Goal: Information Seeking & Learning: Learn about a topic

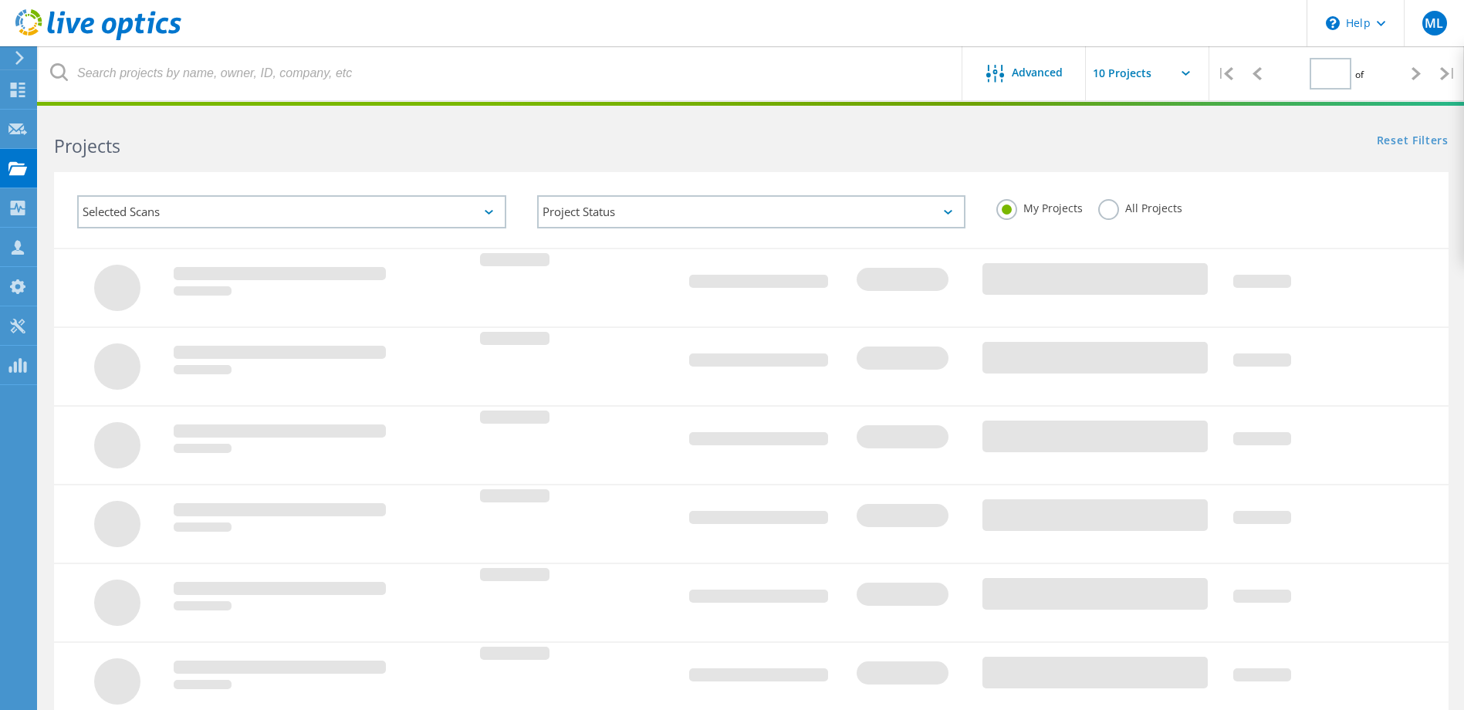
type input "1"
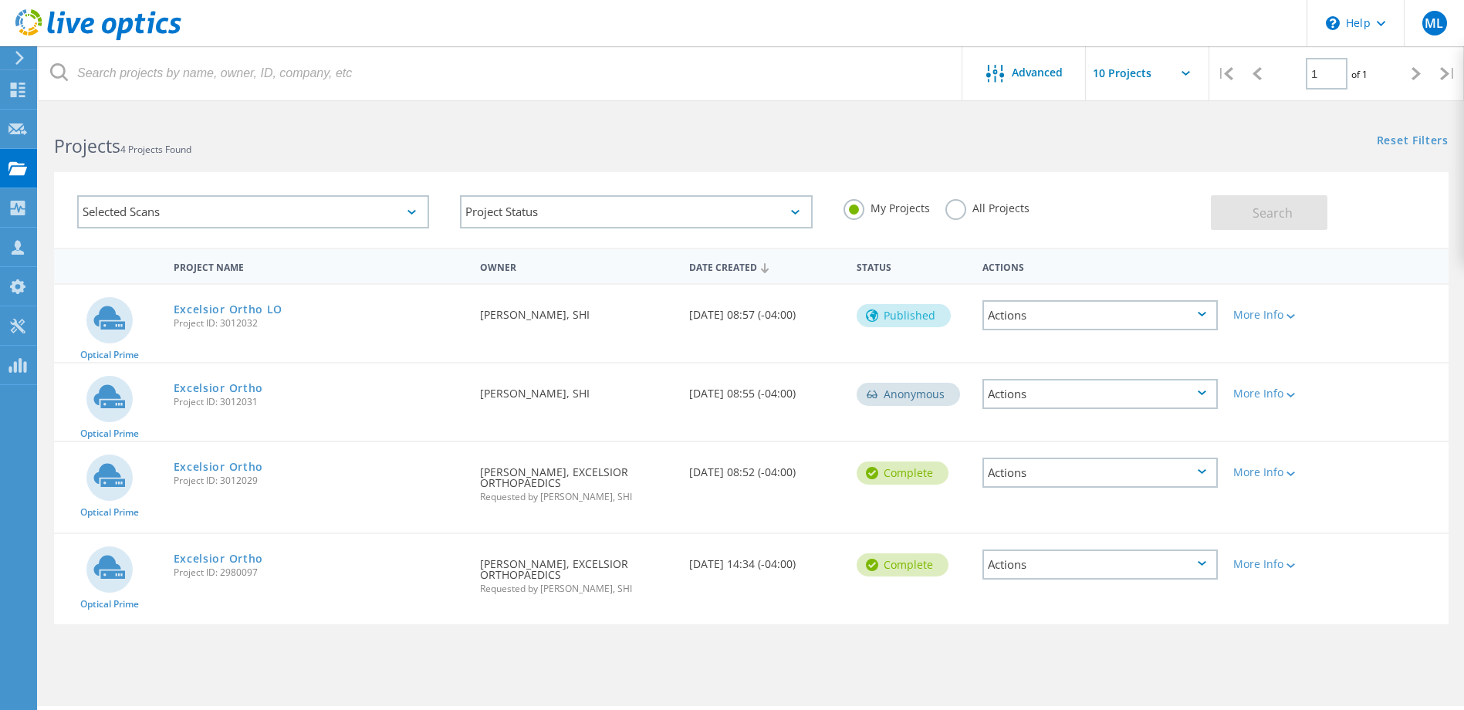
click at [726, 138] on h2 "Projects 4 Projects Found" at bounding box center [394, 146] width 681 height 25
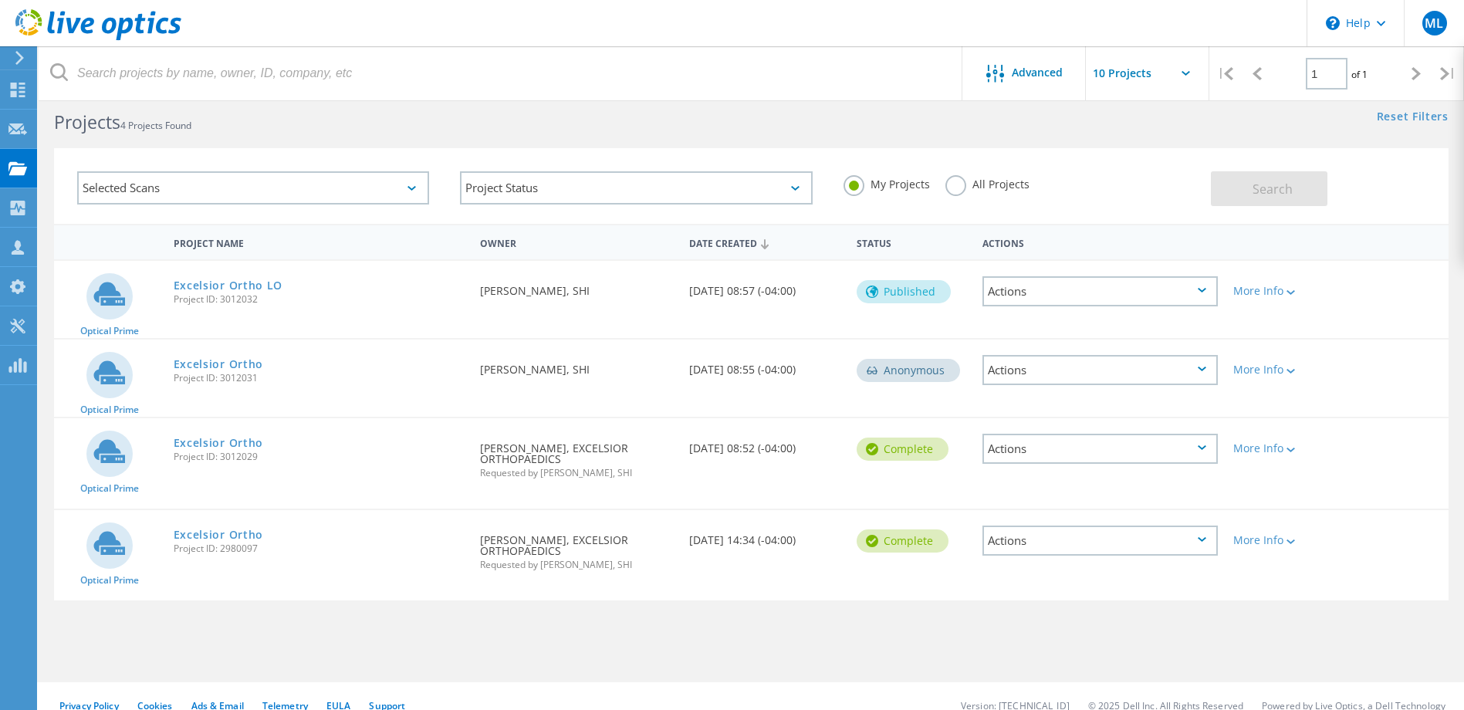
scroll to position [42, 0]
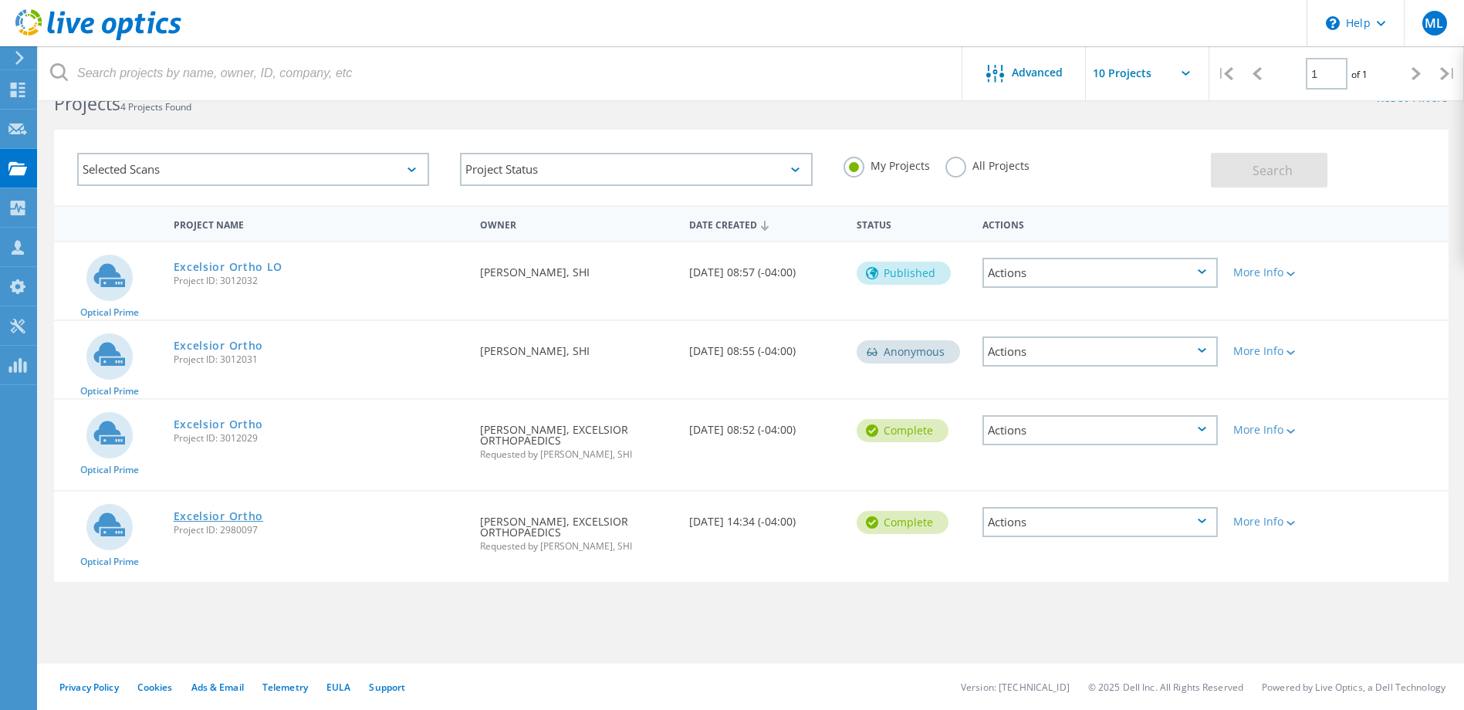
click at [248, 511] on link "Excelsior Ortho" at bounding box center [219, 516] width 90 height 11
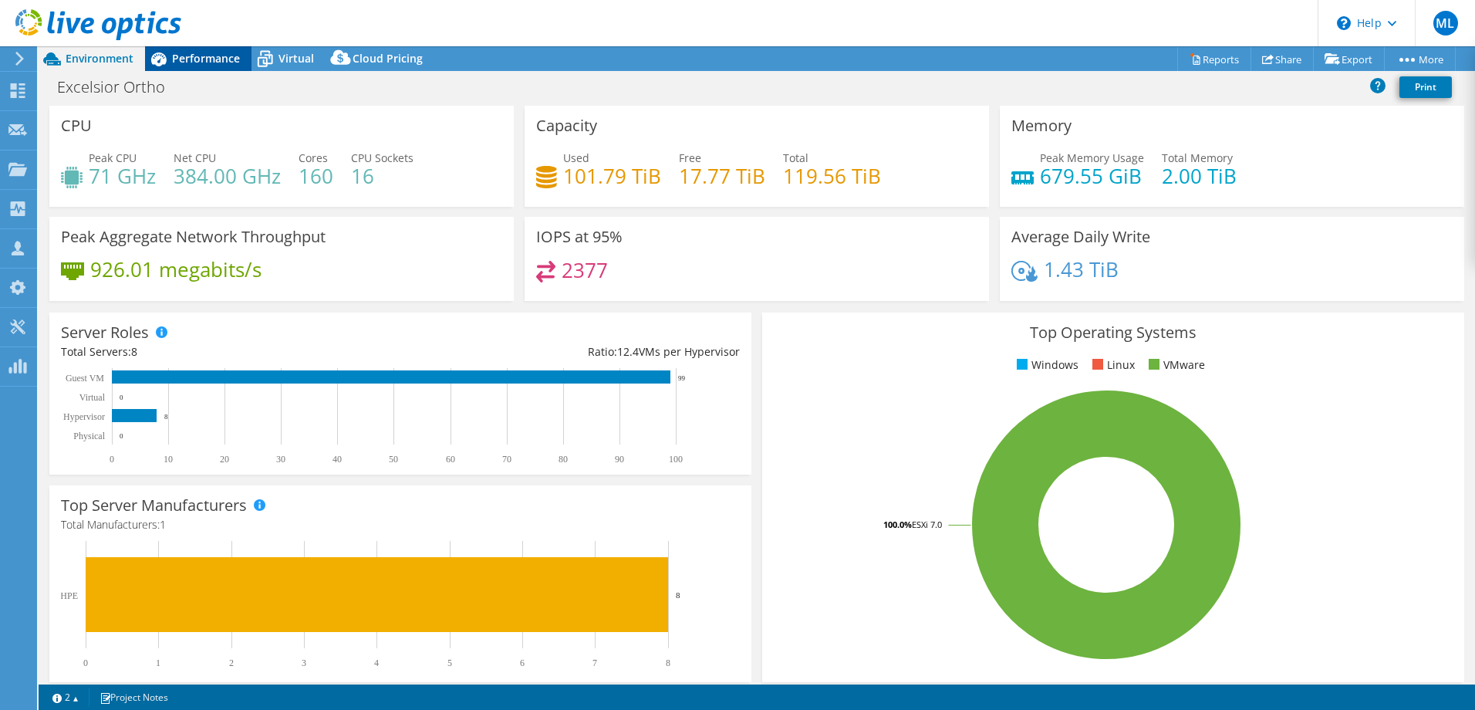
click at [225, 63] on span "Performance" at bounding box center [206, 58] width 68 height 15
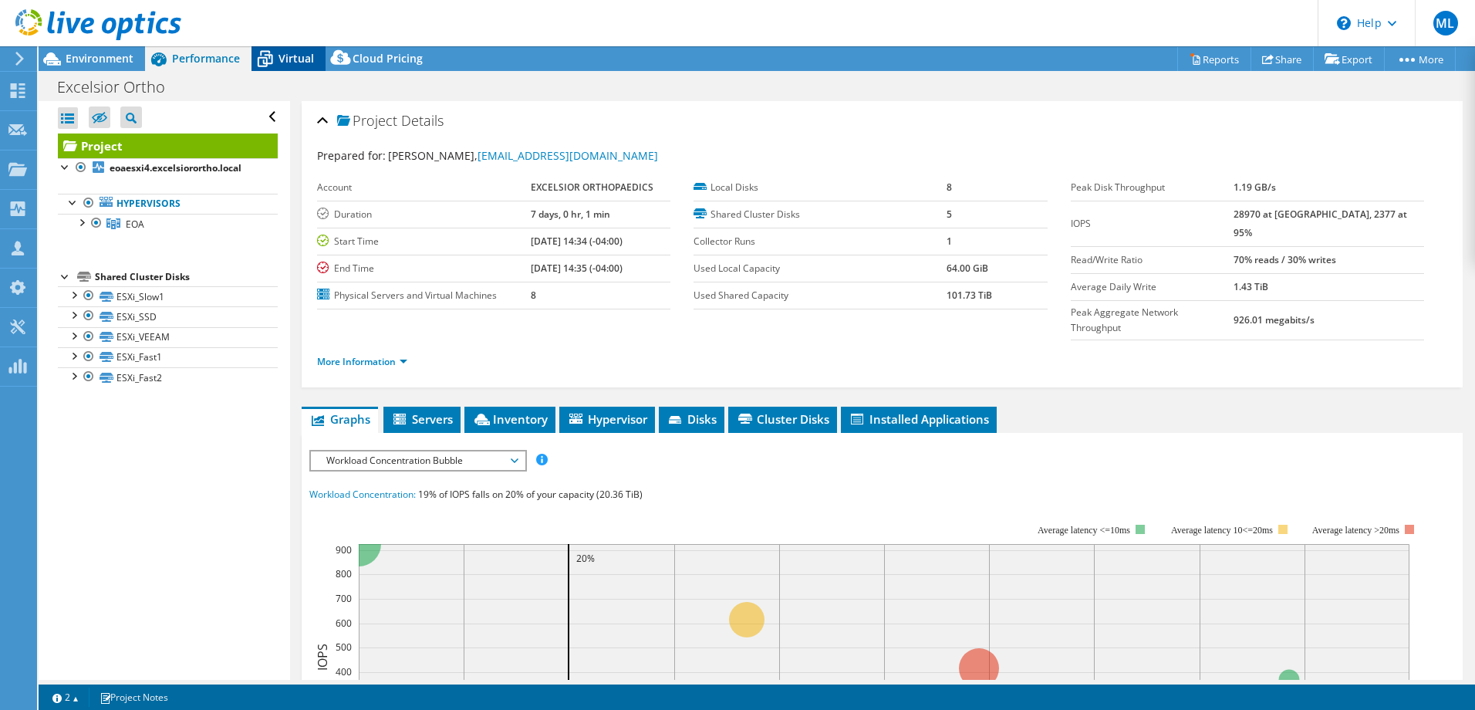
click at [284, 66] on div "Virtual" at bounding box center [289, 58] width 74 height 25
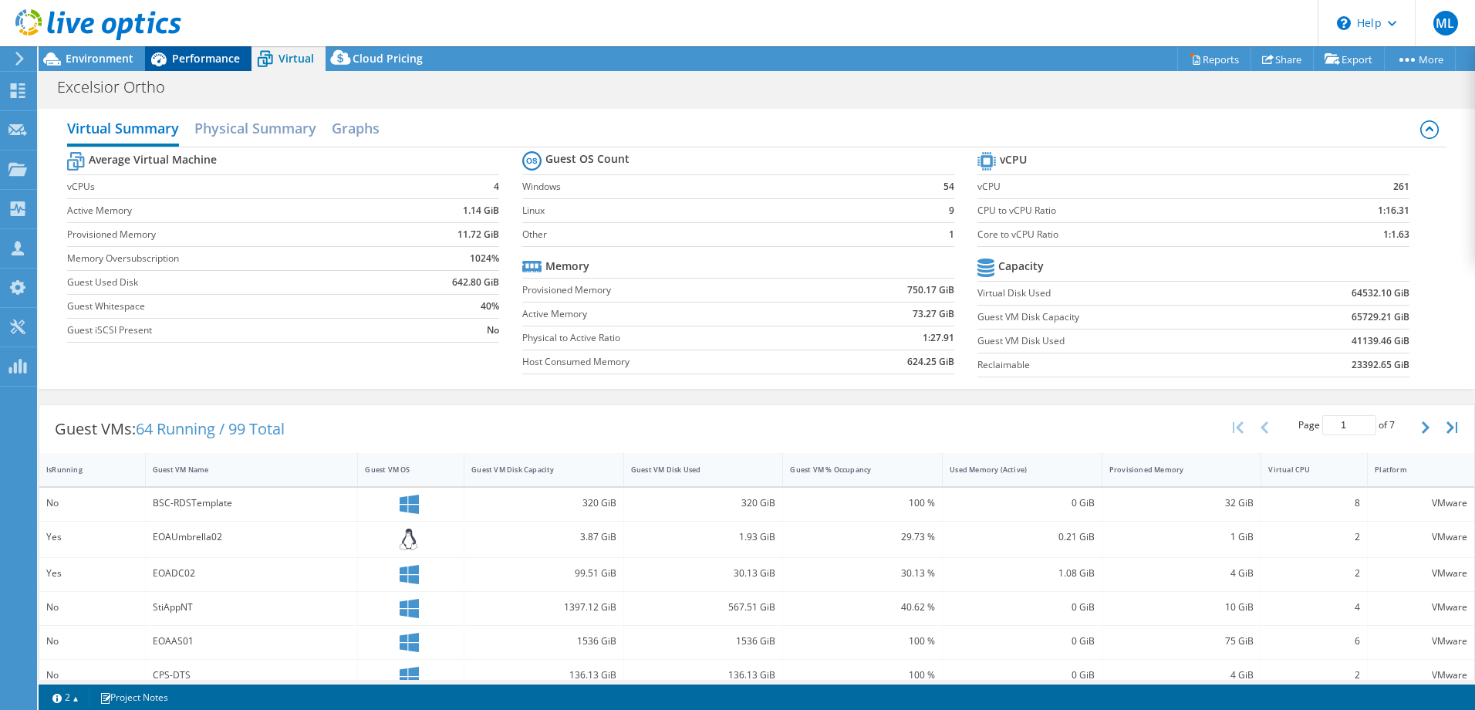
click at [198, 59] on span "Performance" at bounding box center [206, 58] width 68 height 15
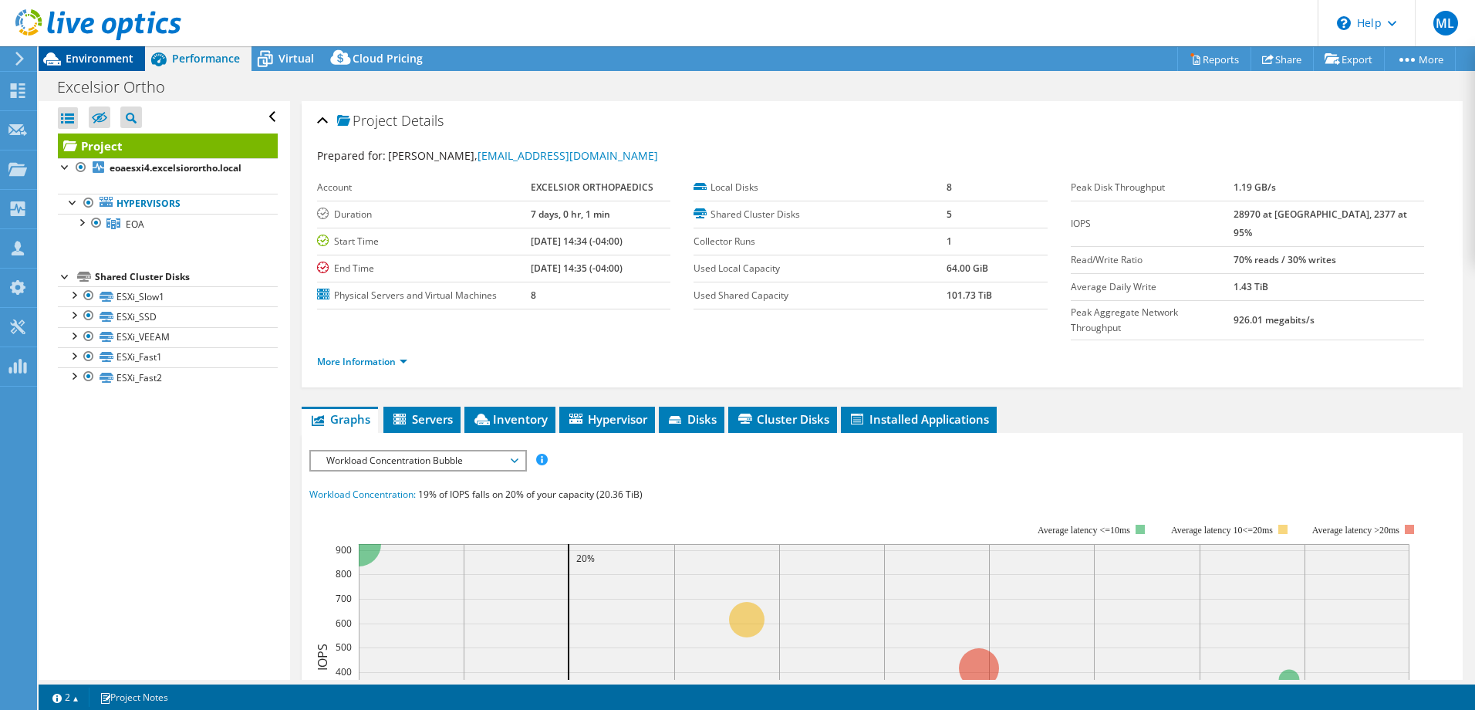
click at [102, 56] on span "Environment" at bounding box center [100, 58] width 68 height 15
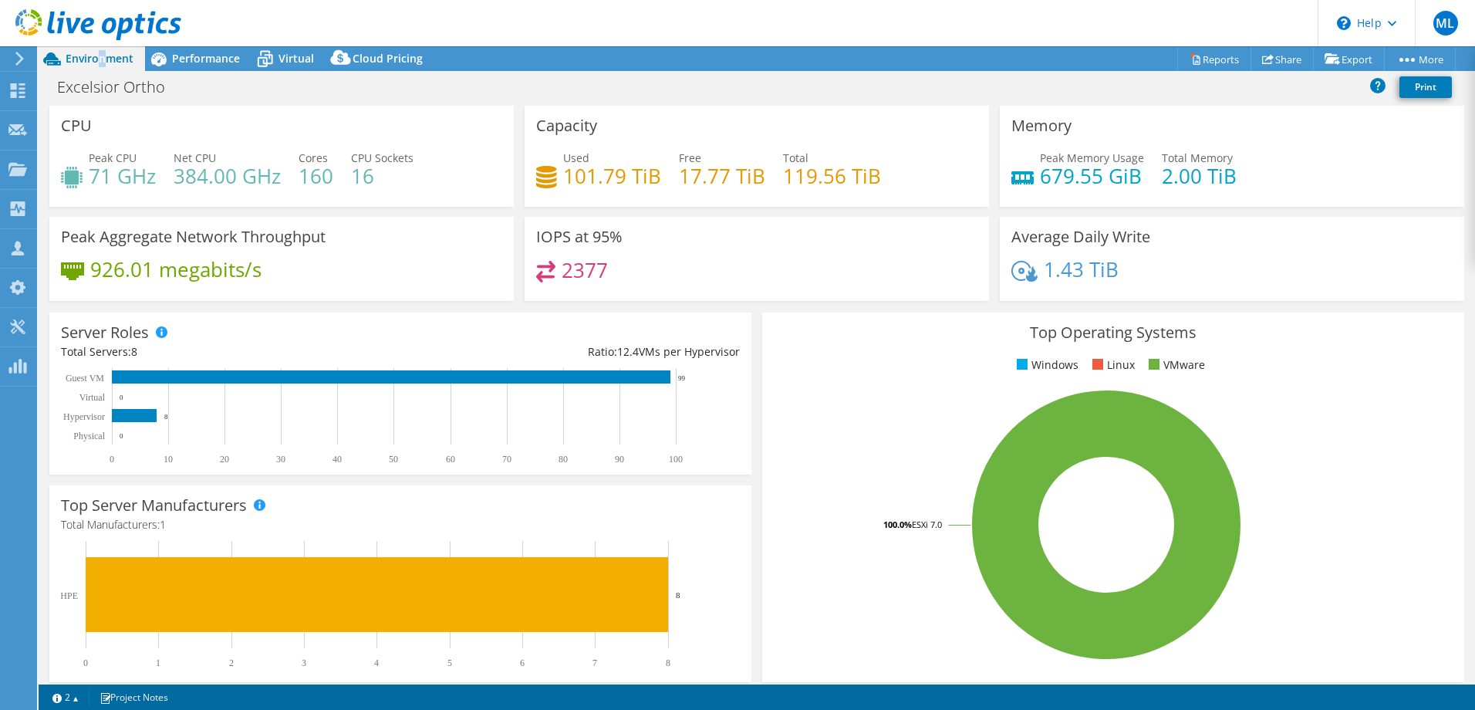
click at [658, 150] on div "Used 101.79 TiB Free 17.77 TiB Total 119.56 TiB" at bounding box center [756, 175] width 441 height 50
click at [225, 62] on span "Performance" at bounding box center [206, 58] width 68 height 15
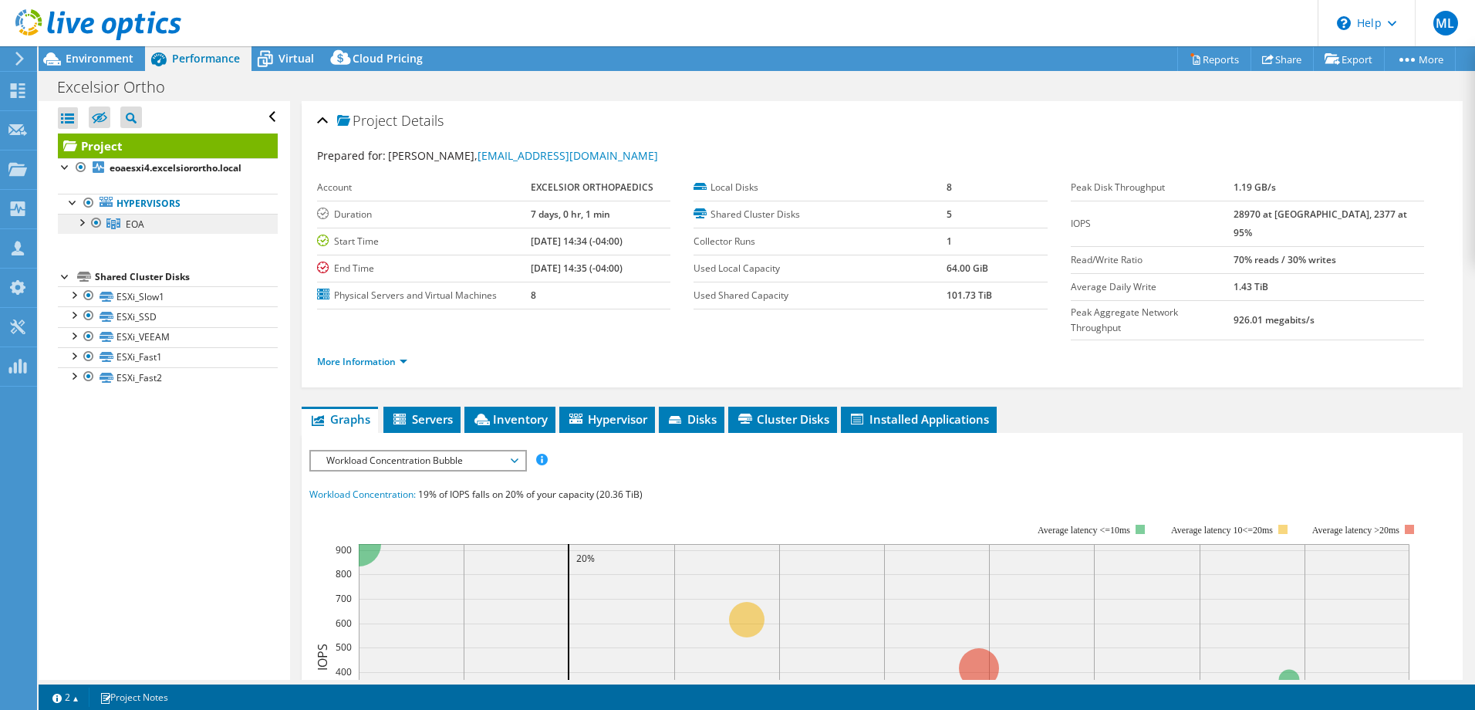
click at [165, 223] on link "EOA" at bounding box center [168, 224] width 220 height 20
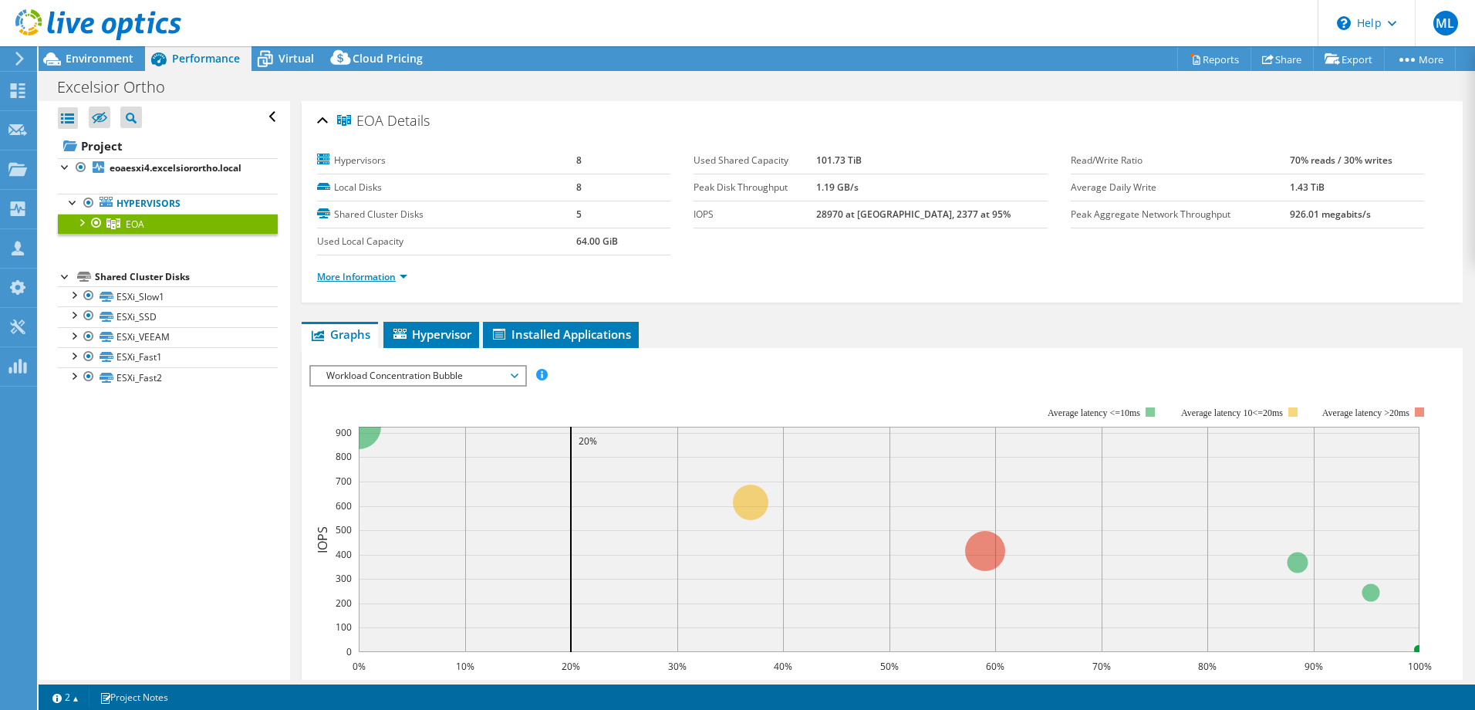
click at [377, 279] on link "More Information" at bounding box center [362, 276] width 90 height 13
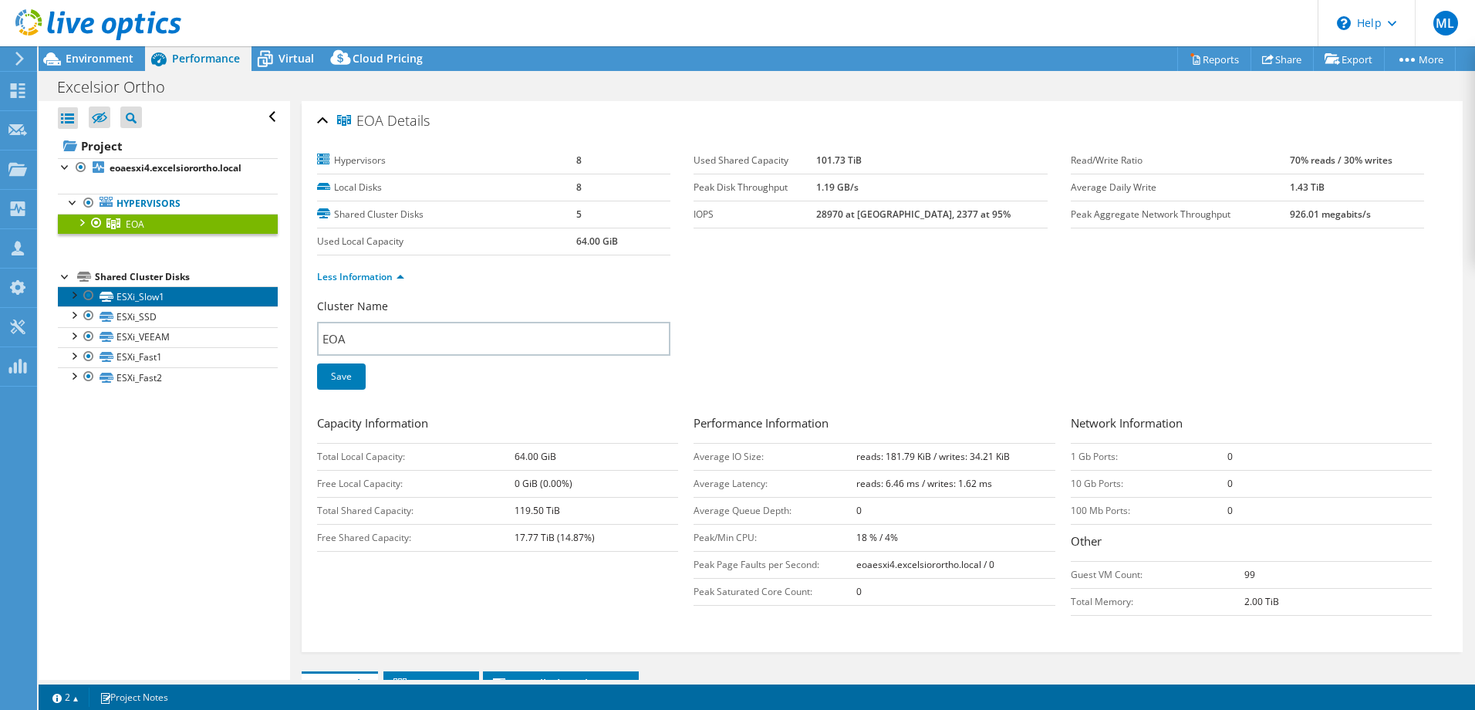
click at [235, 294] on link "ESXi_Slow1" at bounding box center [168, 296] width 220 height 20
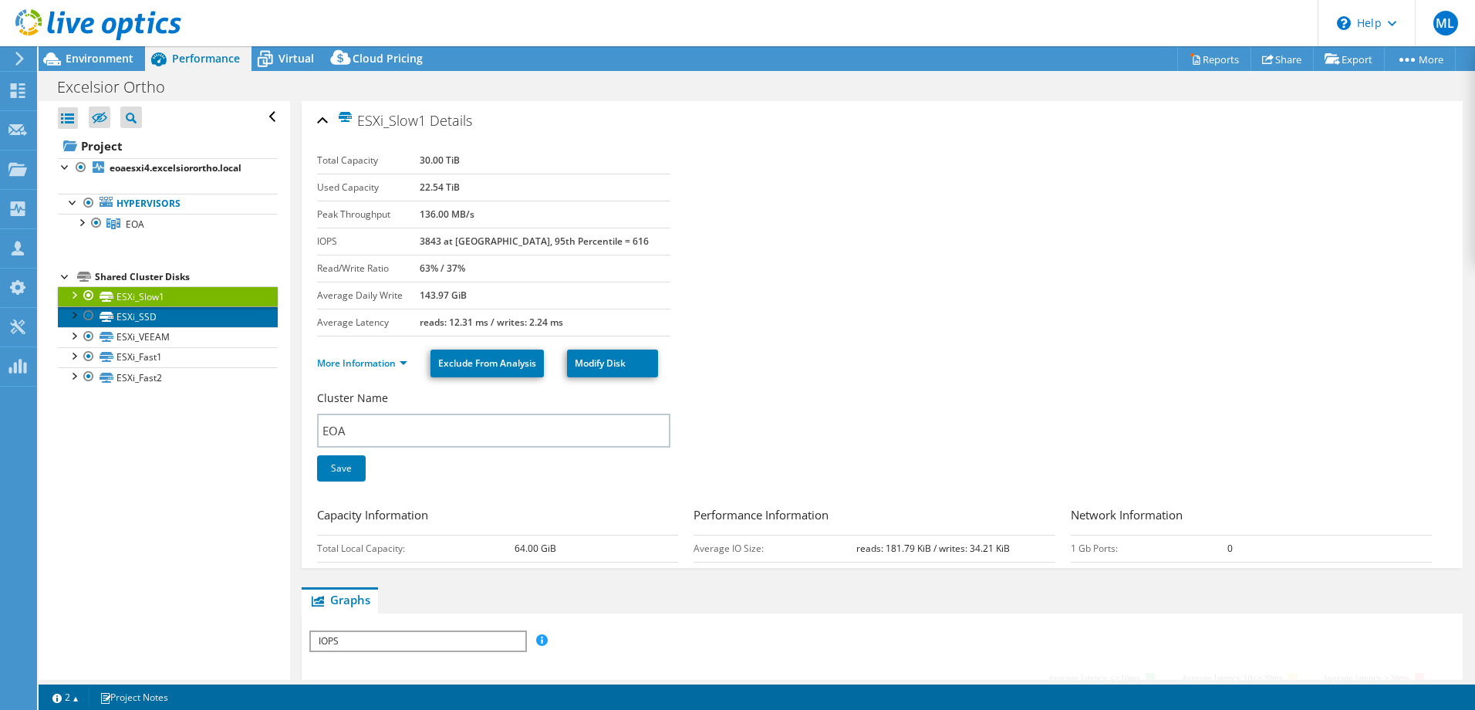
click at [228, 320] on link "ESXi_SSD" at bounding box center [168, 316] width 220 height 20
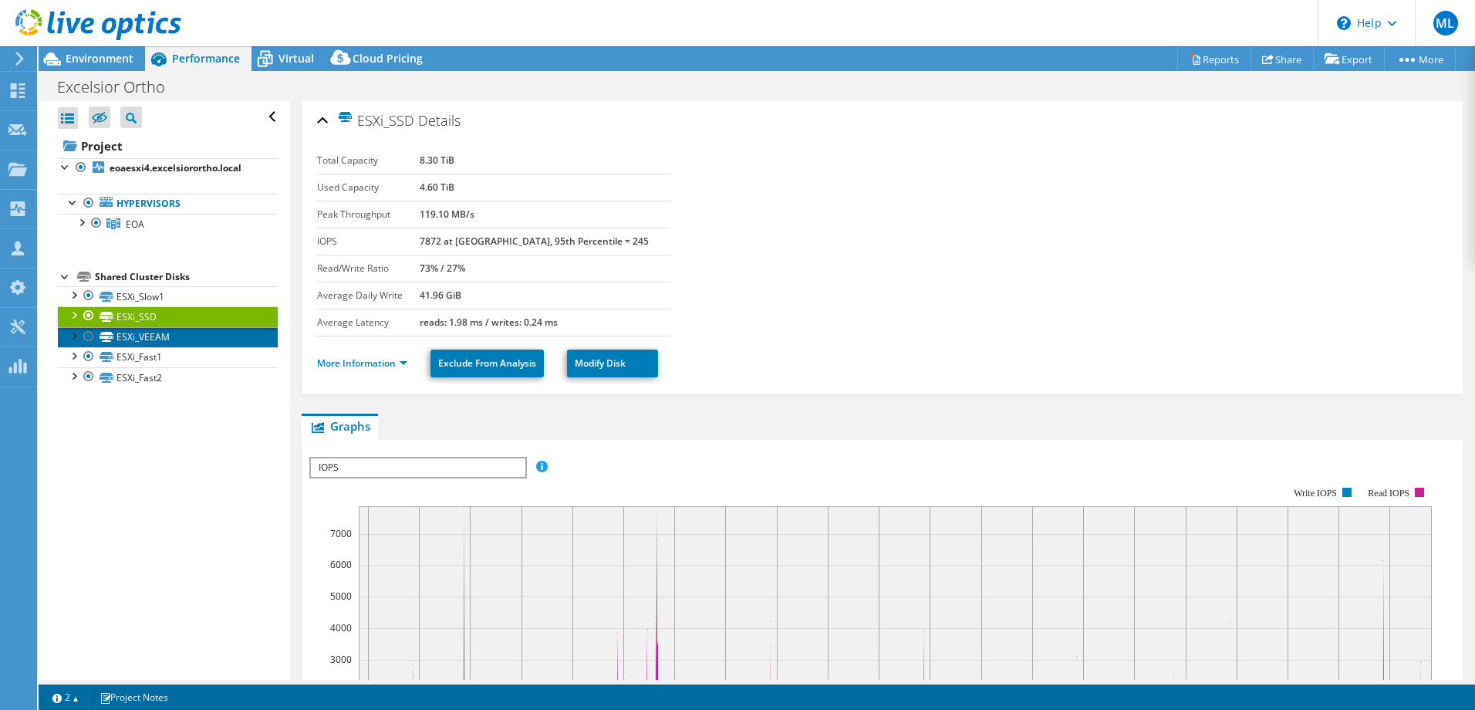
click at [225, 343] on link "ESXi_VEEAM" at bounding box center [168, 337] width 220 height 20
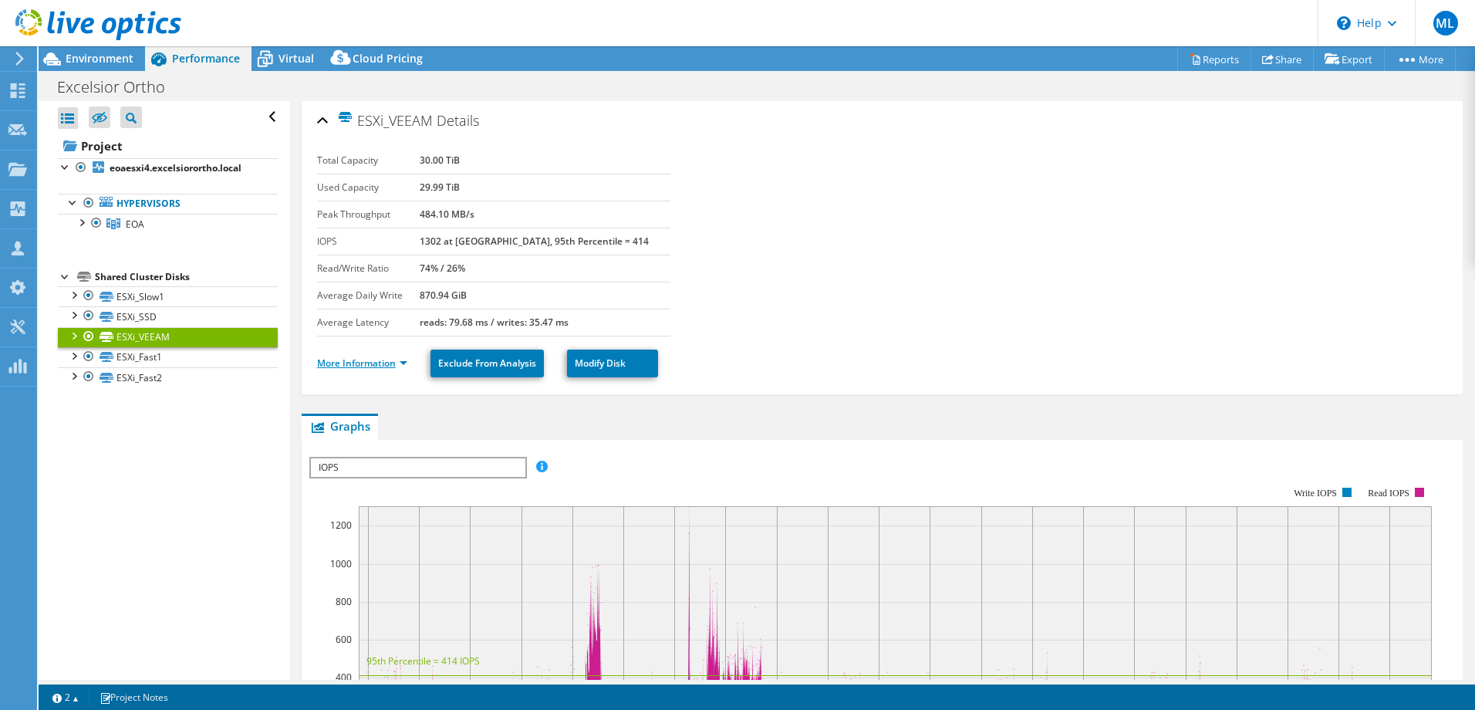
click at [324, 361] on link "More Information" at bounding box center [362, 363] width 90 height 13
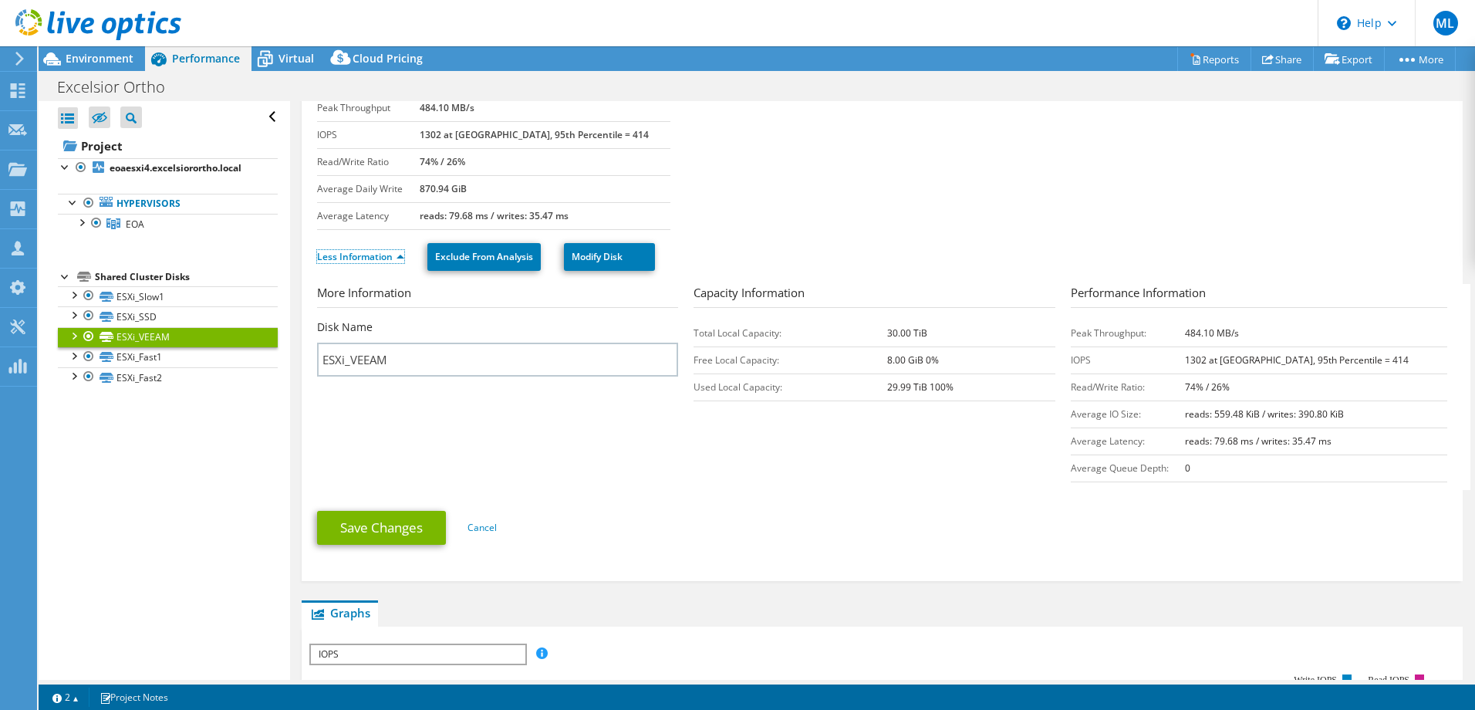
scroll to position [154, 0]
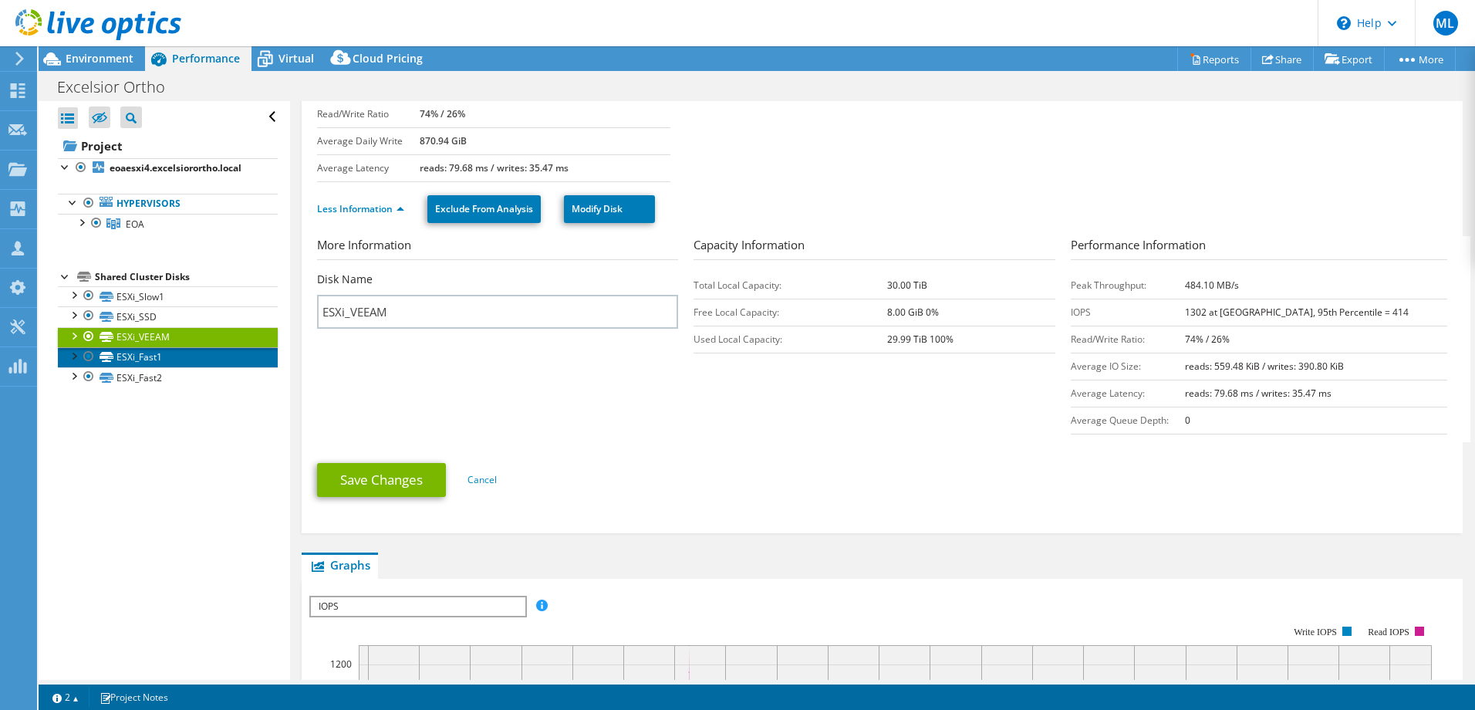
click at [147, 358] on link "ESXi_Fast1" at bounding box center [168, 357] width 220 height 20
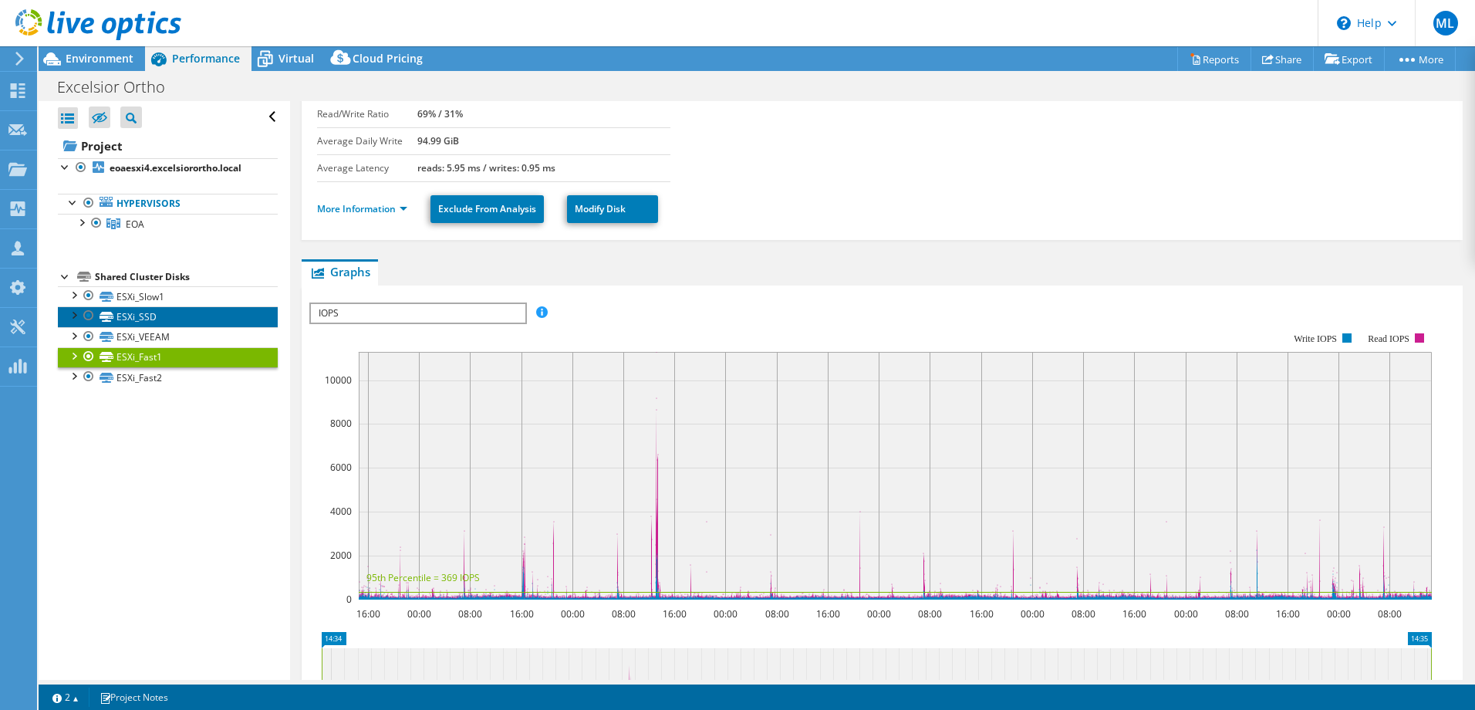
click at [179, 316] on link "ESXi_SSD" at bounding box center [168, 316] width 220 height 20
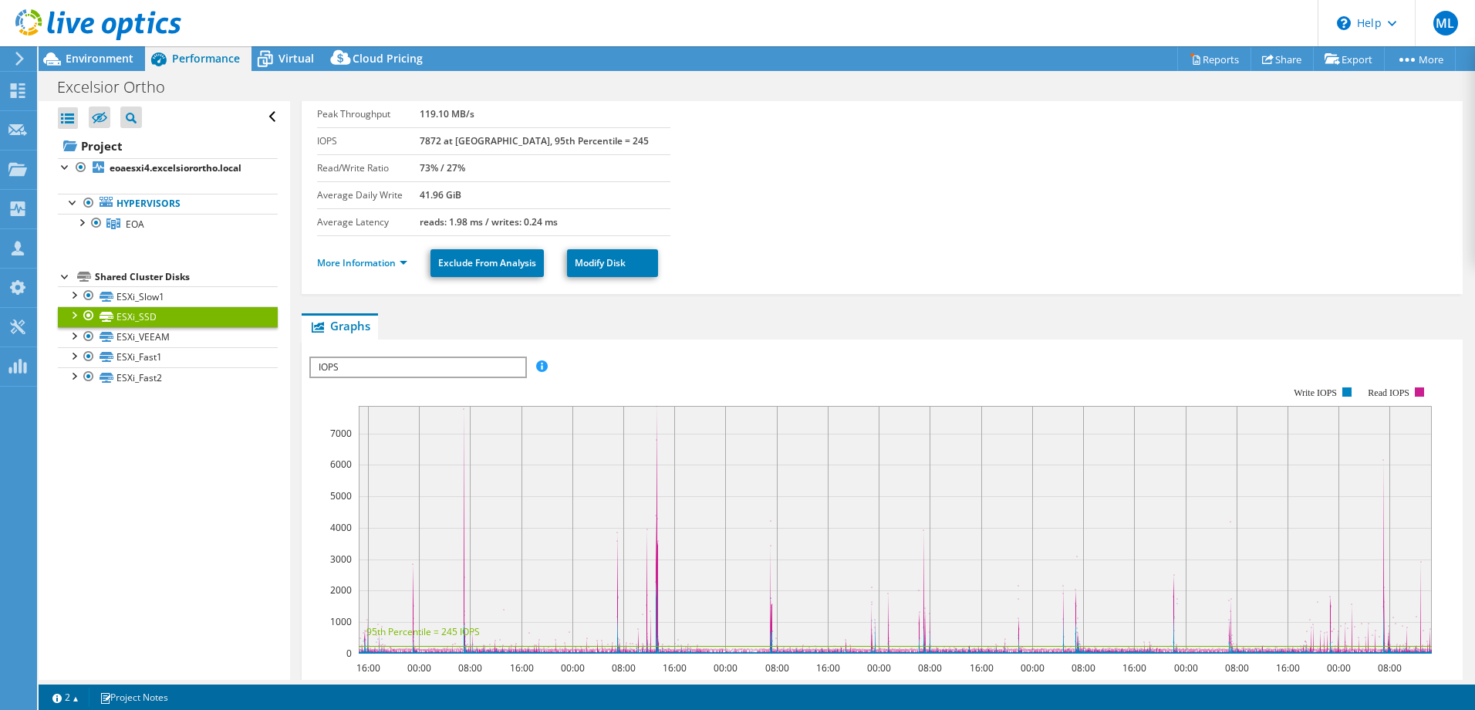
scroll to position [77, 0]
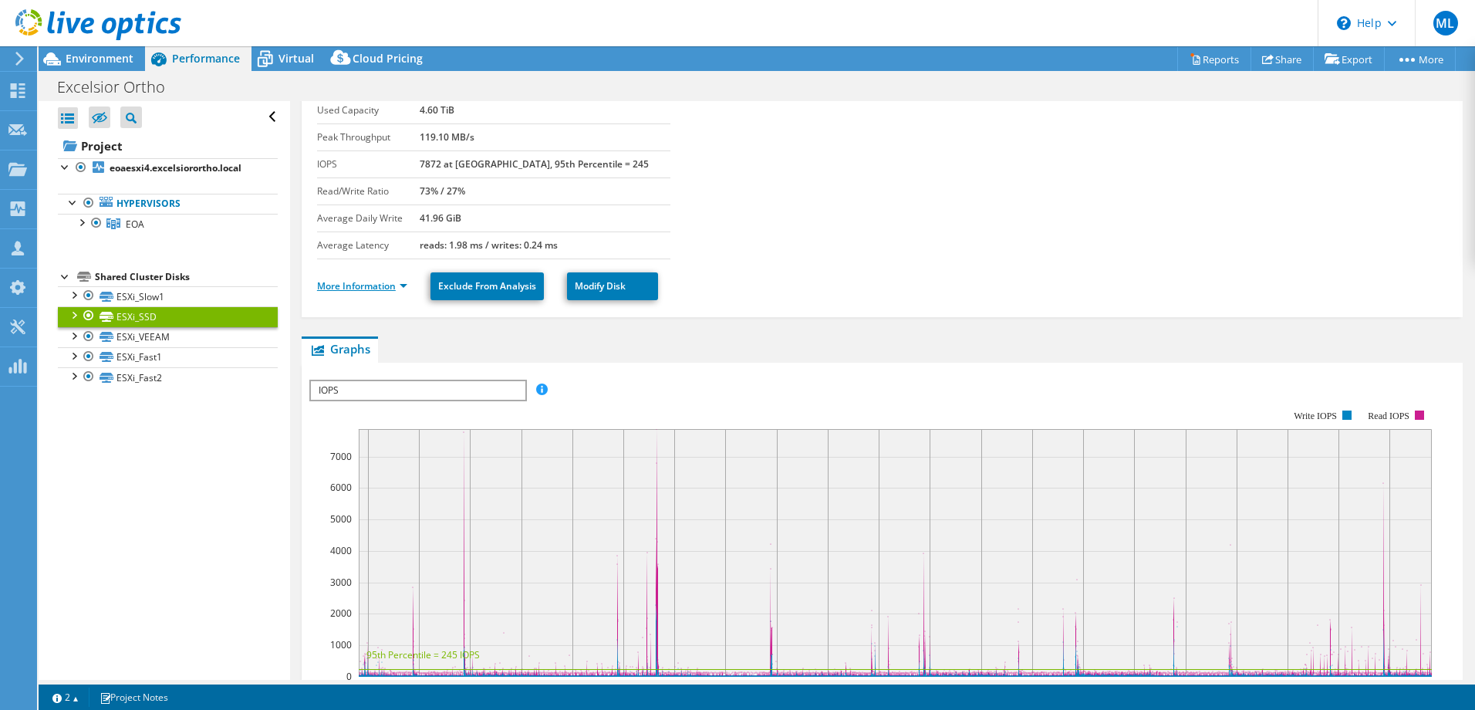
click at [332, 287] on link "More Information" at bounding box center [362, 285] width 90 height 13
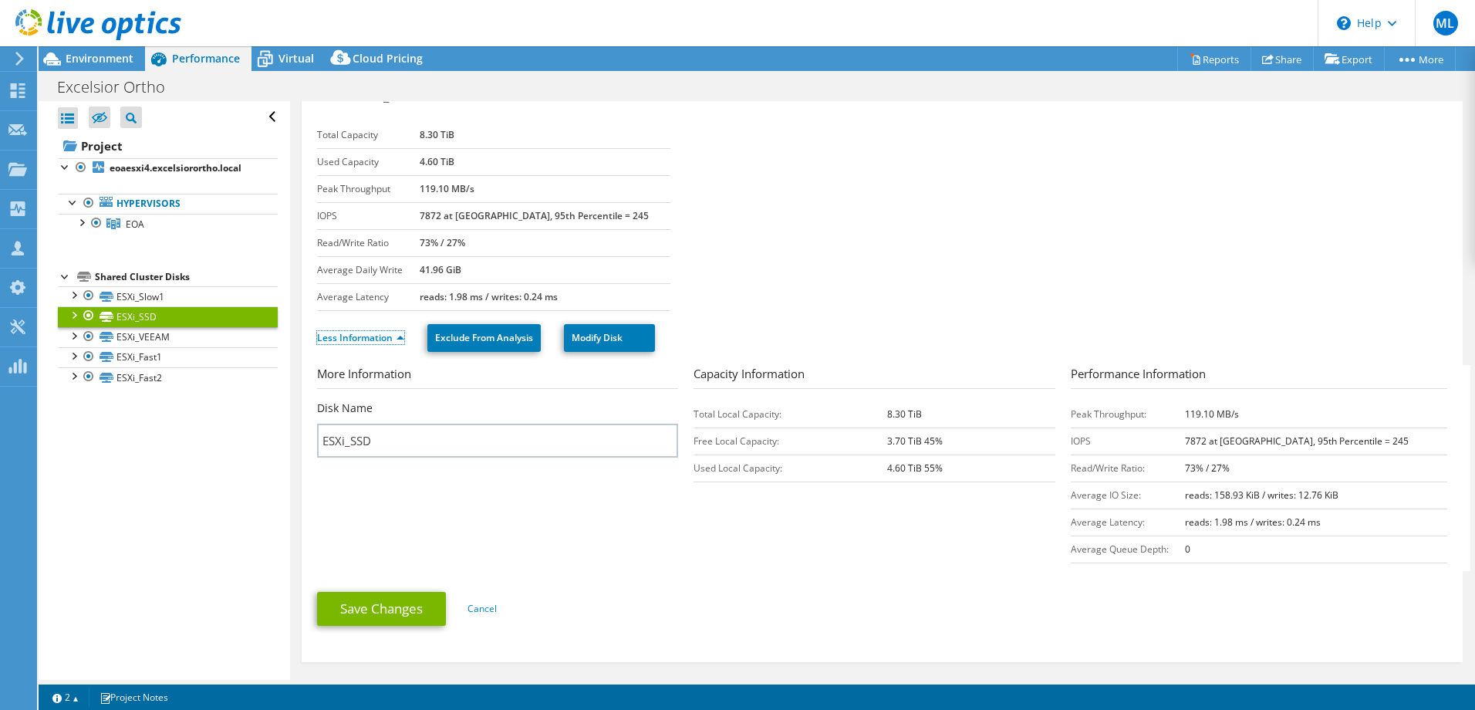
scroll to position [0, 0]
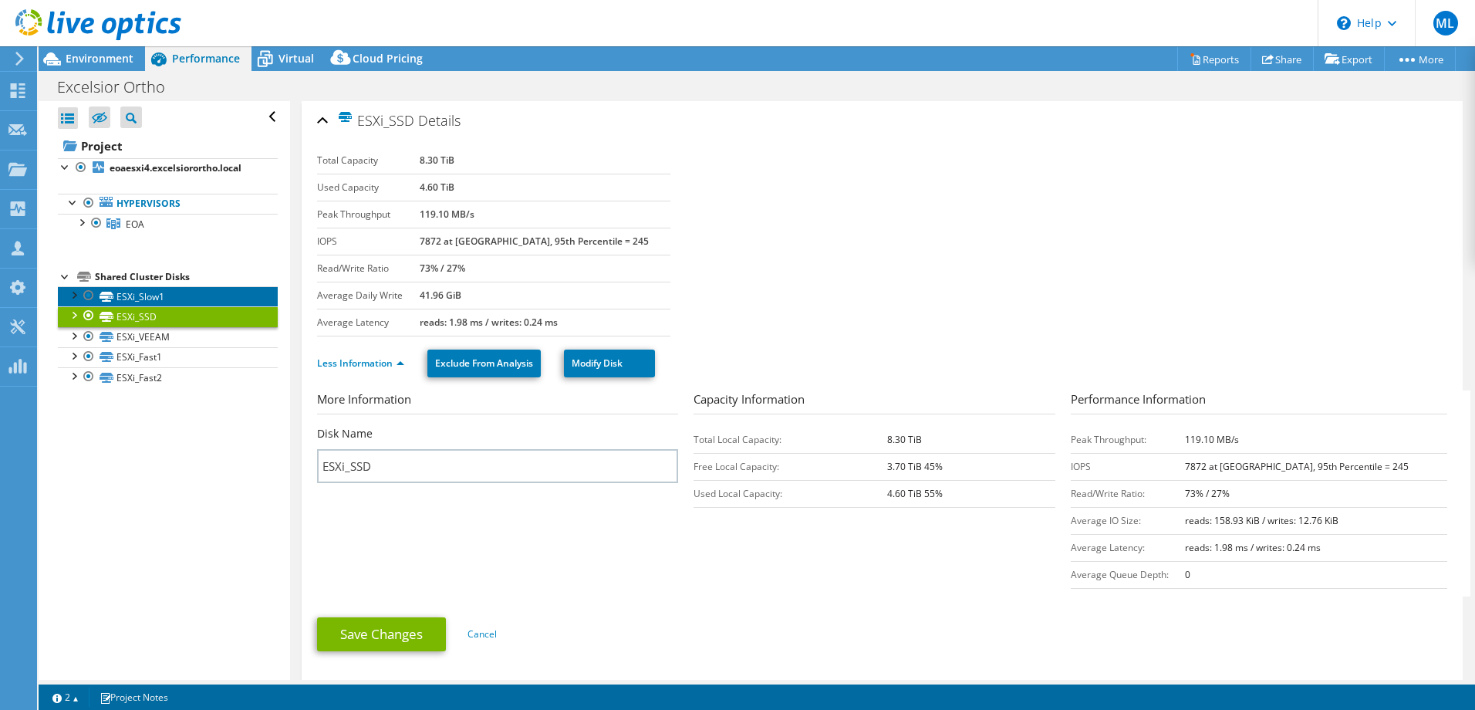
click at [153, 292] on link "ESXi_Slow1" at bounding box center [168, 296] width 220 height 20
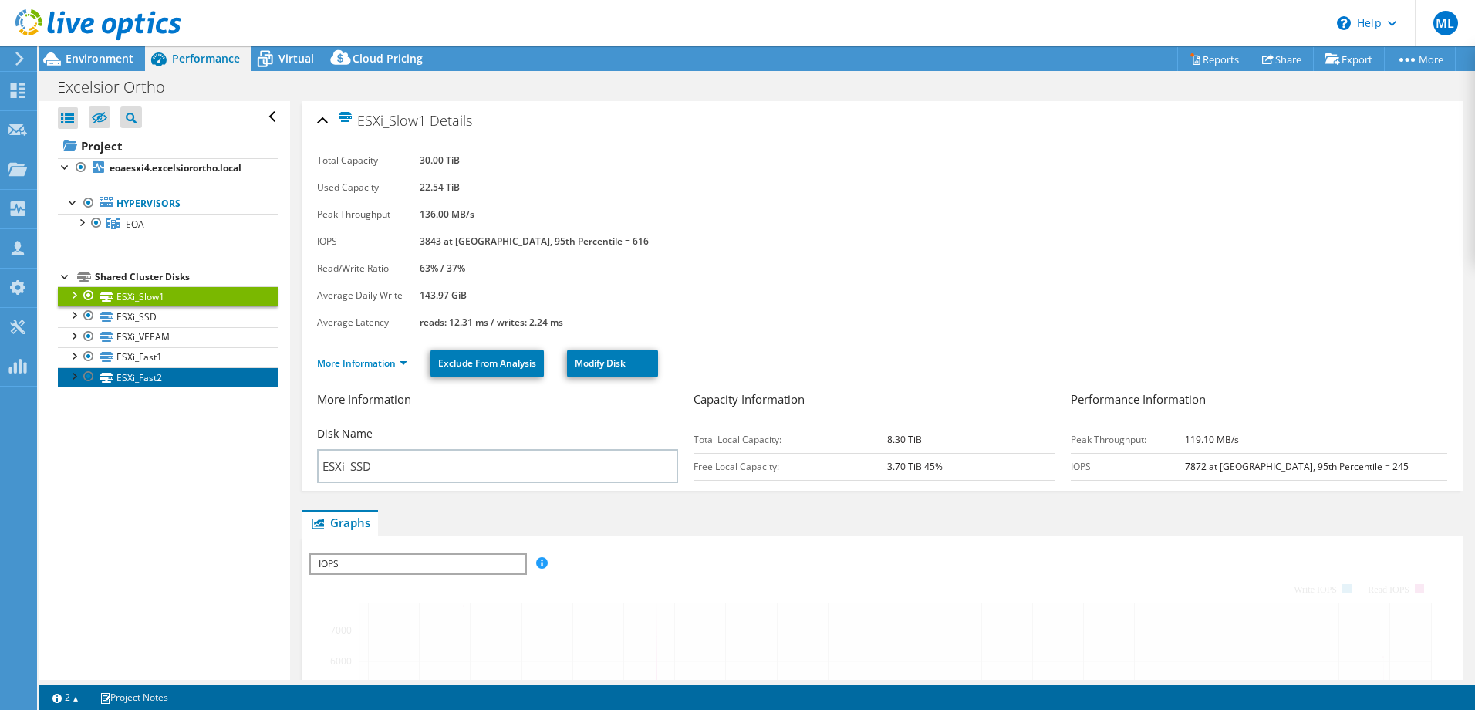
click at [167, 367] on link "ESXi_Fast2" at bounding box center [168, 377] width 220 height 20
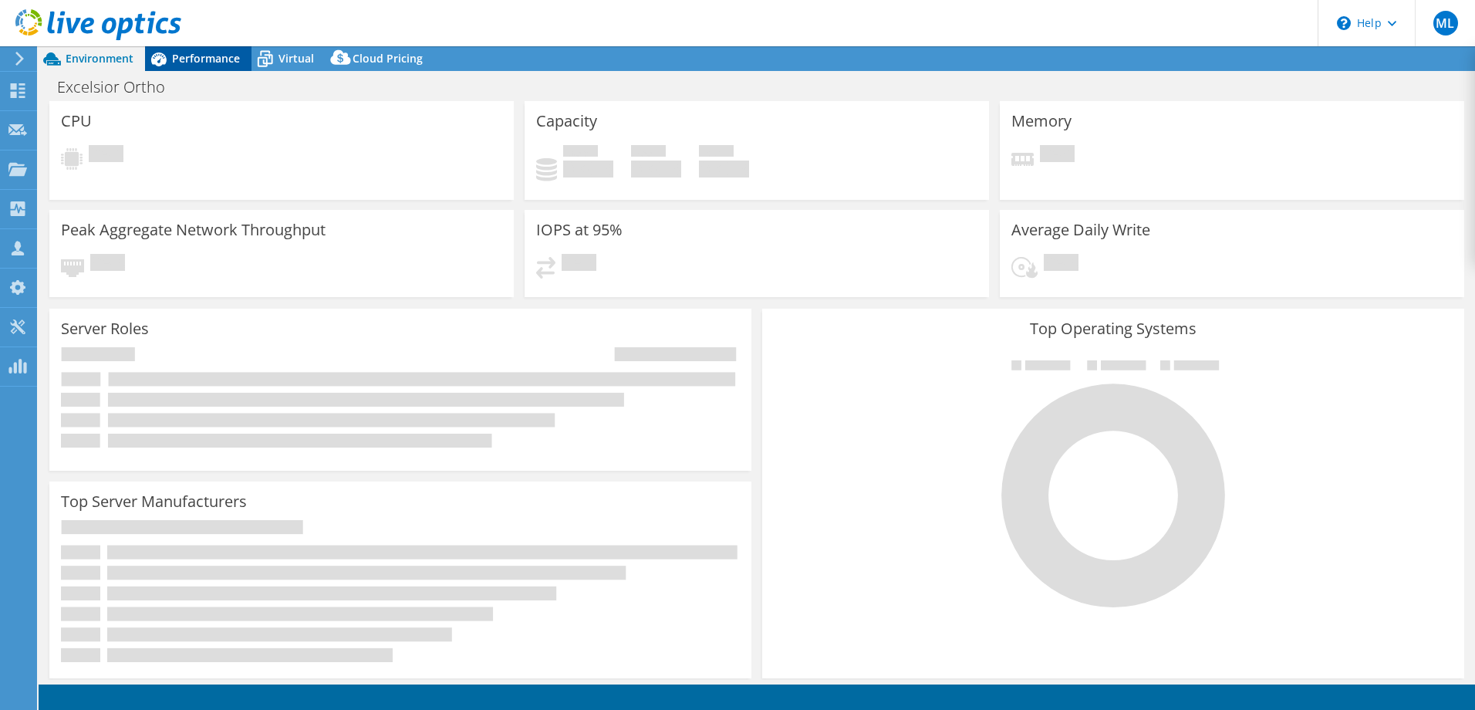
select select "SelectRegion"
click at [199, 55] on span "Performance" at bounding box center [206, 58] width 68 height 15
select select "USD"
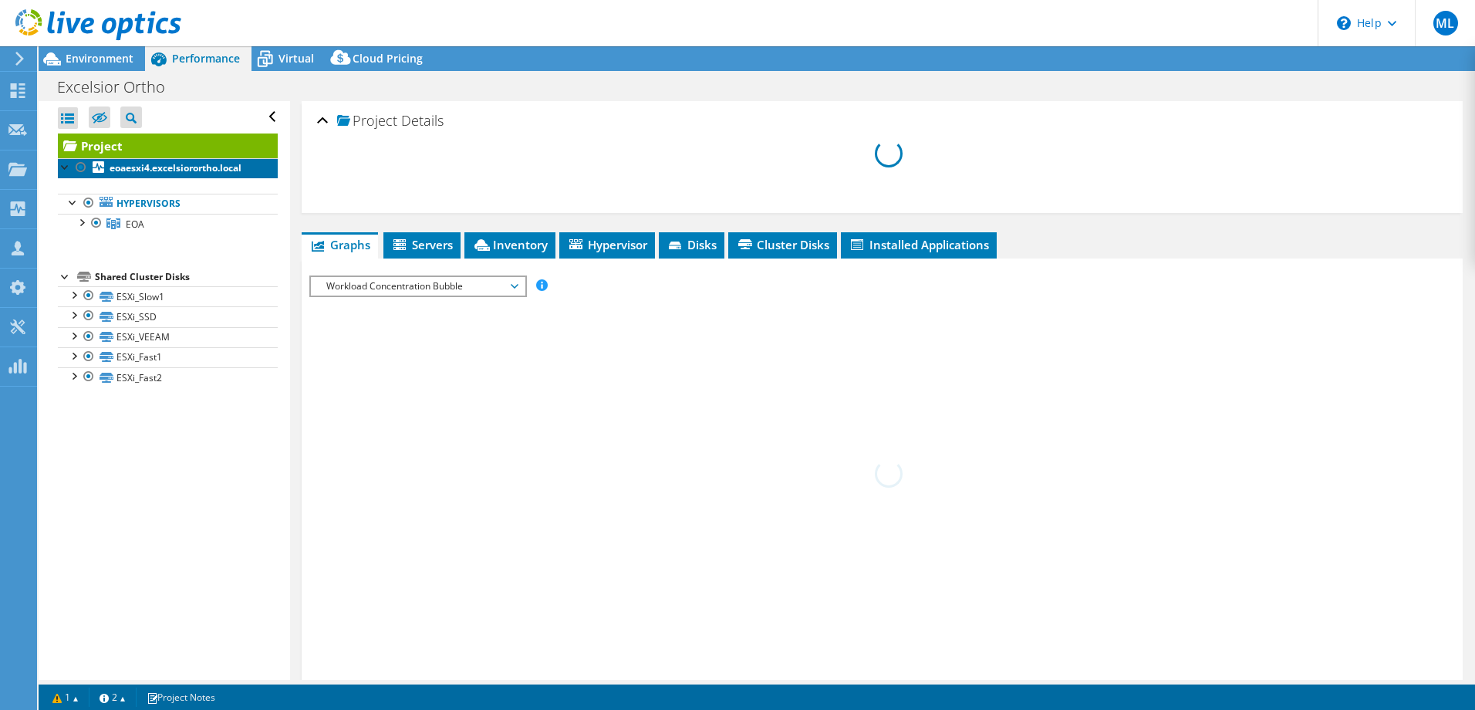
click at [196, 170] on b "eoaesxi4.excelsiorortho.local" at bounding box center [176, 167] width 132 height 13
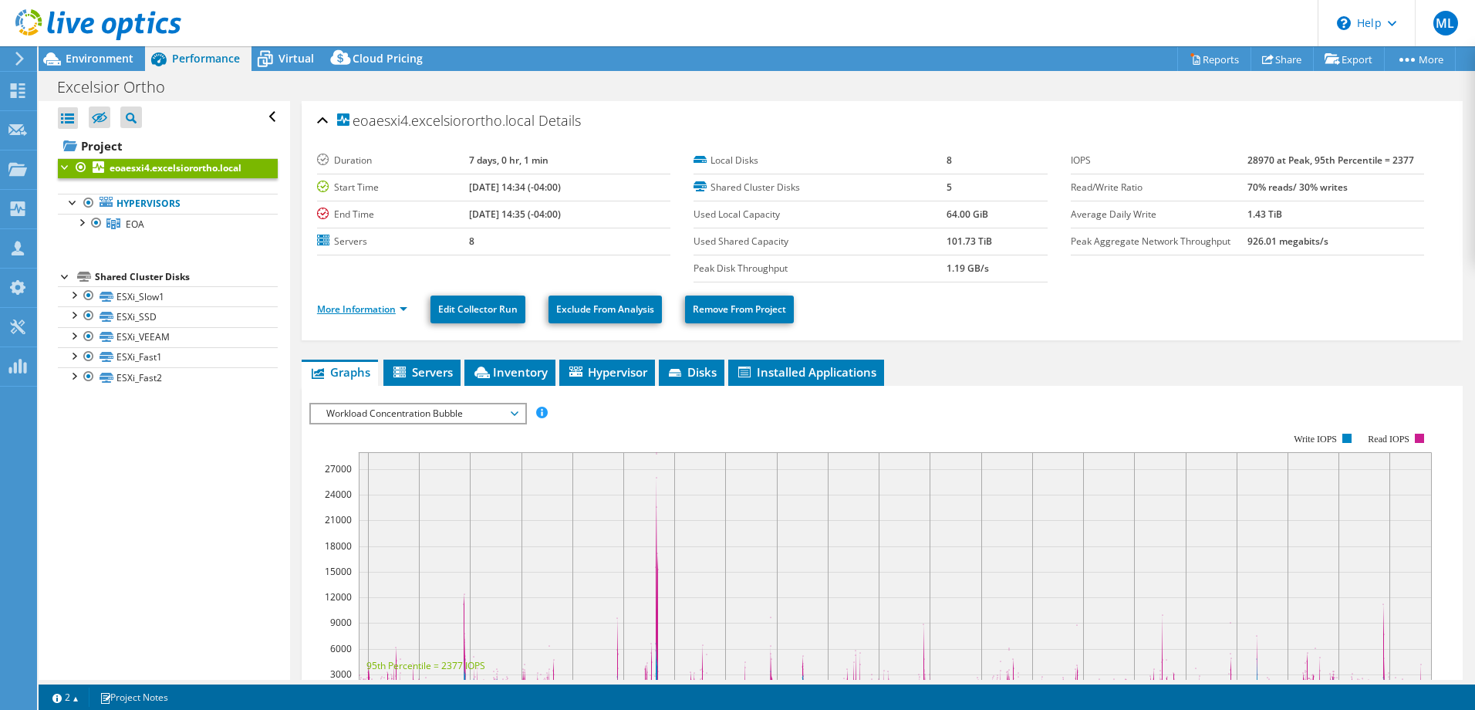
click at [357, 309] on link "More Information" at bounding box center [362, 309] width 90 height 13
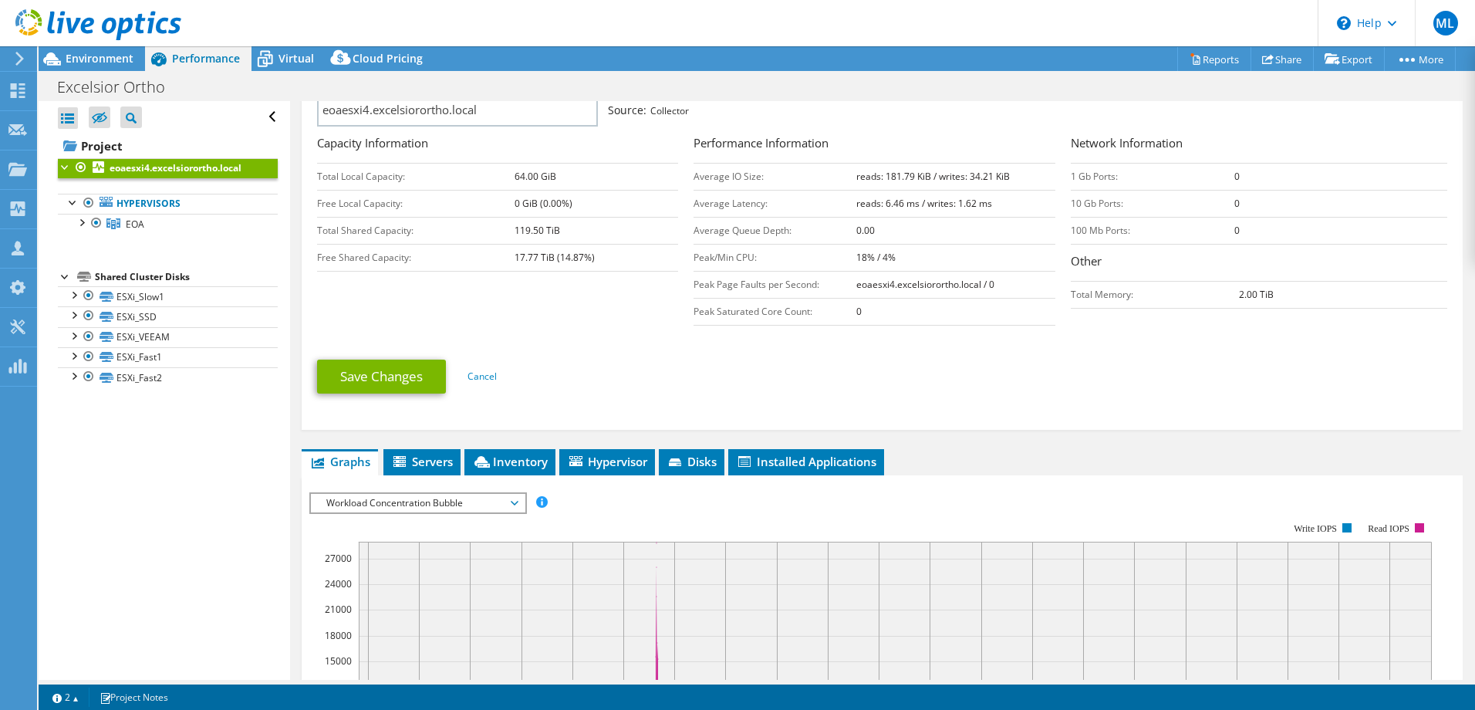
scroll to position [309, 0]
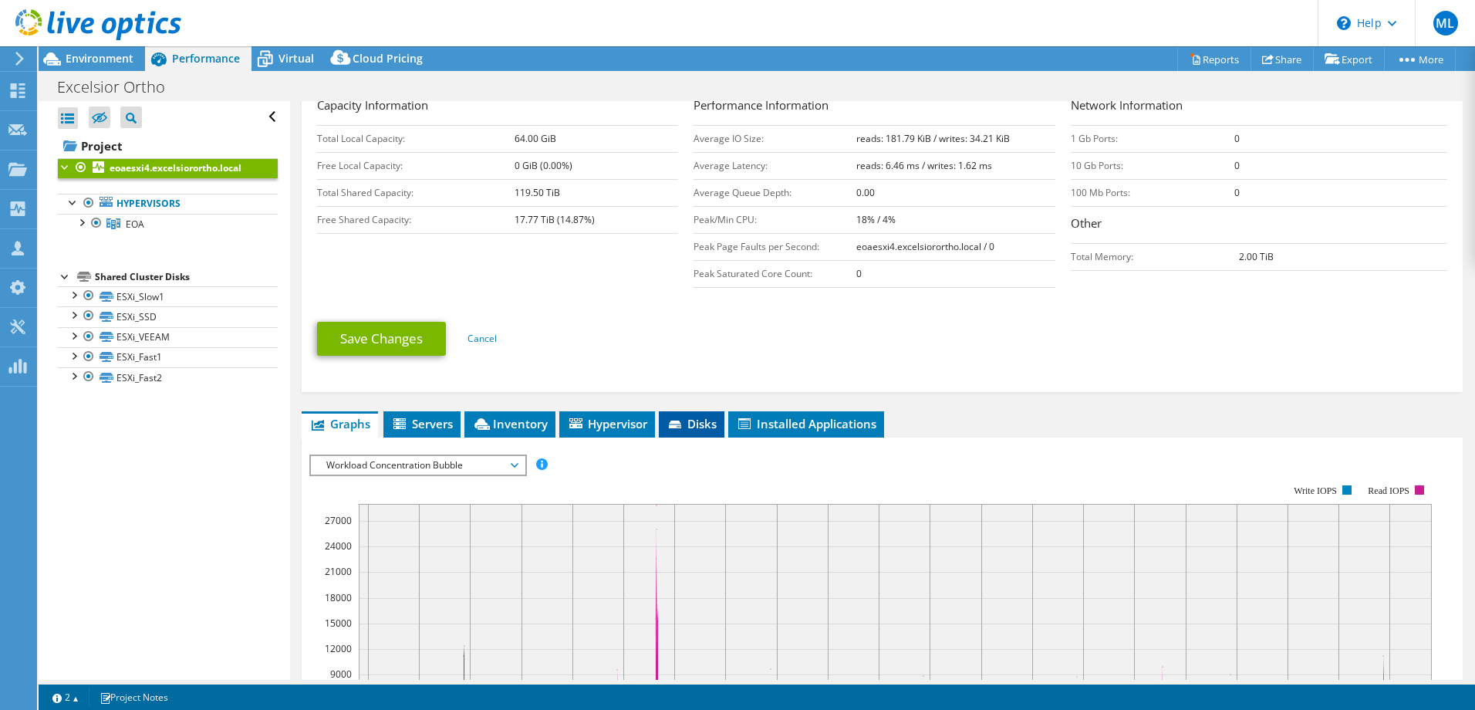
click at [689, 426] on span "Disks" at bounding box center [692, 423] width 50 height 15
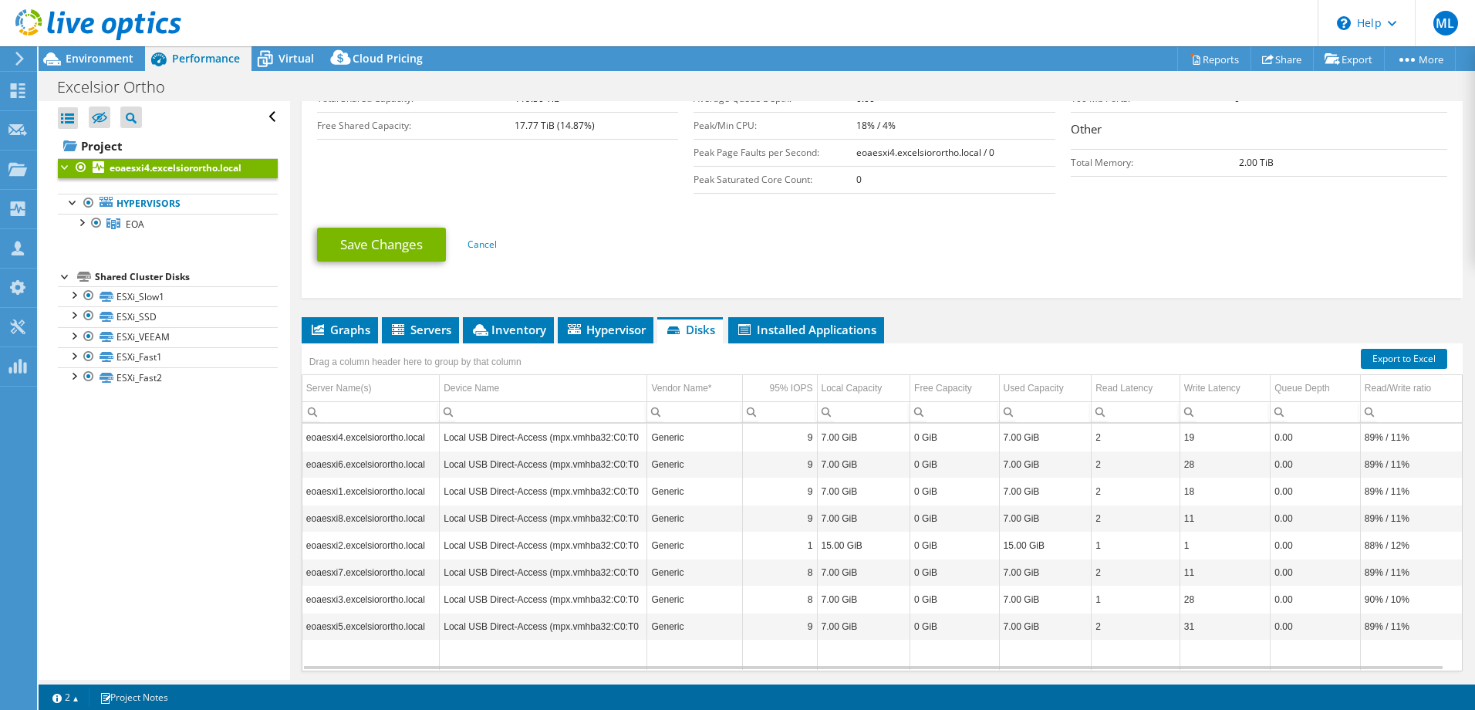
scroll to position [453, 0]
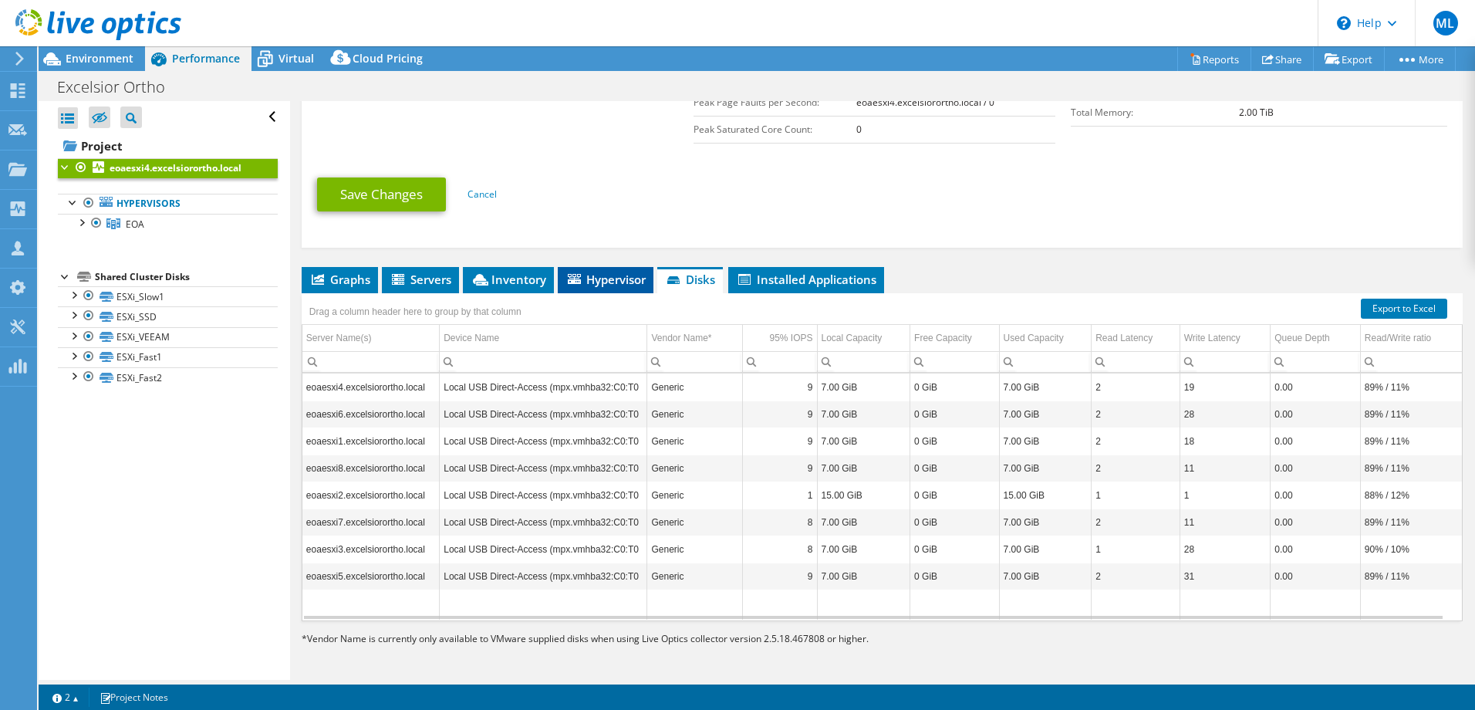
click at [615, 281] on span "Hypervisor" at bounding box center [606, 279] width 80 height 15
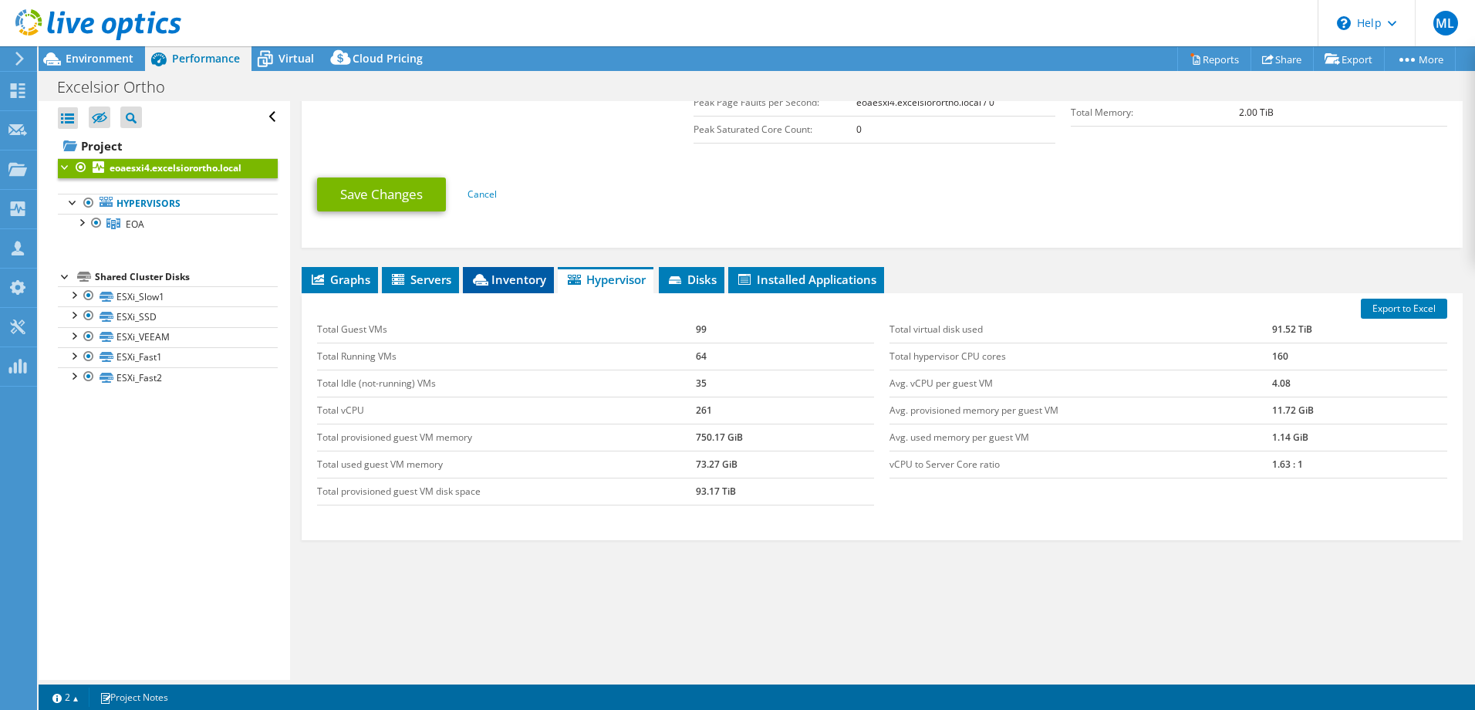
click at [494, 283] on span "Inventory" at bounding box center [509, 279] width 76 height 15
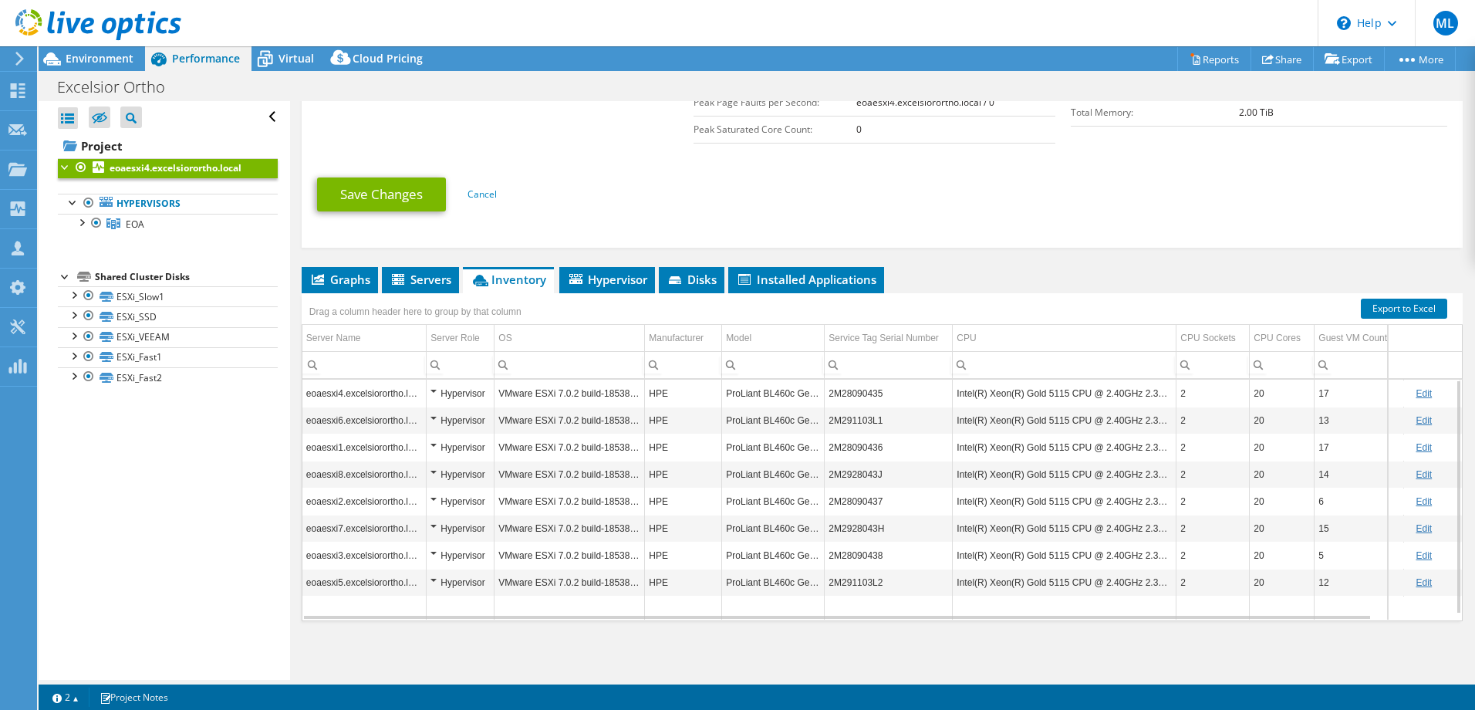
click at [433, 391] on div "Hypervisor" at bounding box center [460, 393] width 59 height 19
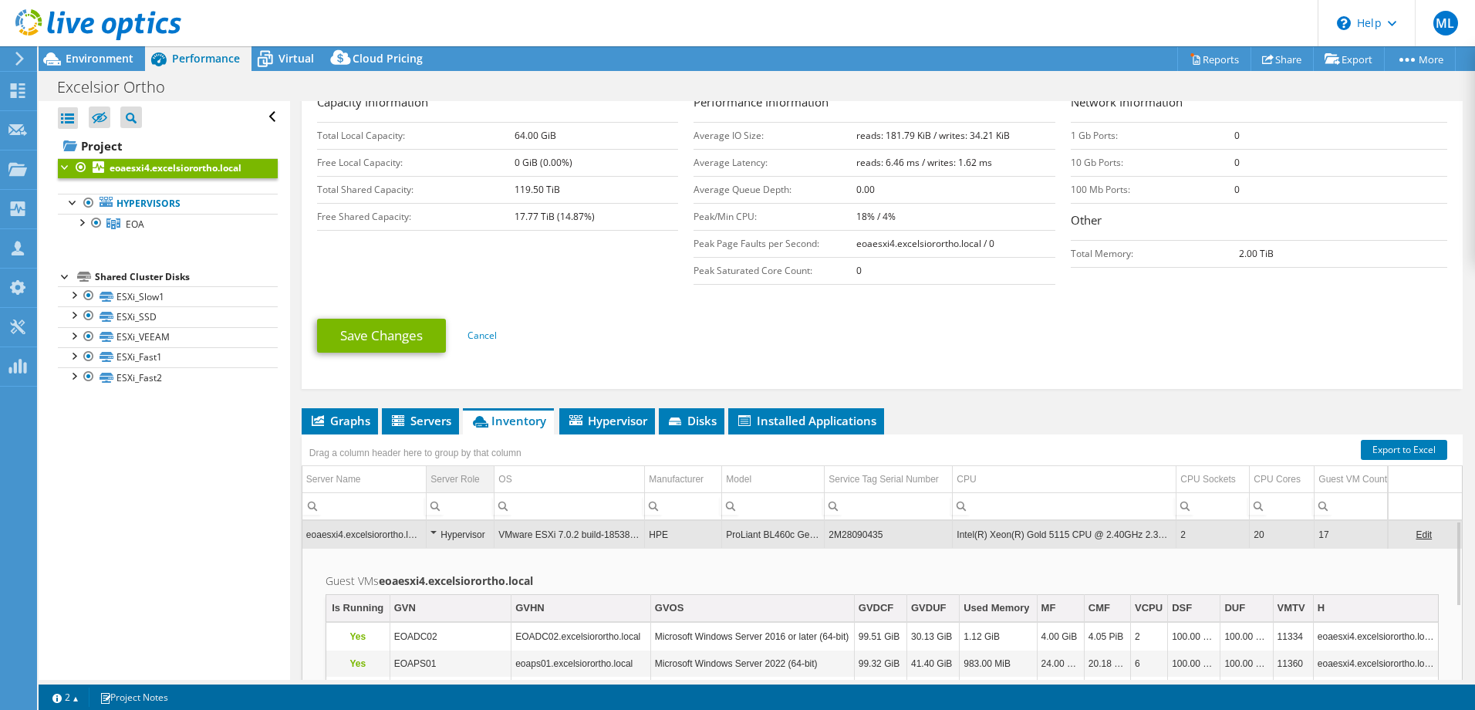
scroll to position [376, 0]
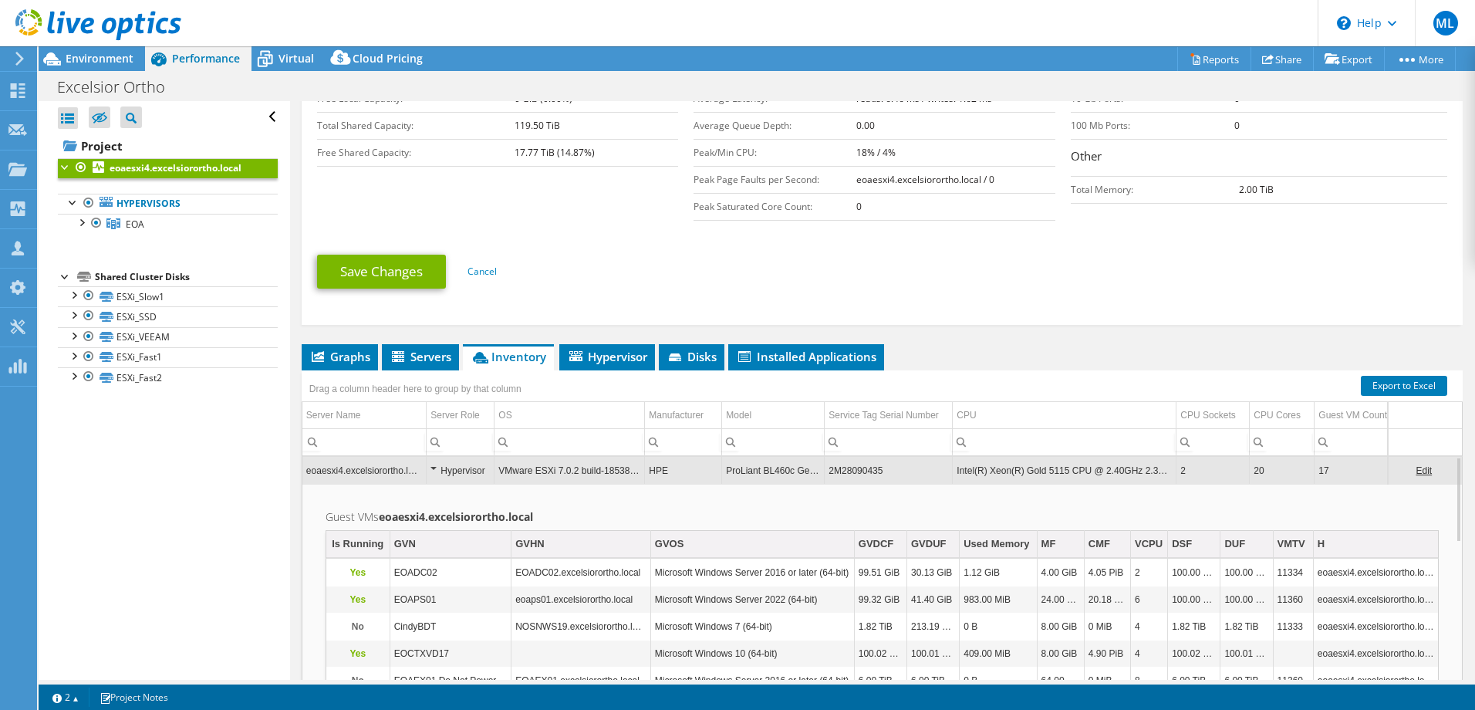
click at [438, 469] on div "Hypervisor" at bounding box center [460, 470] width 59 height 19
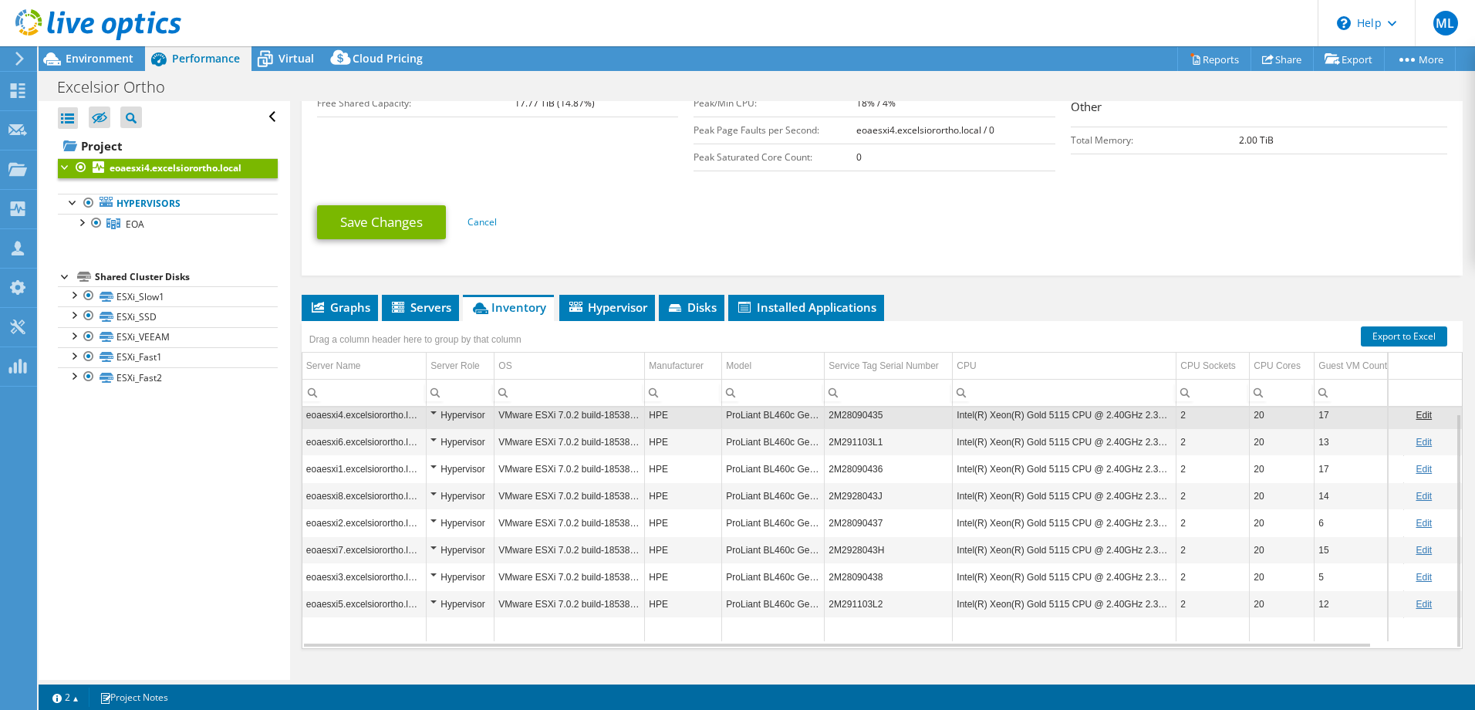
scroll to position [453, 0]
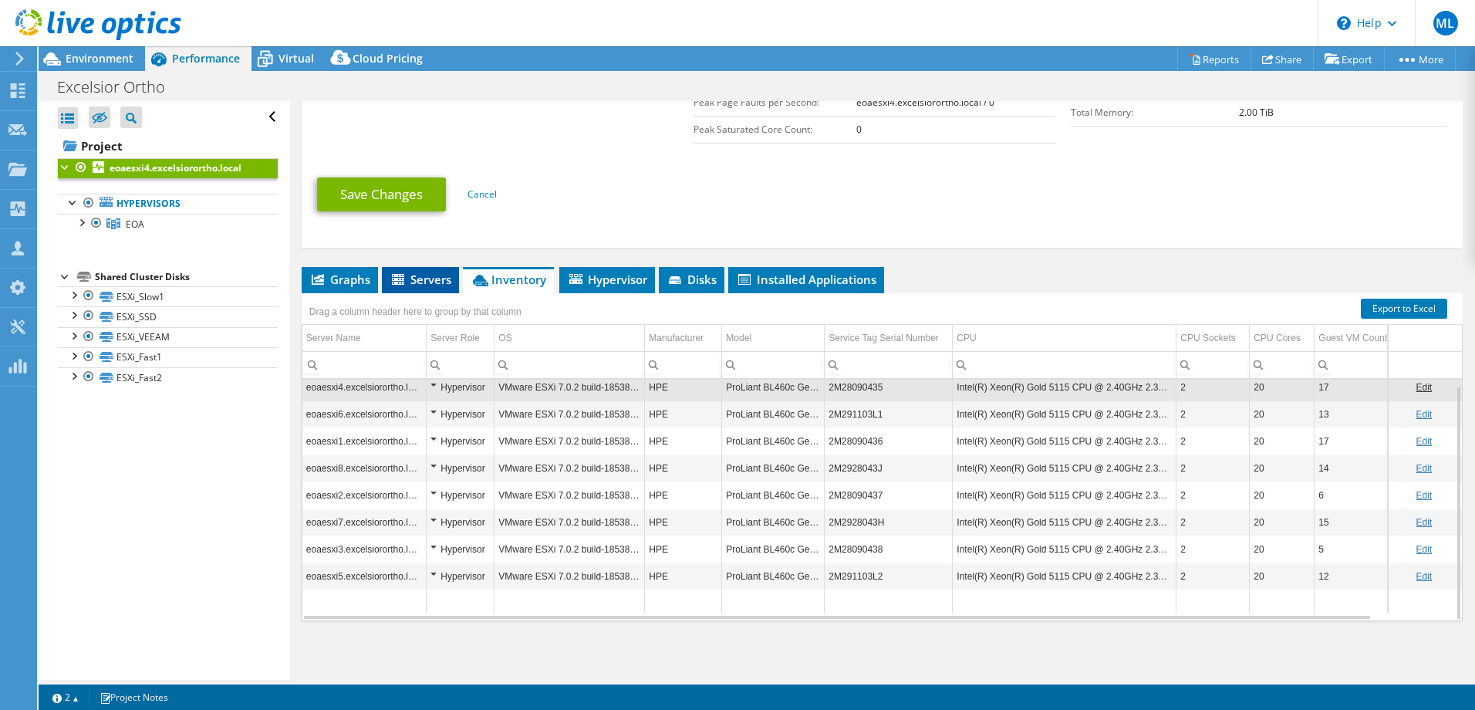
click at [417, 286] on span "Servers" at bounding box center [421, 279] width 62 height 15
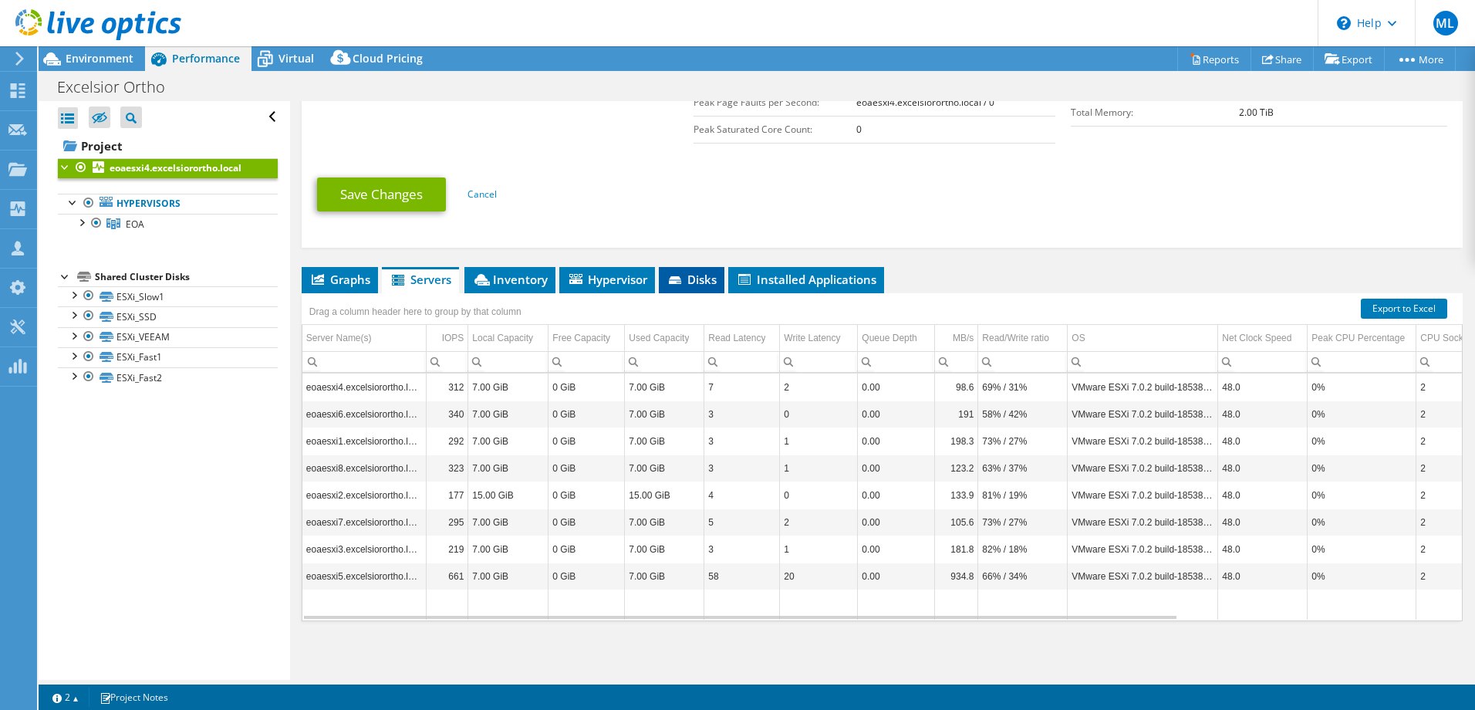
click at [685, 278] on icon at bounding box center [676, 281] width 15 height 10
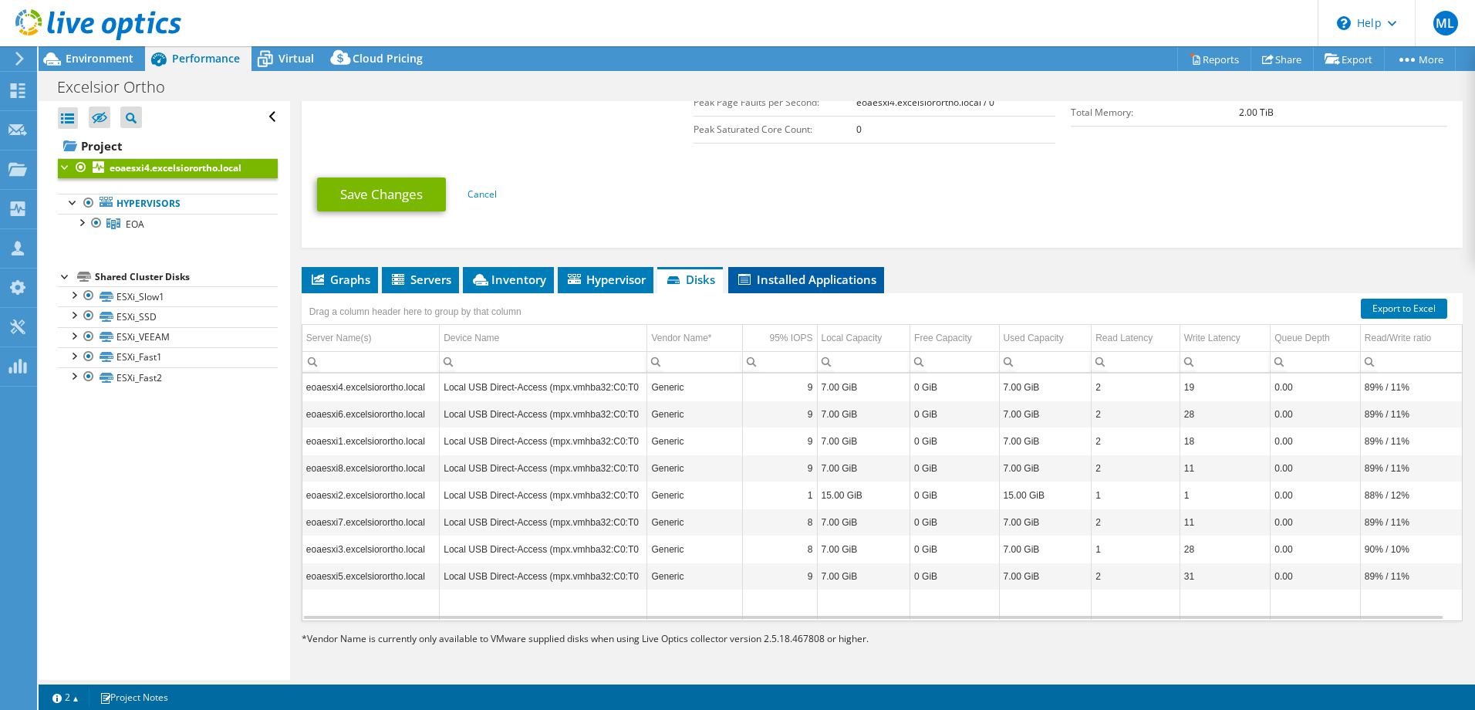
click at [826, 279] on span "Installed Applications" at bounding box center [806, 279] width 140 height 15
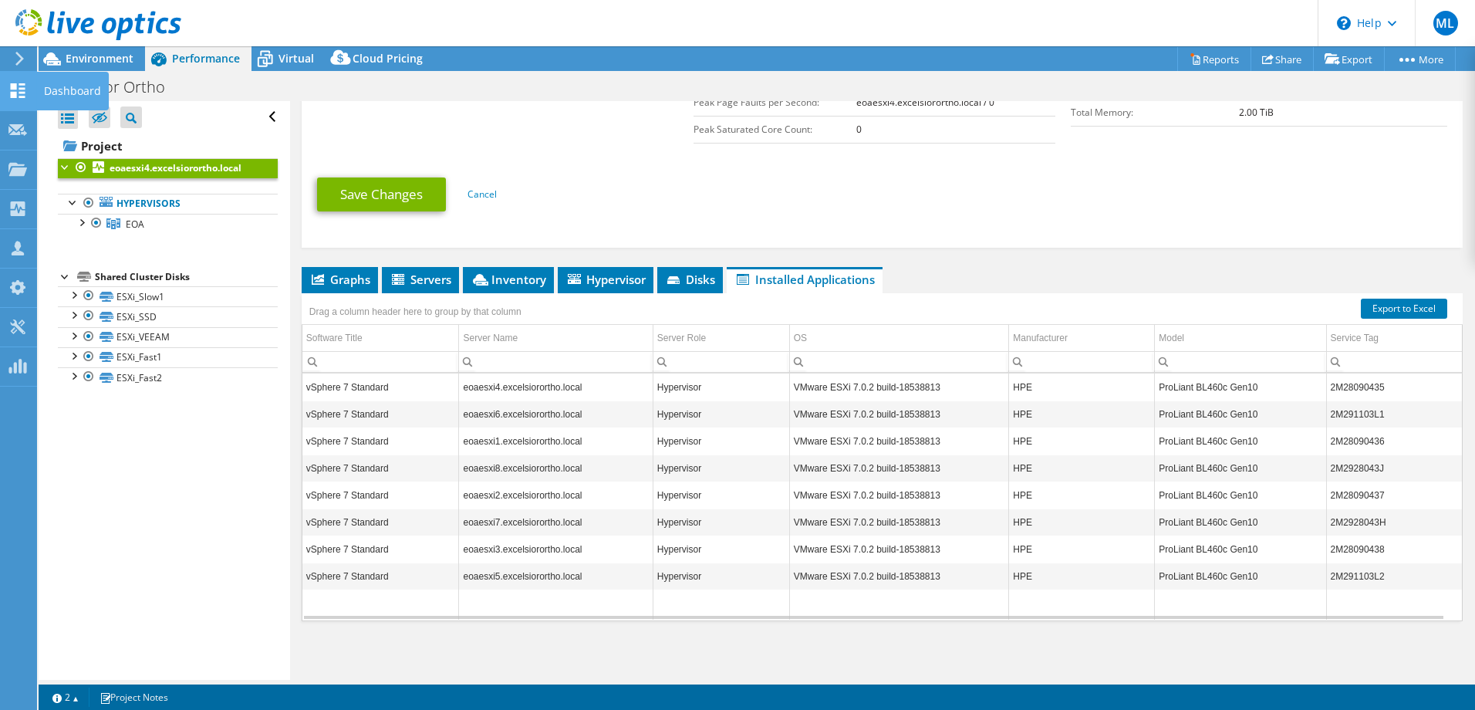
click at [13, 91] on icon at bounding box center [17, 90] width 19 height 15
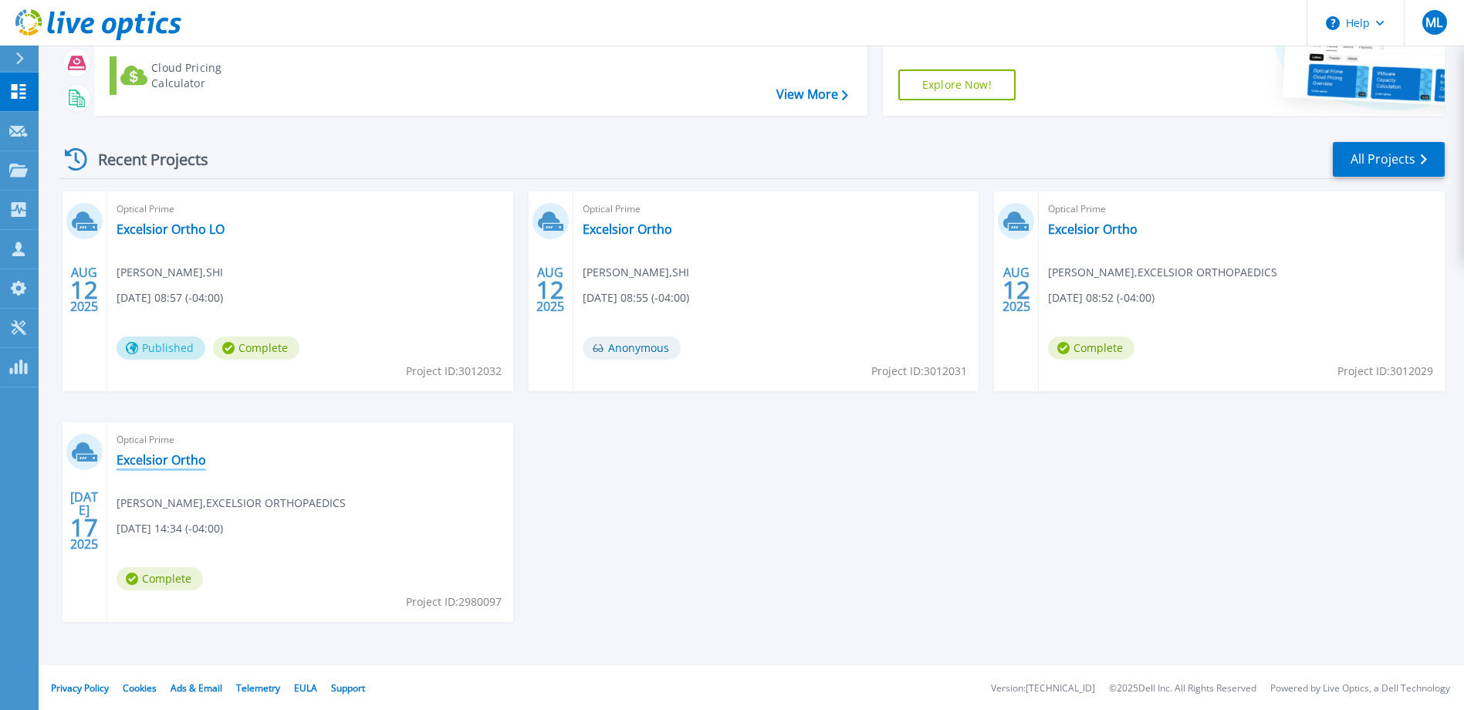
scroll to position [145, 0]
click at [164, 452] on link "Excelsior Ortho" at bounding box center [162, 458] width 90 height 15
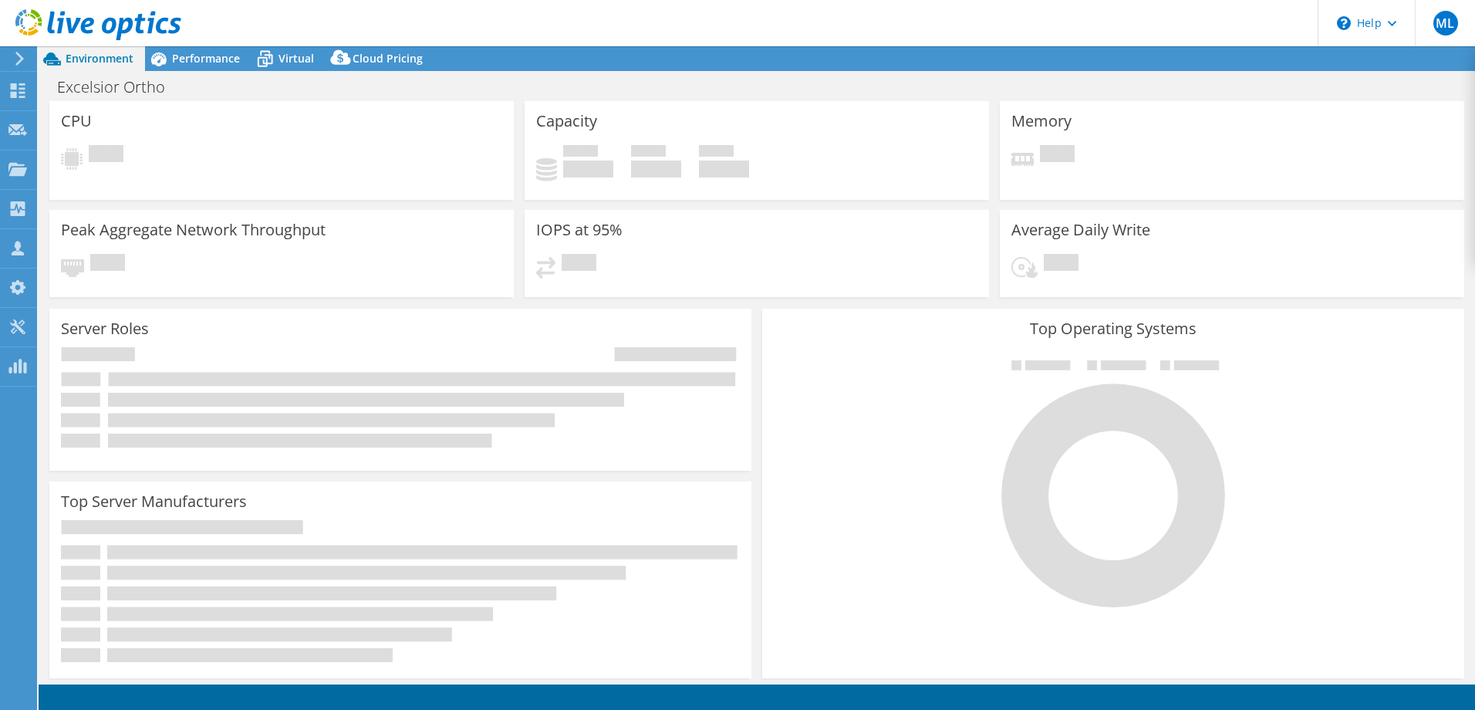
select select "USD"
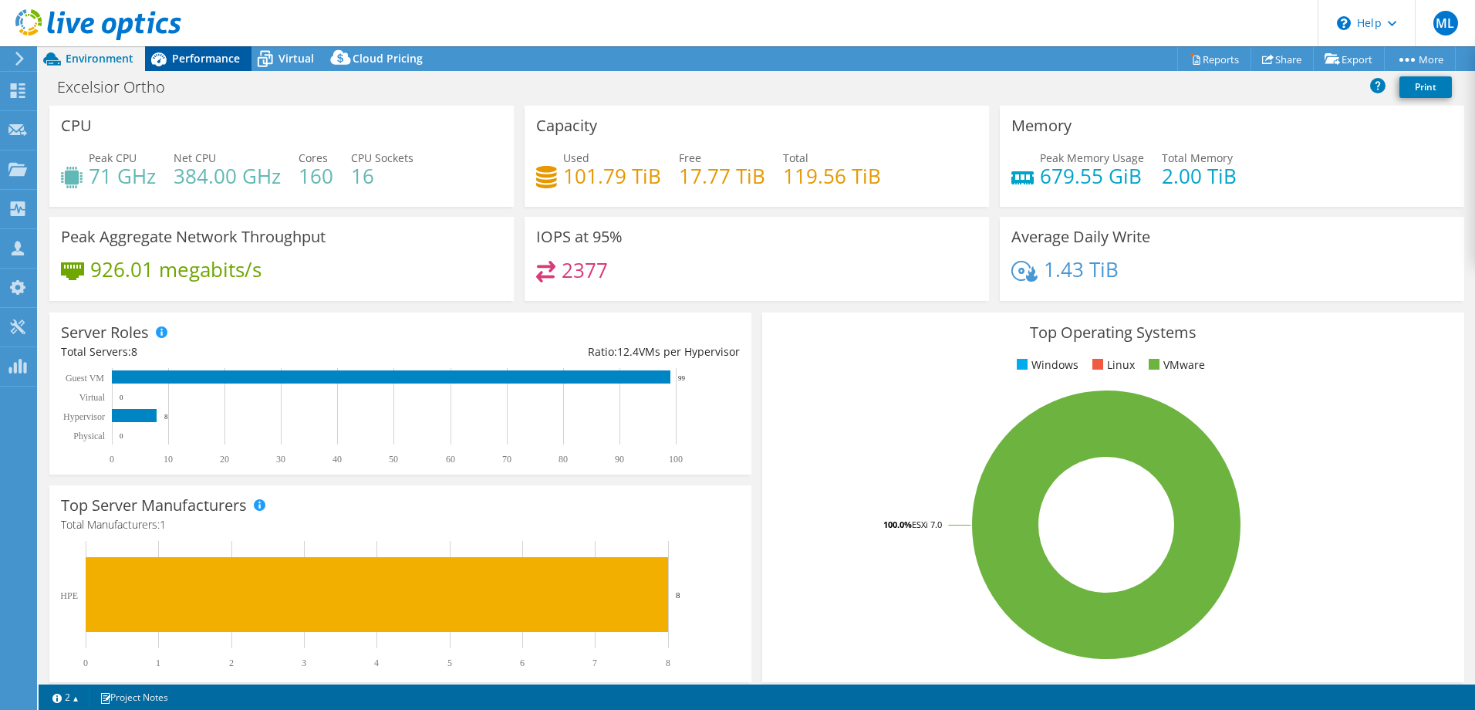
click at [214, 53] on span "Performance" at bounding box center [206, 58] width 68 height 15
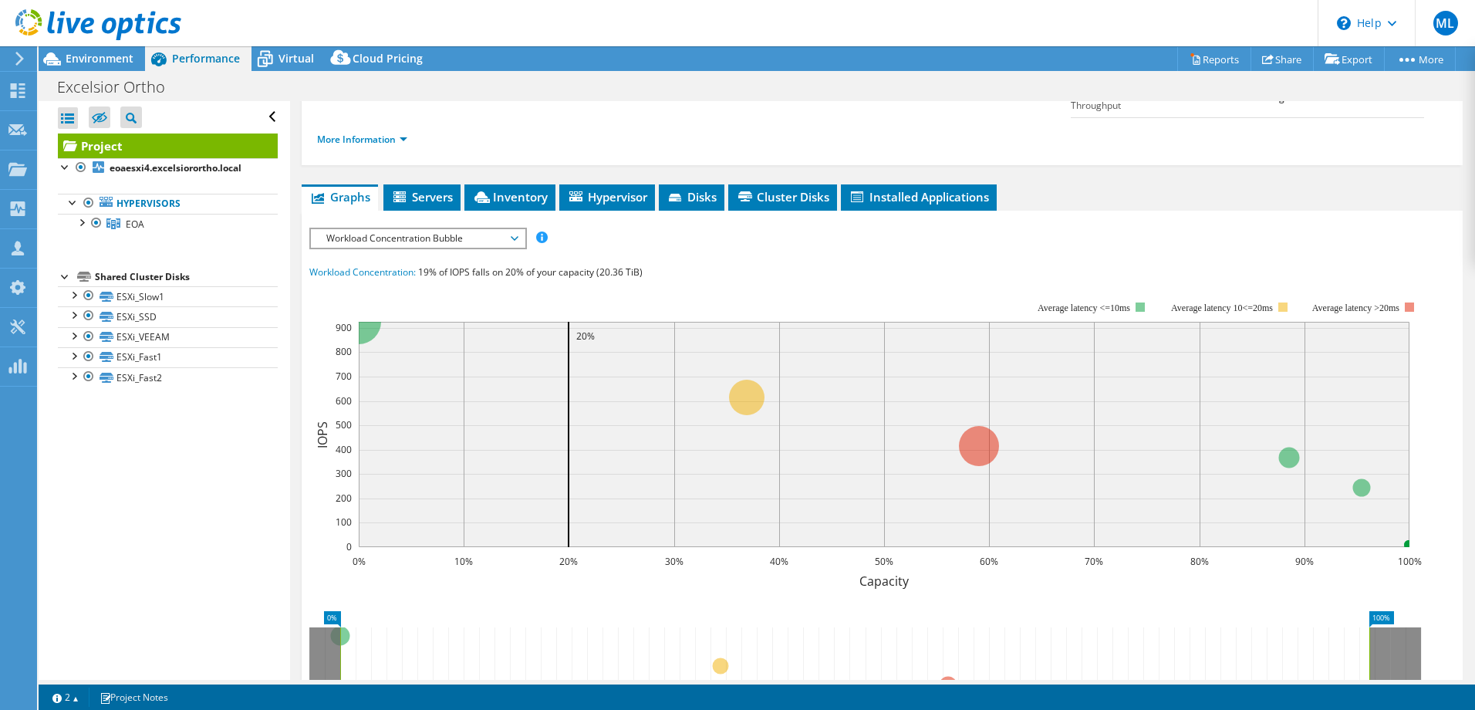
scroll to position [232, 0]
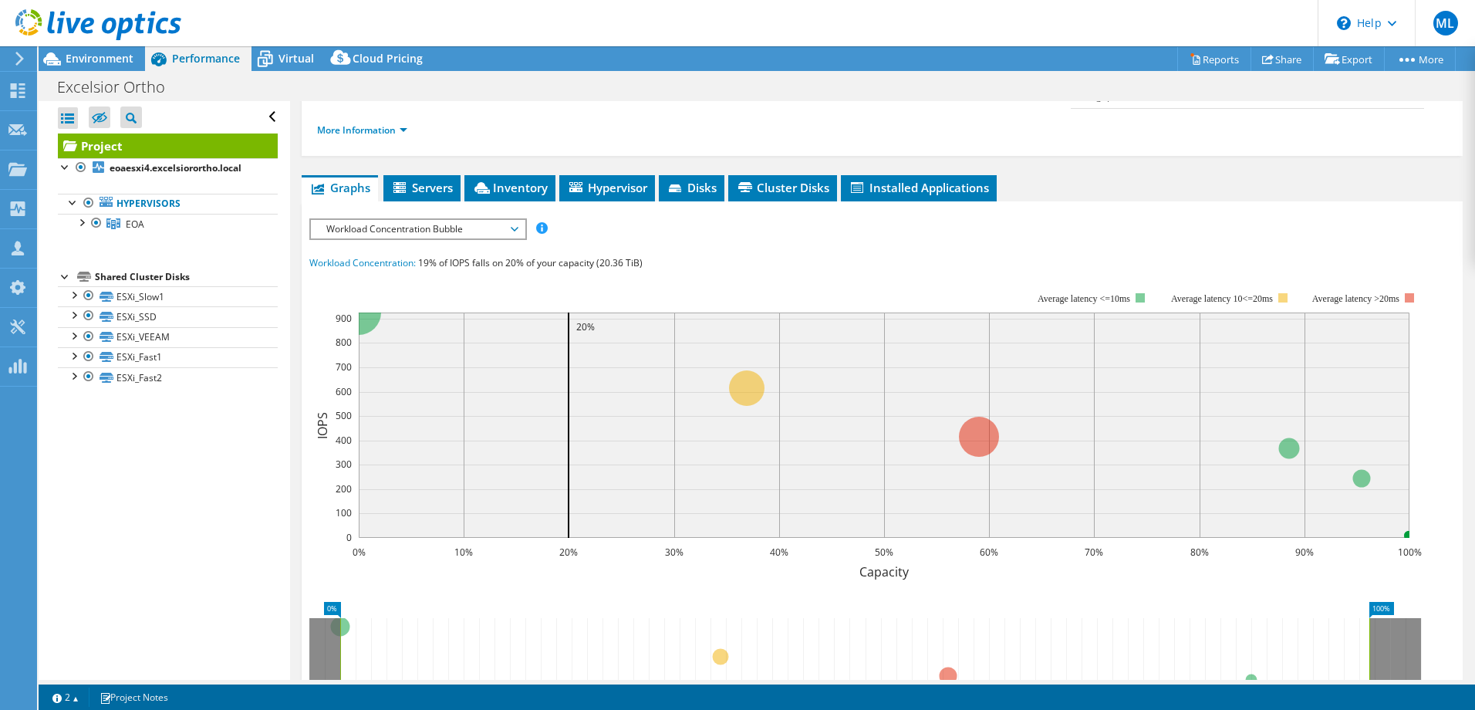
click at [385, 220] on span "Workload Concentration Bubble" at bounding box center [418, 229] width 198 height 19
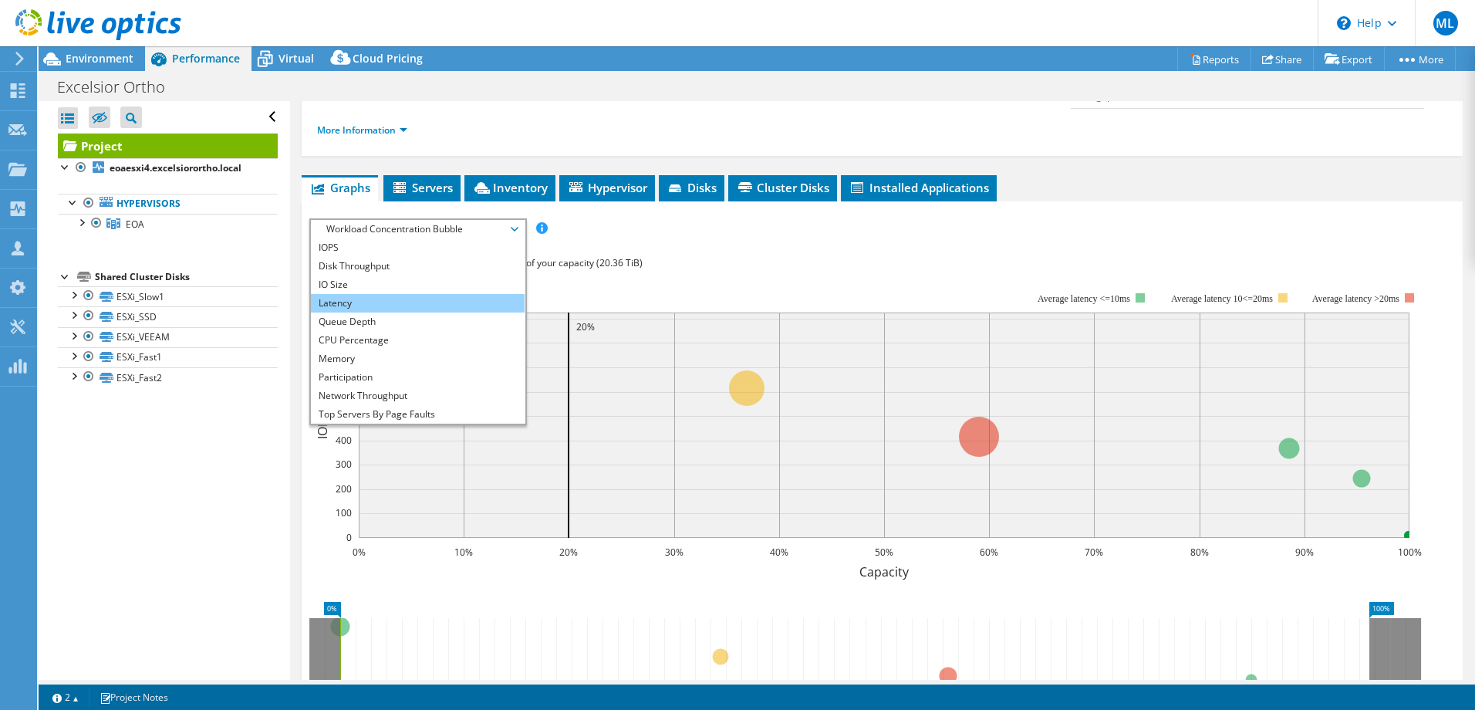
click at [358, 294] on li "Latency" at bounding box center [418, 303] width 214 height 19
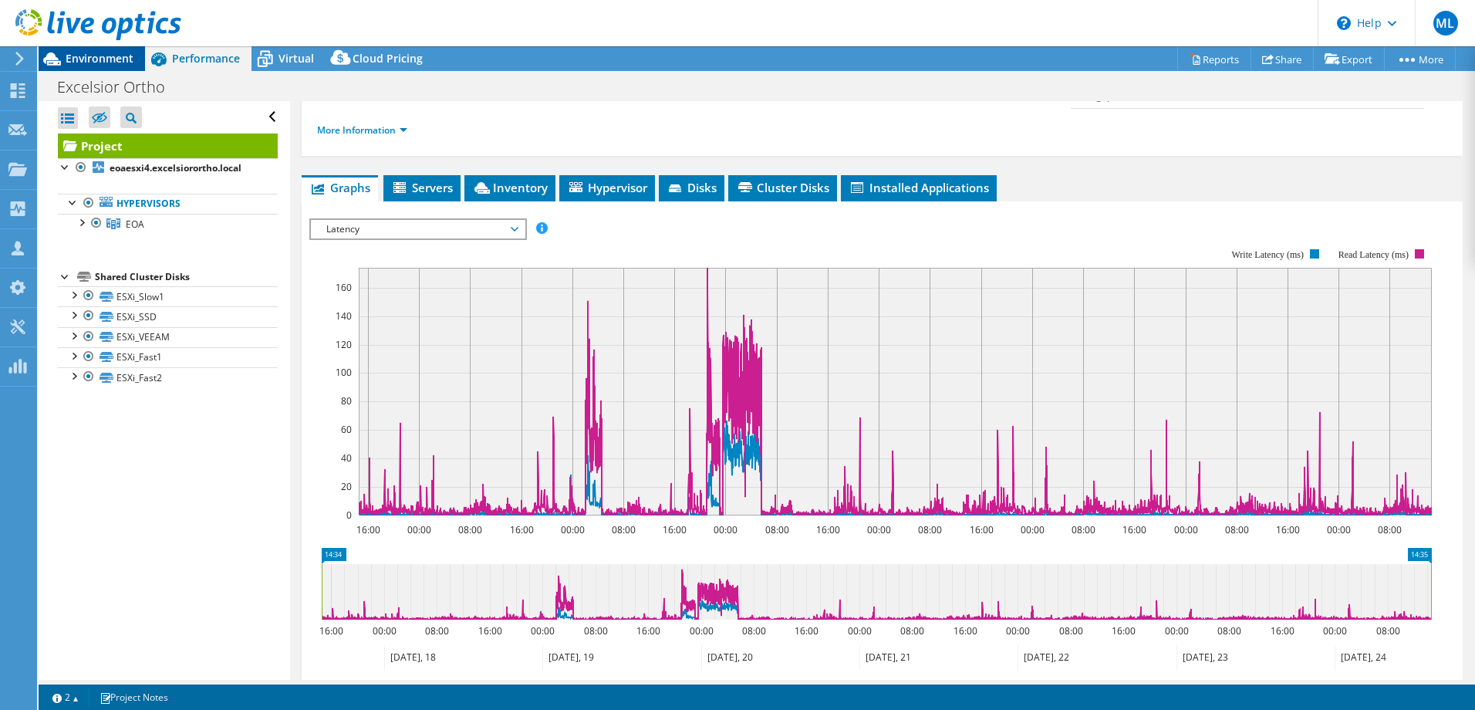
click at [94, 64] on span "Environment" at bounding box center [100, 58] width 68 height 15
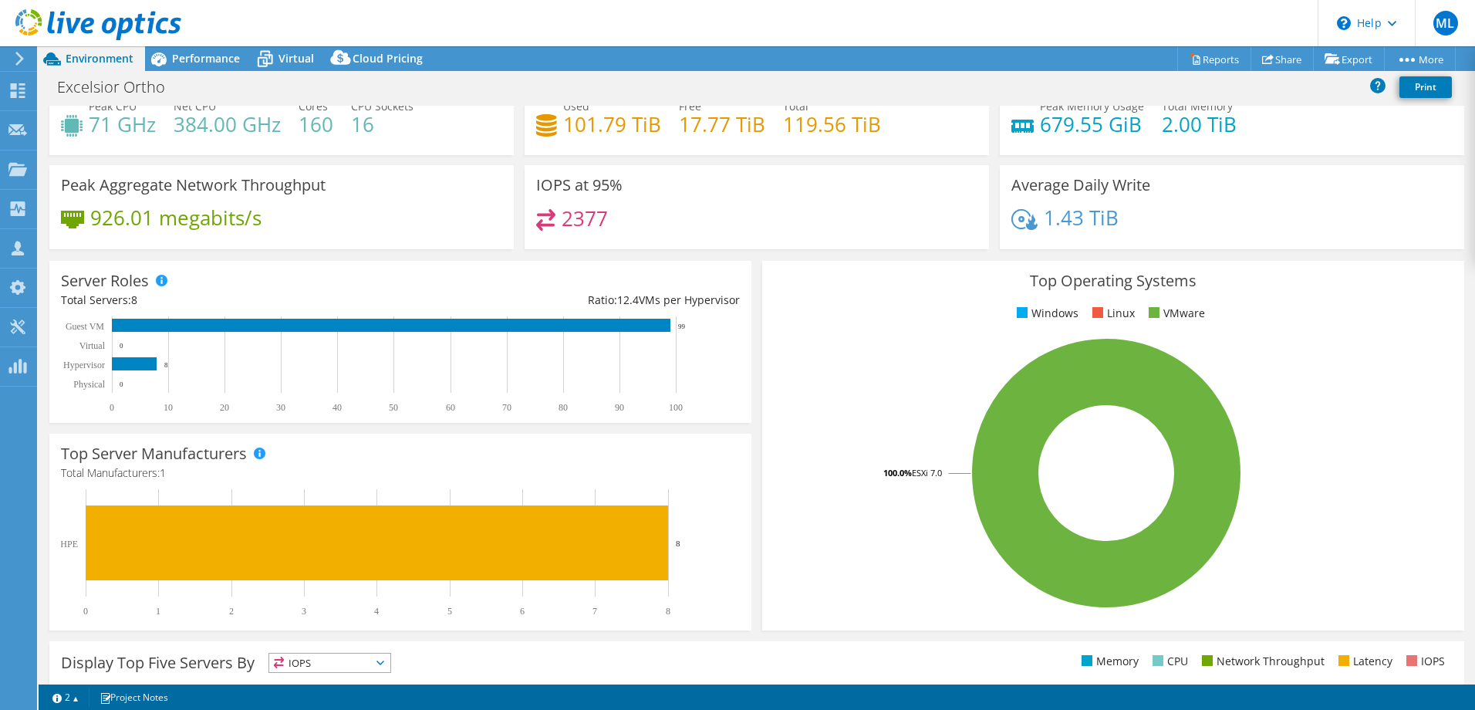
scroll to position [0, 0]
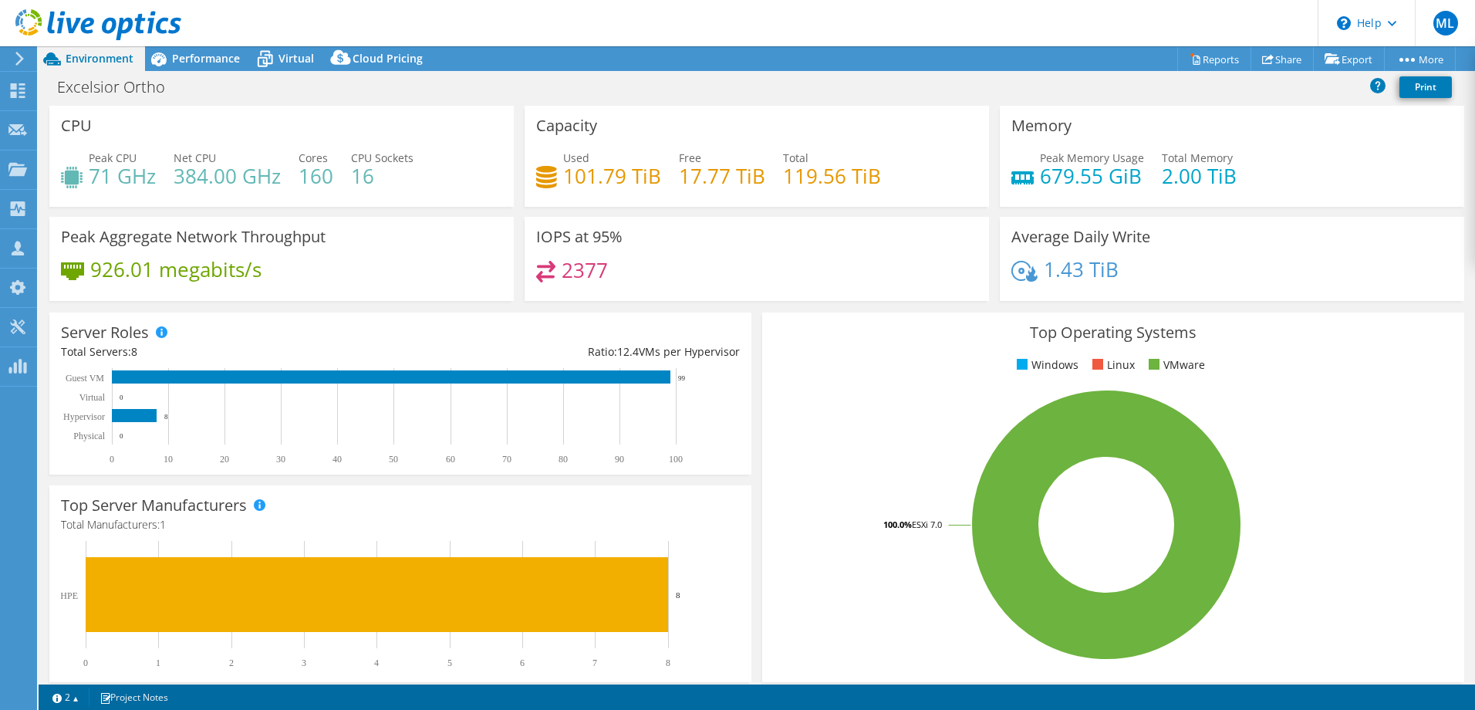
click at [518, 90] on div "Excelsior Ortho Print" at bounding box center [757, 87] width 1437 height 29
click at [220, 63] on span "Performance" at bounding box center [206, 58] width 68 height 15
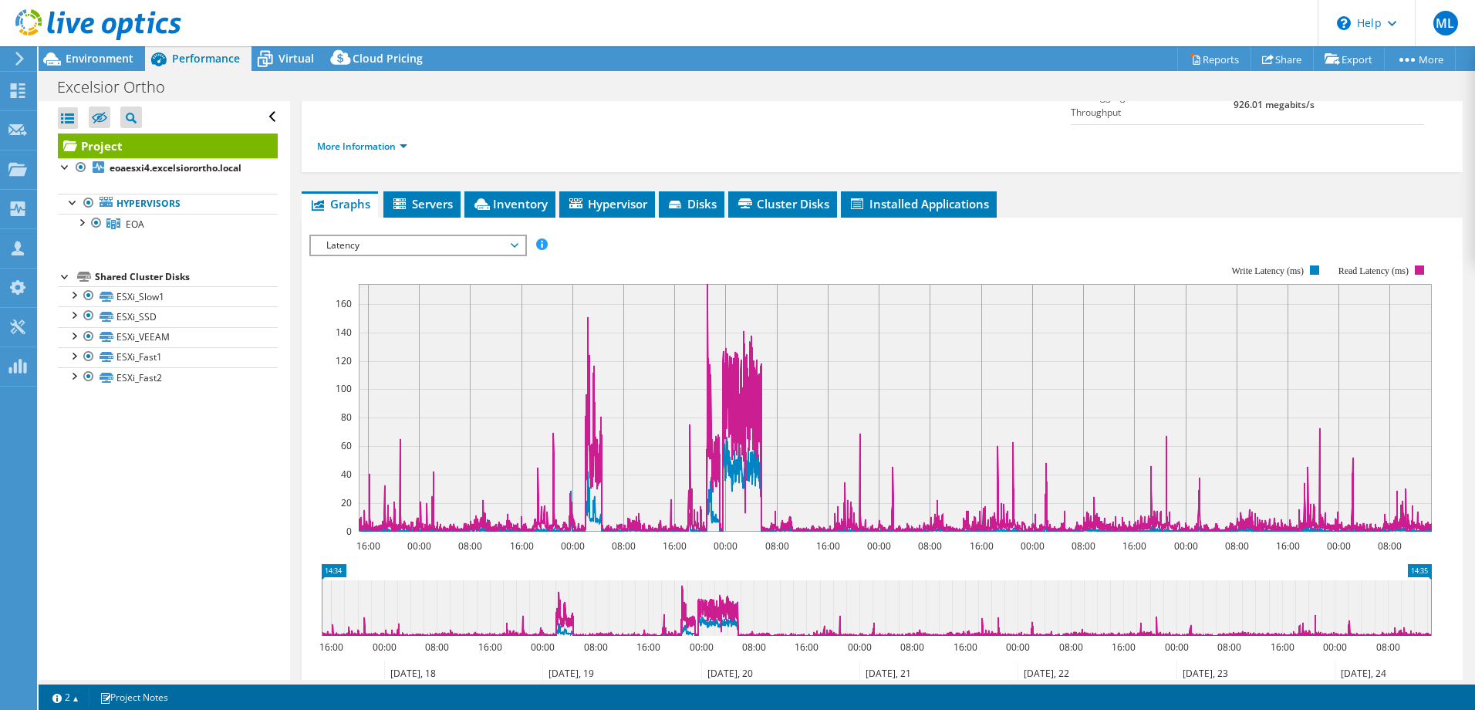
scroll to position [232, 0]
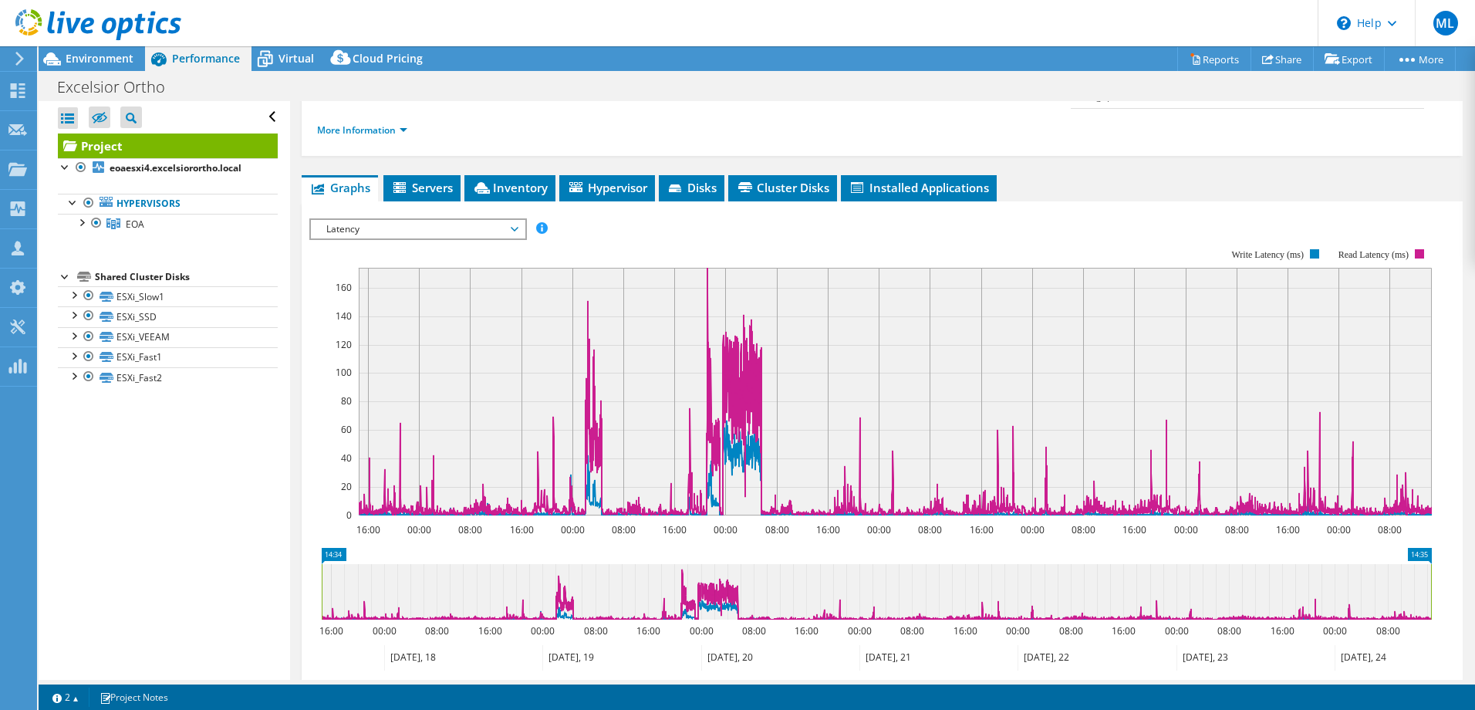
click at [461, 220] on span "Latency" at bounding box center [418, 229] width 198 height 19
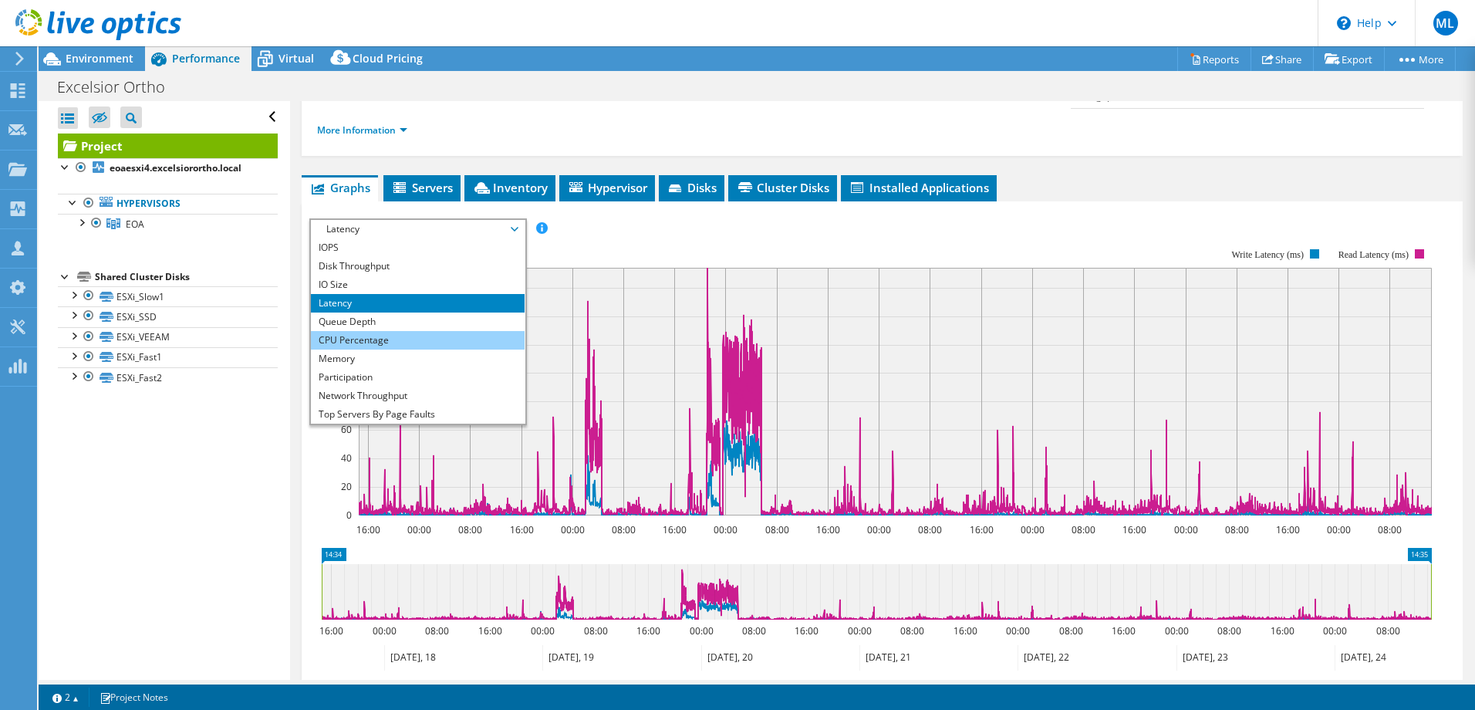
click at [396, 331] on li "CPU Percentage" at bounding box center [418, 340] width 214 height 19
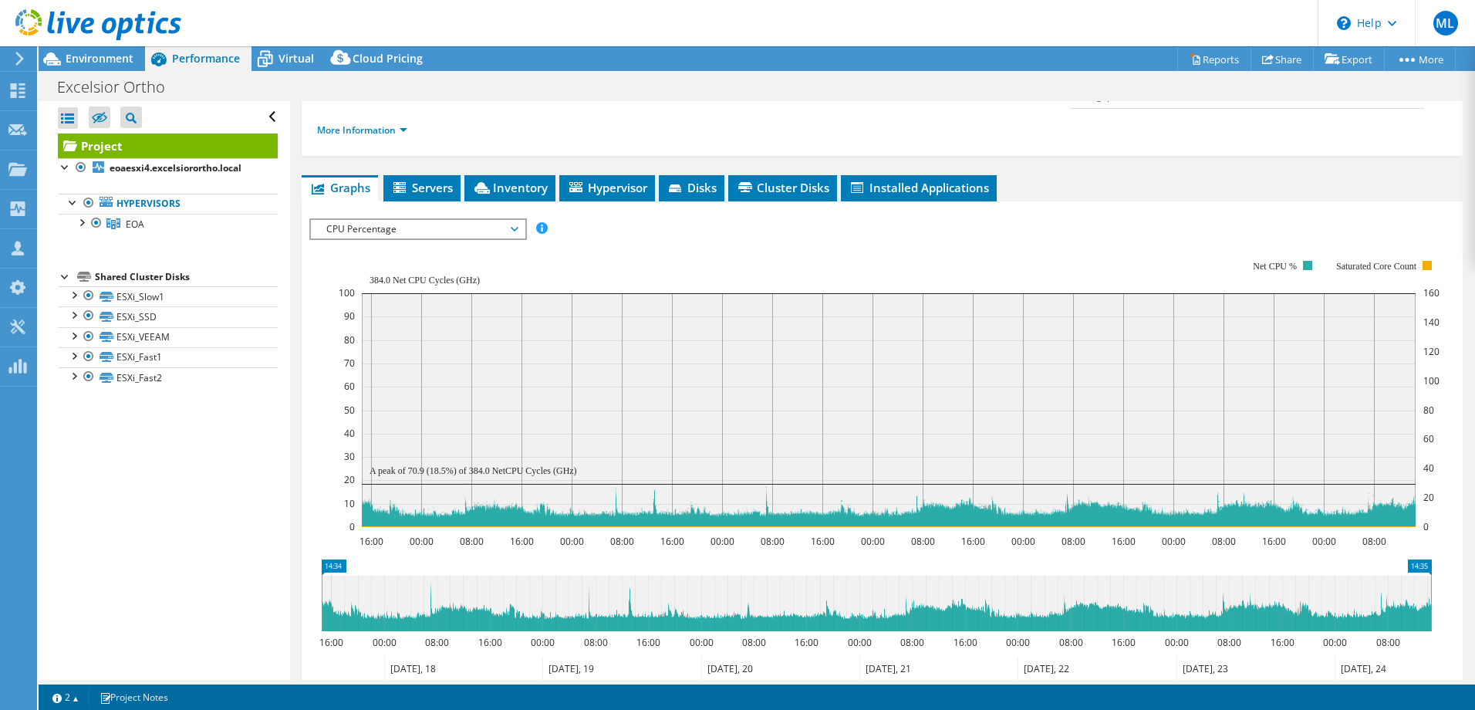
click at [415, 220] on span "CPU Percentage" at bounding box center [418, 229] width 198 height 19
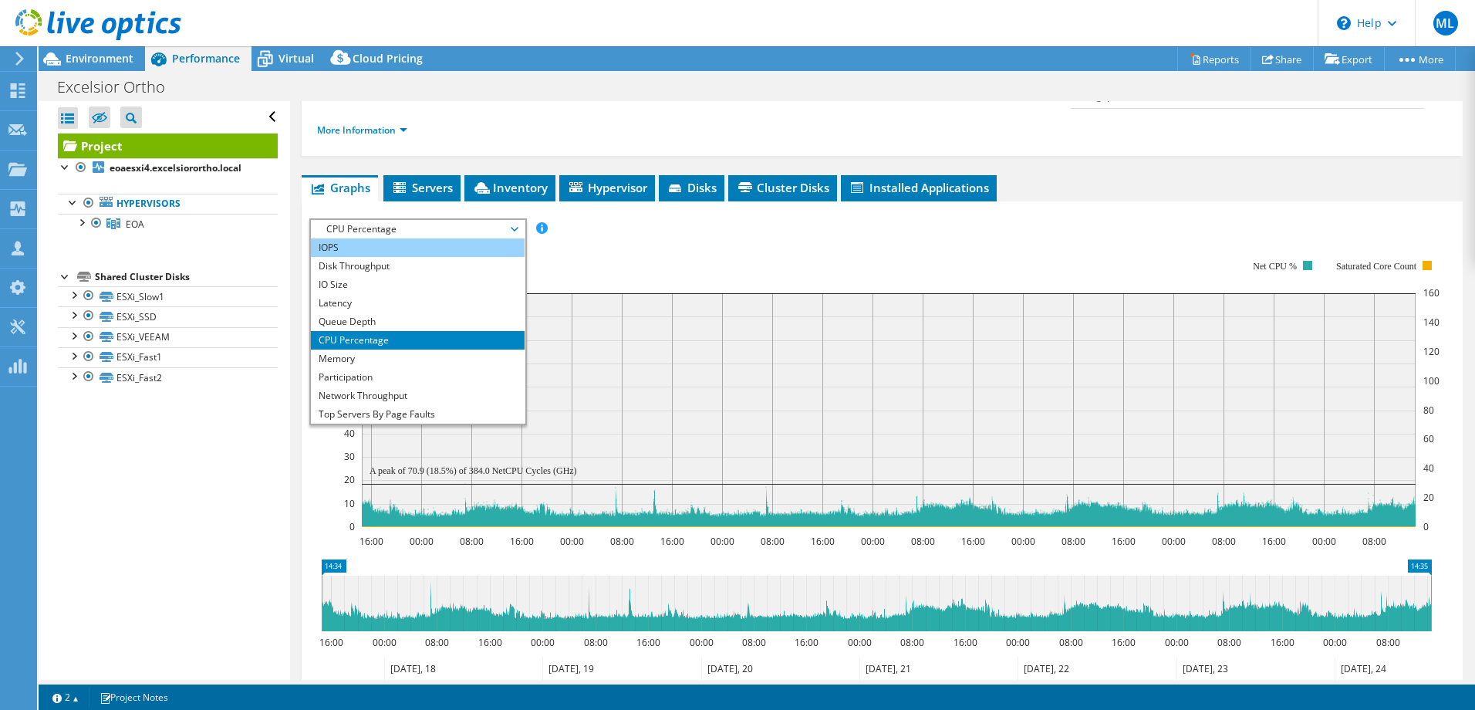
click at [372, 238] on li "IOPS" at bounding box center [418, 247] width 214 height 19
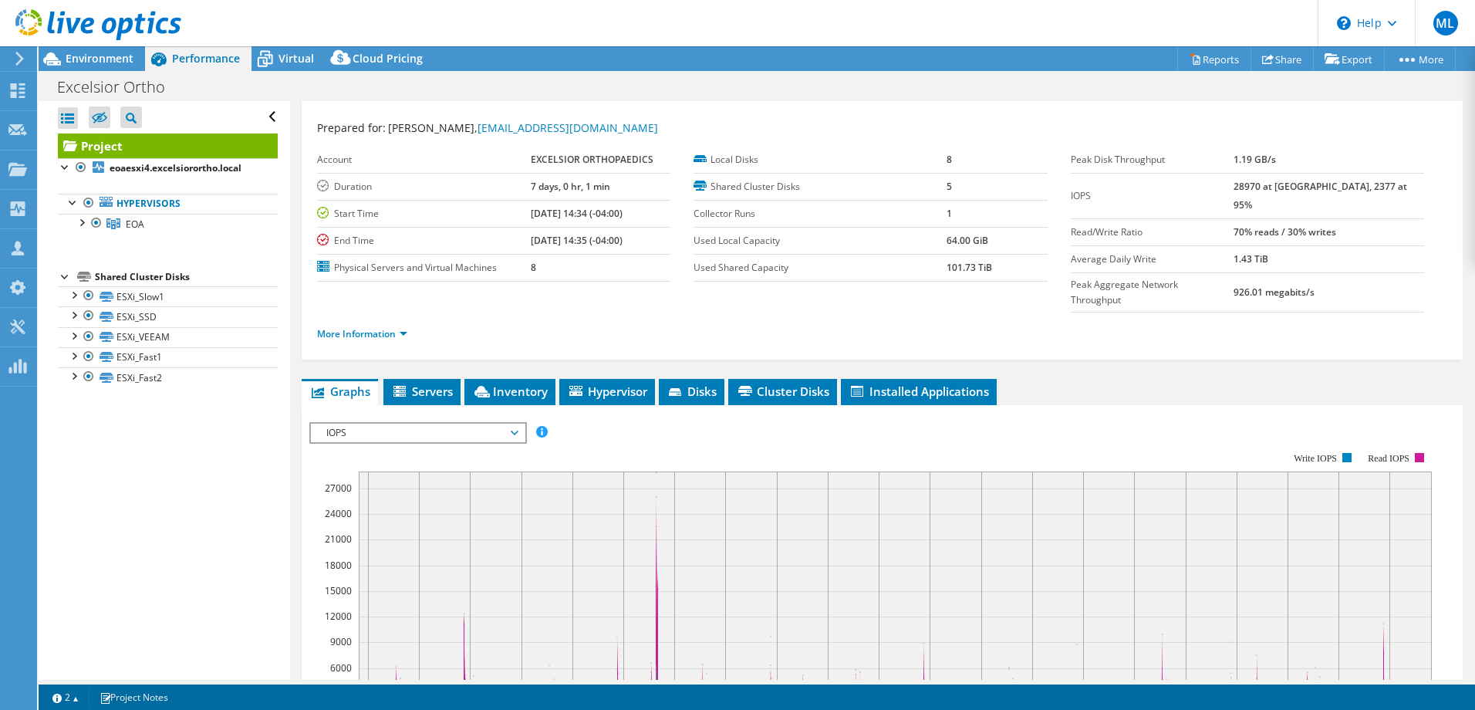
scroll to position [0, 0]
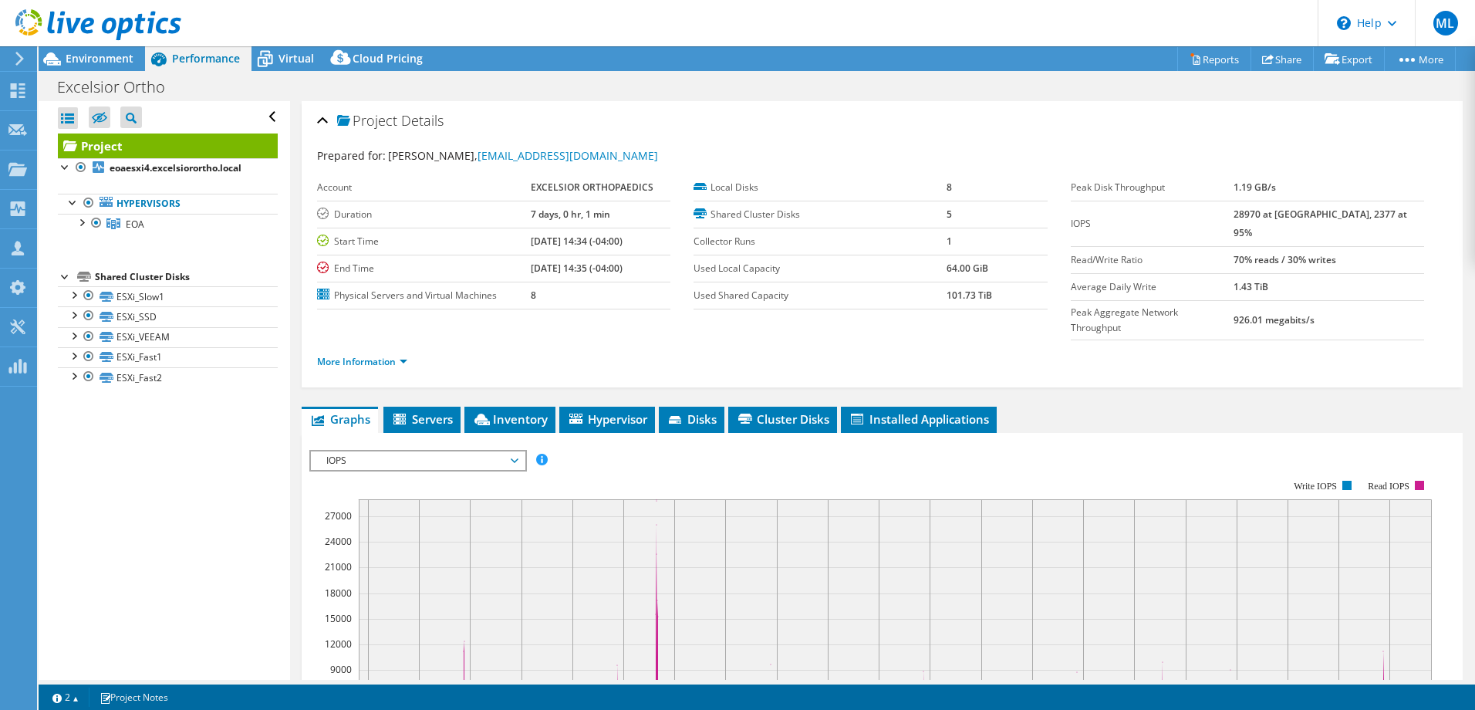
click at [674, 235] on div "Account EXCELSIOR ORTHOPAEDICS Duration 7 days, 0 hr, 1 min Start Time 07/17/20…" at bounding box center [505, 241] width 377 height 135
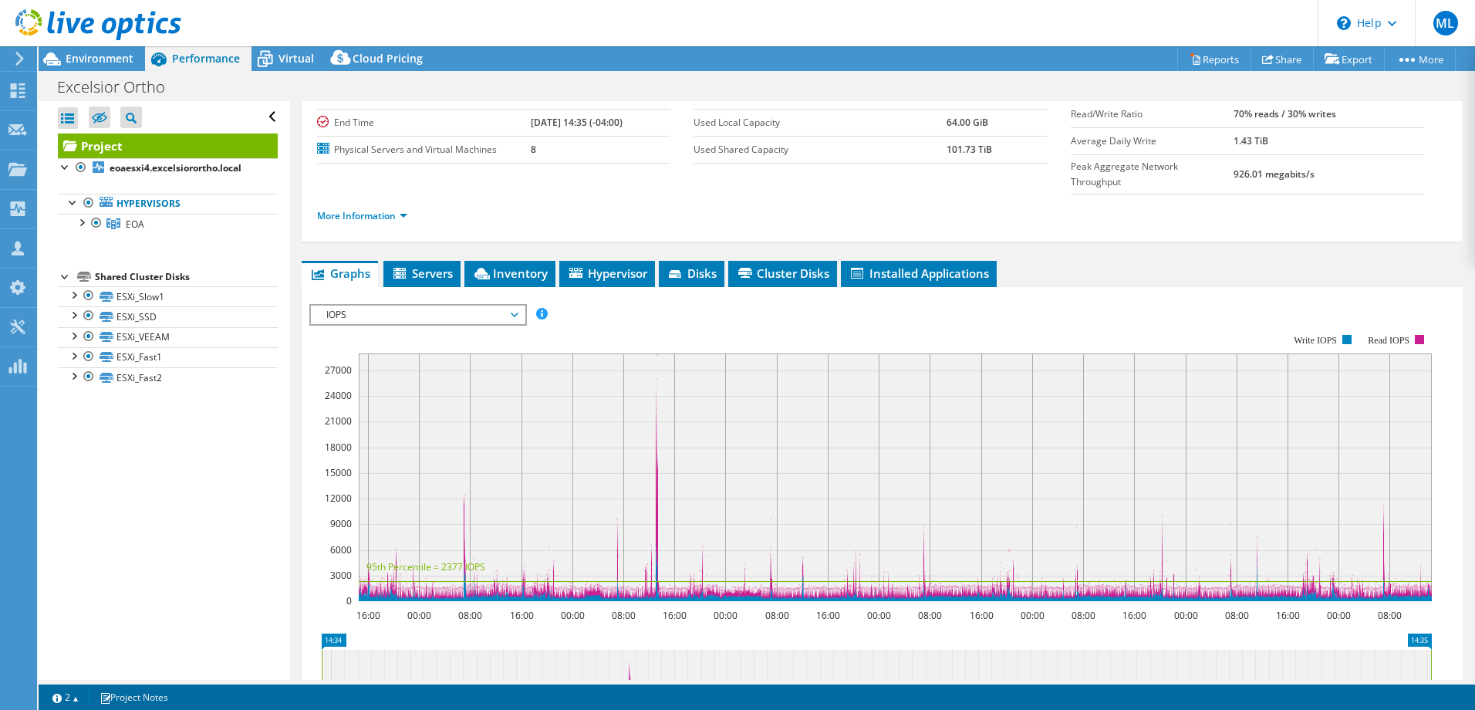
scroll to position [141, 0]
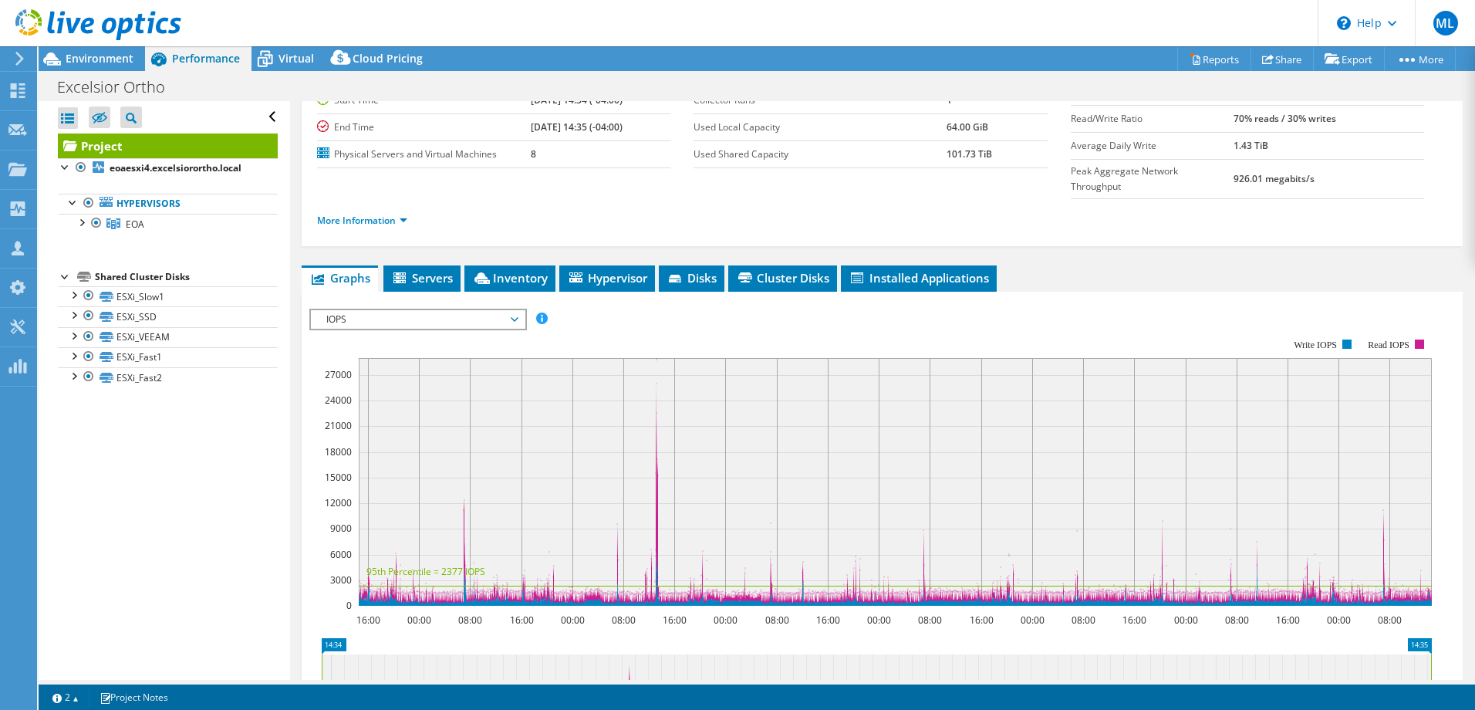
click at [374, 310] on span "IOPS" at bounding box center [418, 319] width 198 height 19
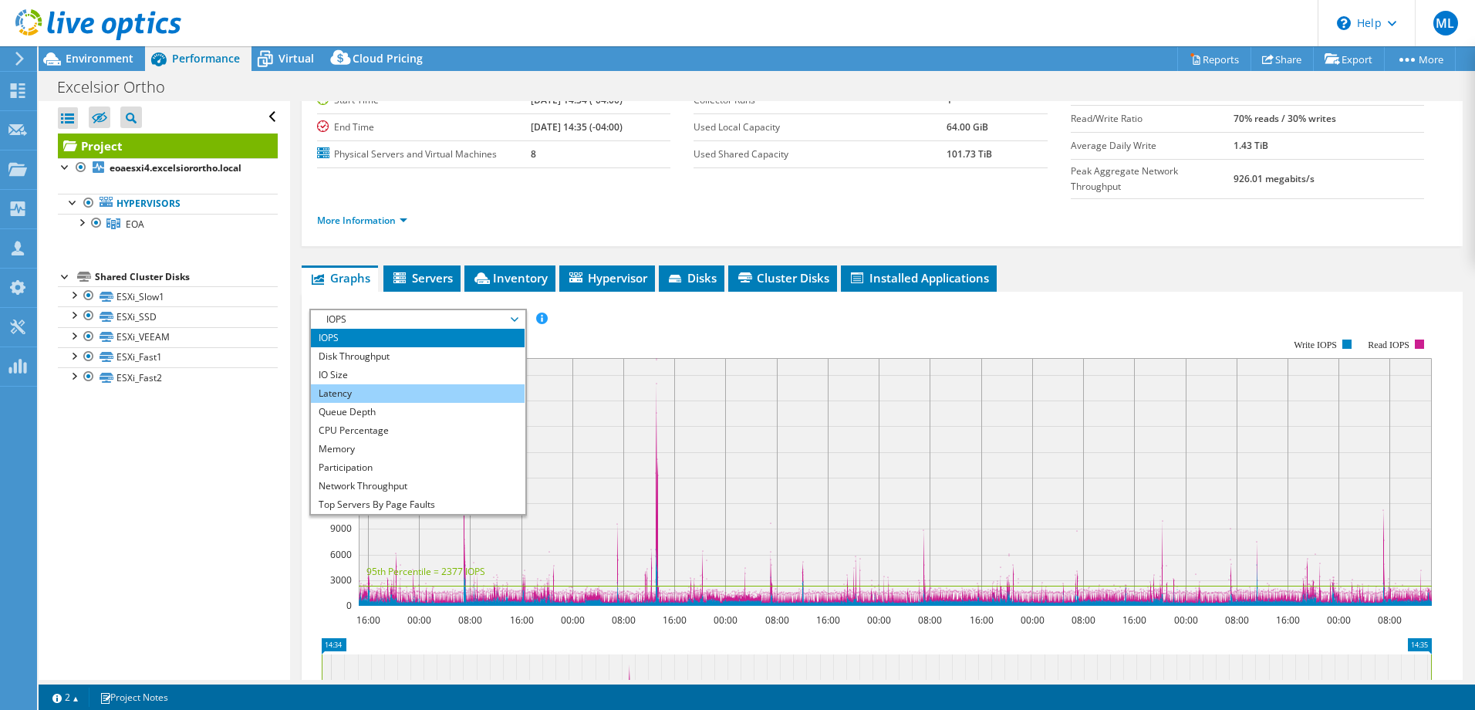
click at [351, 384] on li "Latency" at bounding box center [418, 393] width 214 height 19
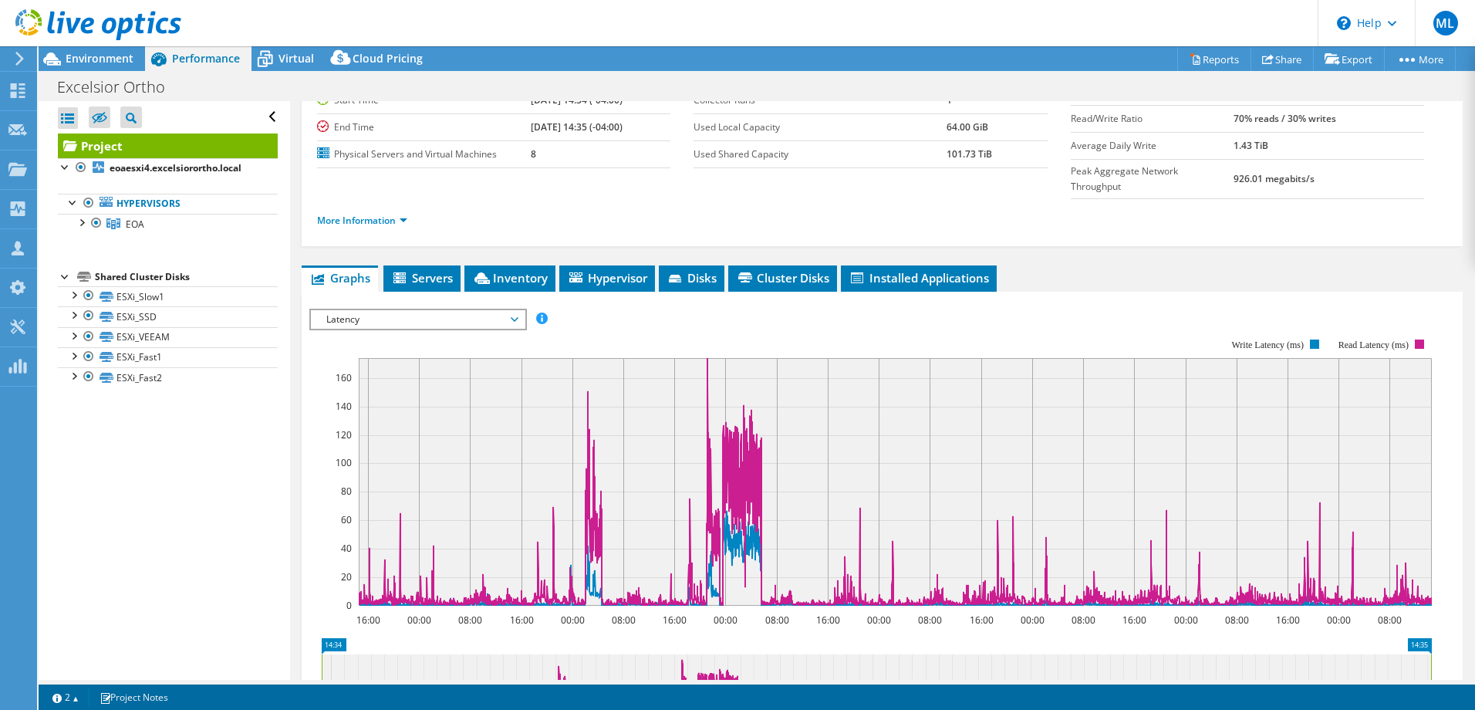
scroll to position [218, 0]
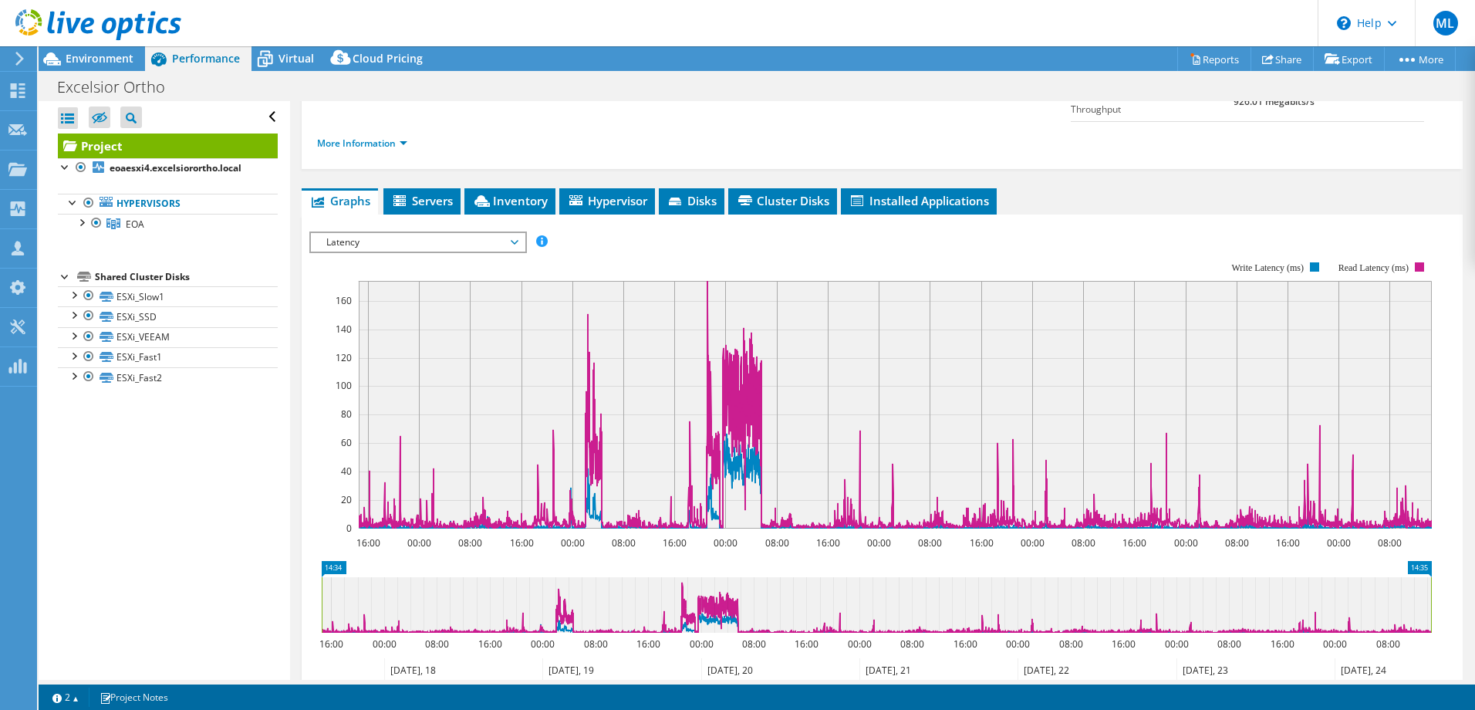
click at [508, 233] on span "Latency" at bounding box center [418, 242] width 198 height 19
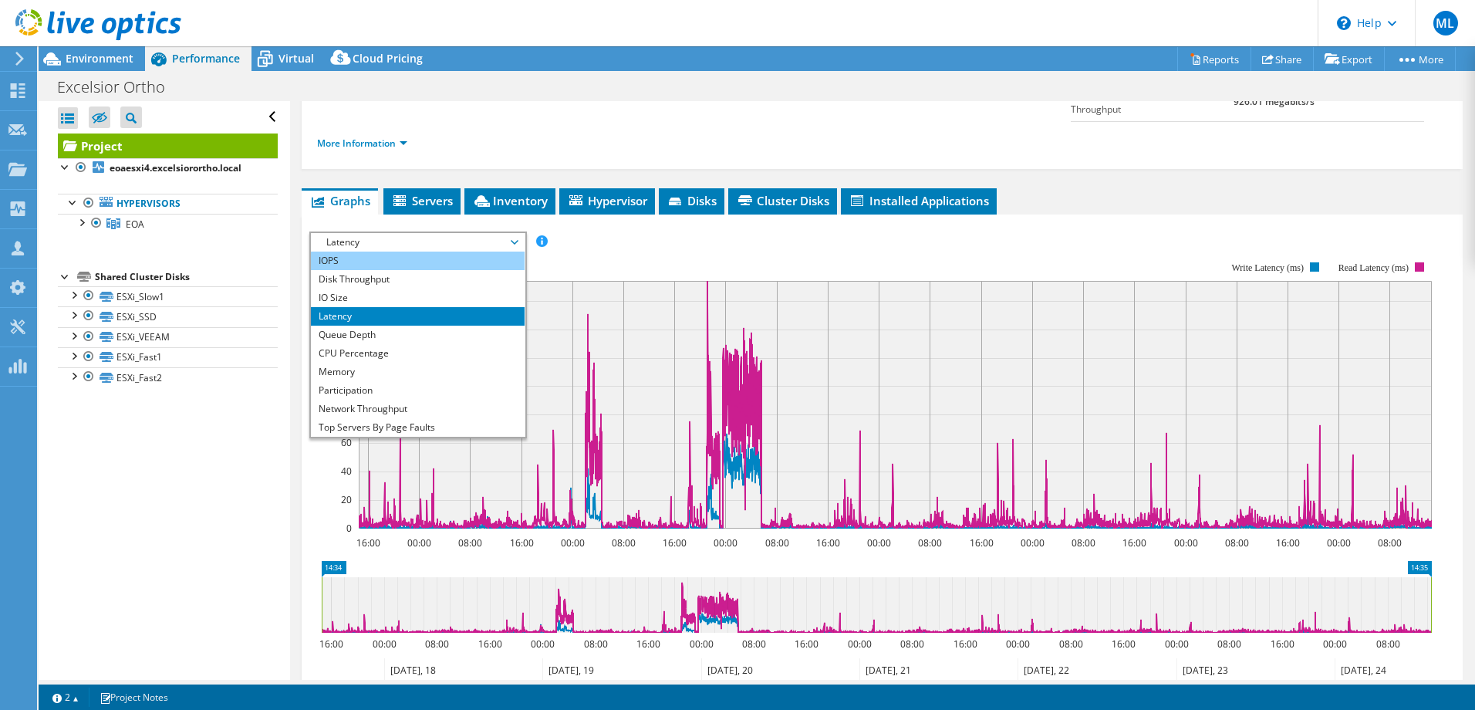
click at [410, 252] on li "IOPS" at bounding box center [418, 261] width 214 height 19
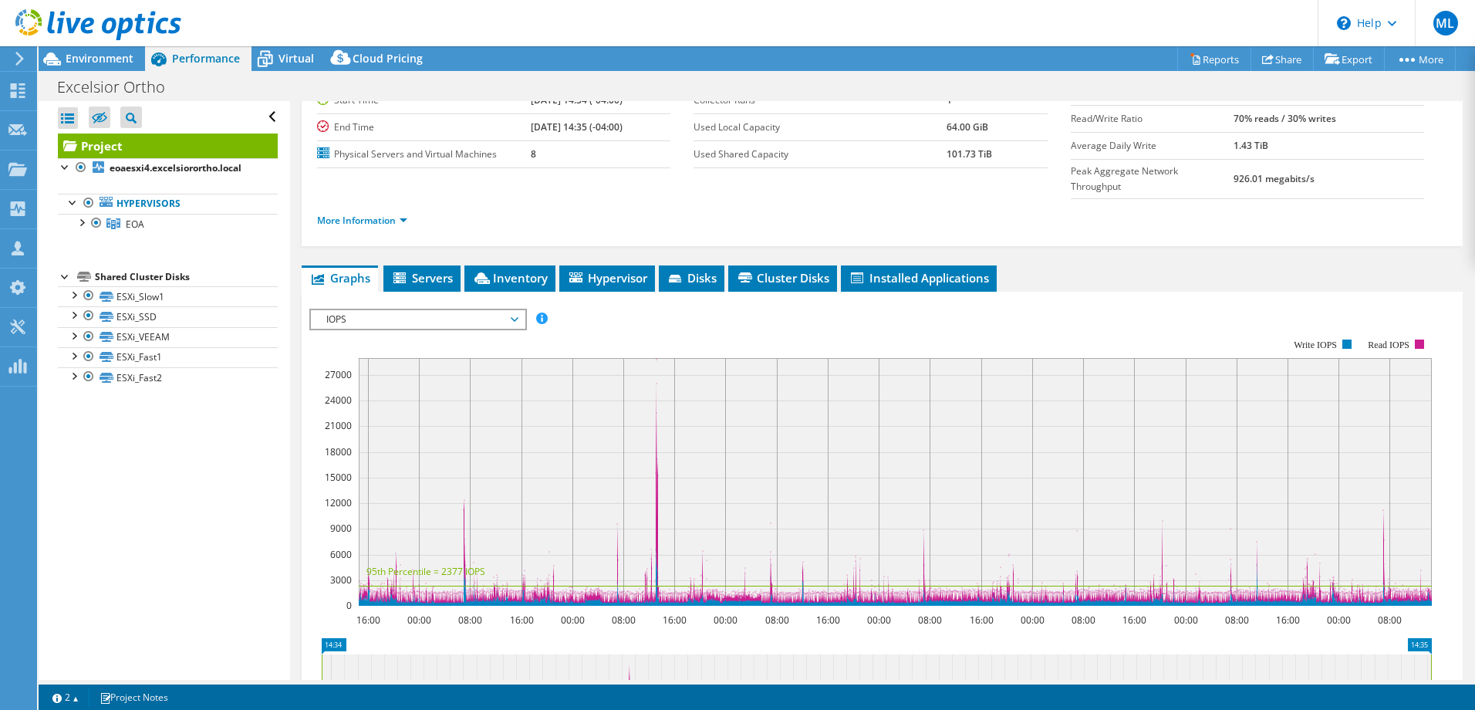
click at [440, 270] on span "Servers" at bounding box center [422, 277] width 62 height 15
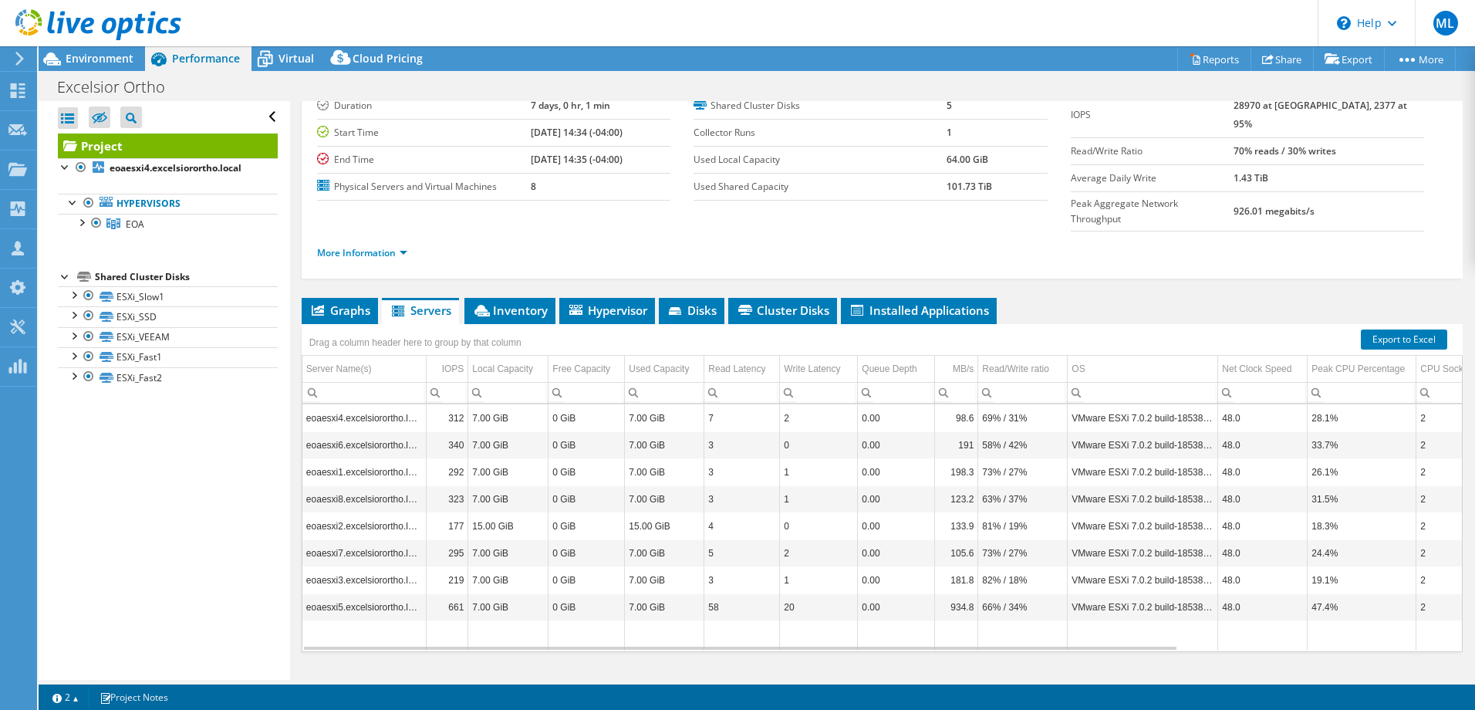
drag, startPoint x: 444, startPoint y: 239, endPoint x: 616, endPoint y: 233, distance: 172.2
click at [616, 232] on div "More Information" at bounding box center [882, 253] width 1131 height 43
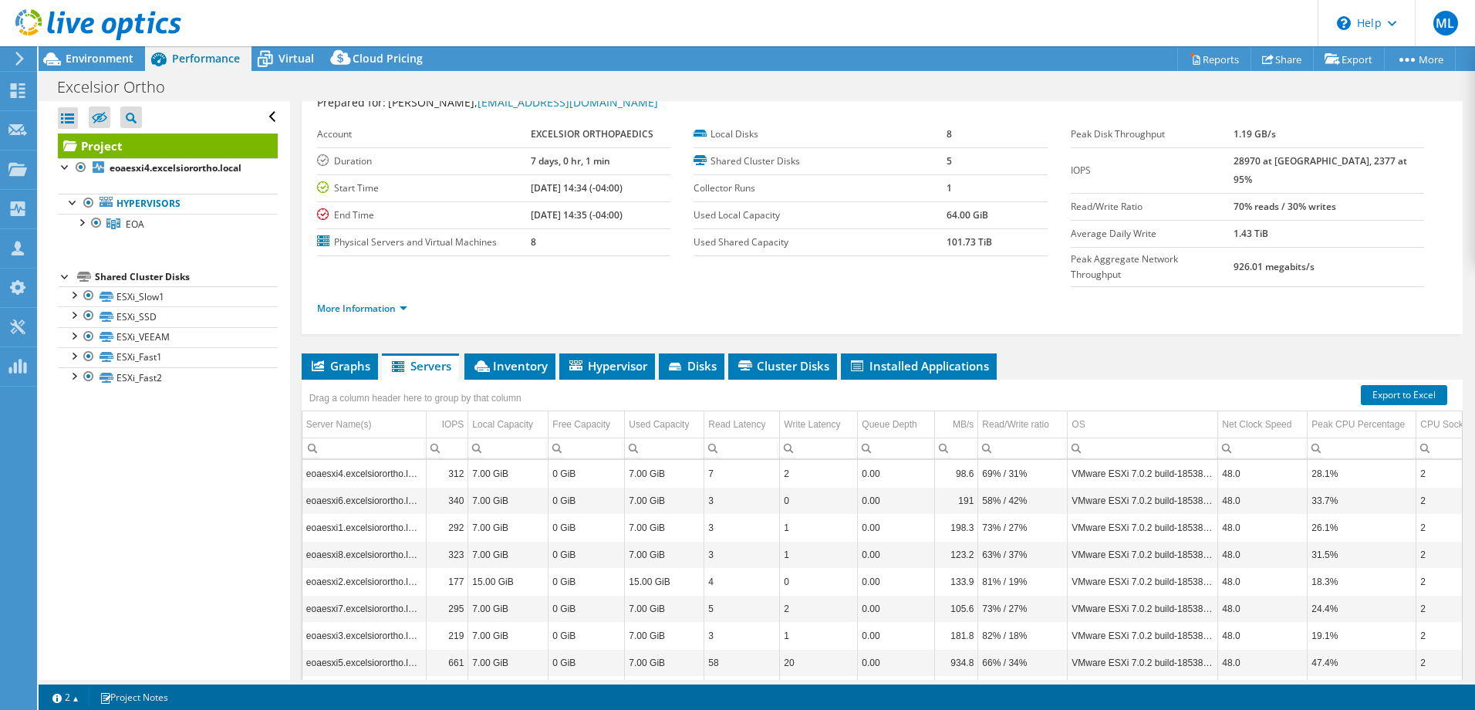
scroll to position [0, 0]
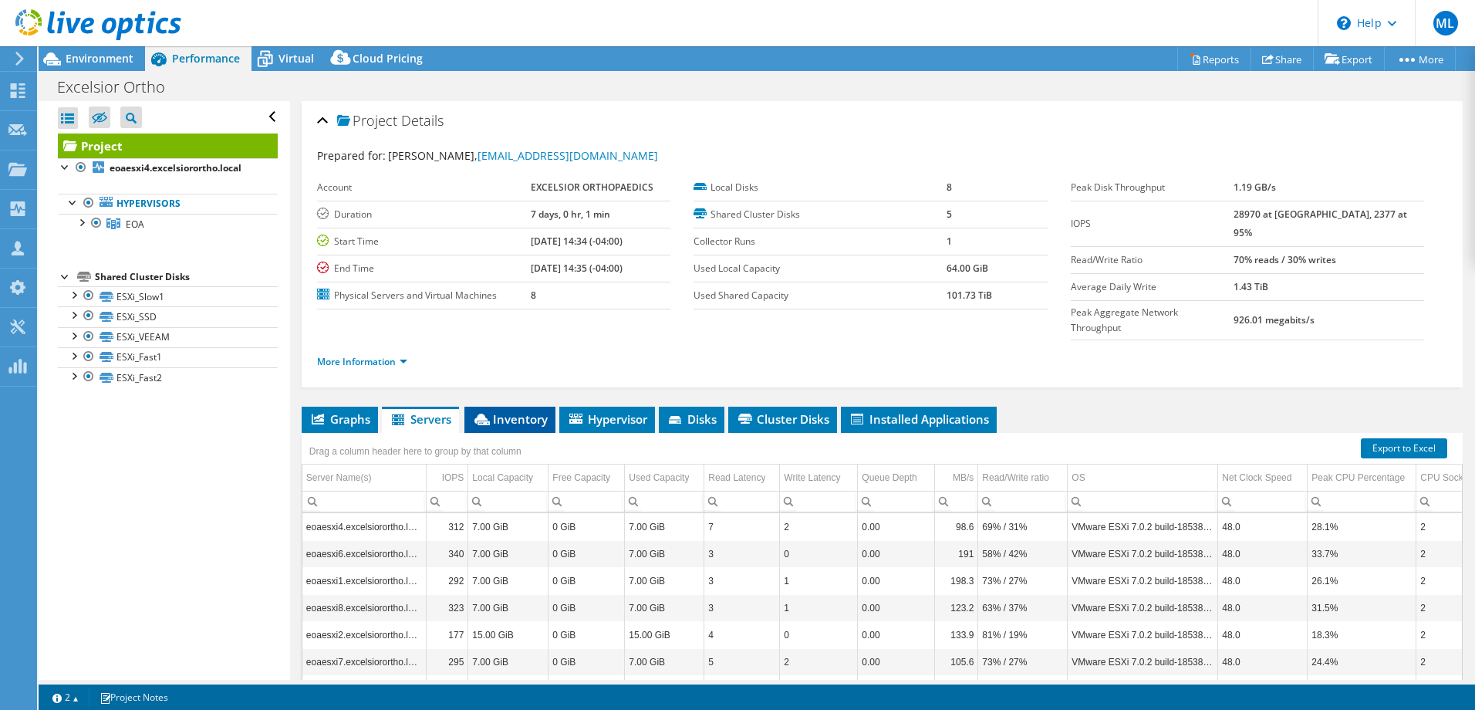
click at [514, 407] on li "Inventory" at bounding box center [510, 420] width 91 height 26
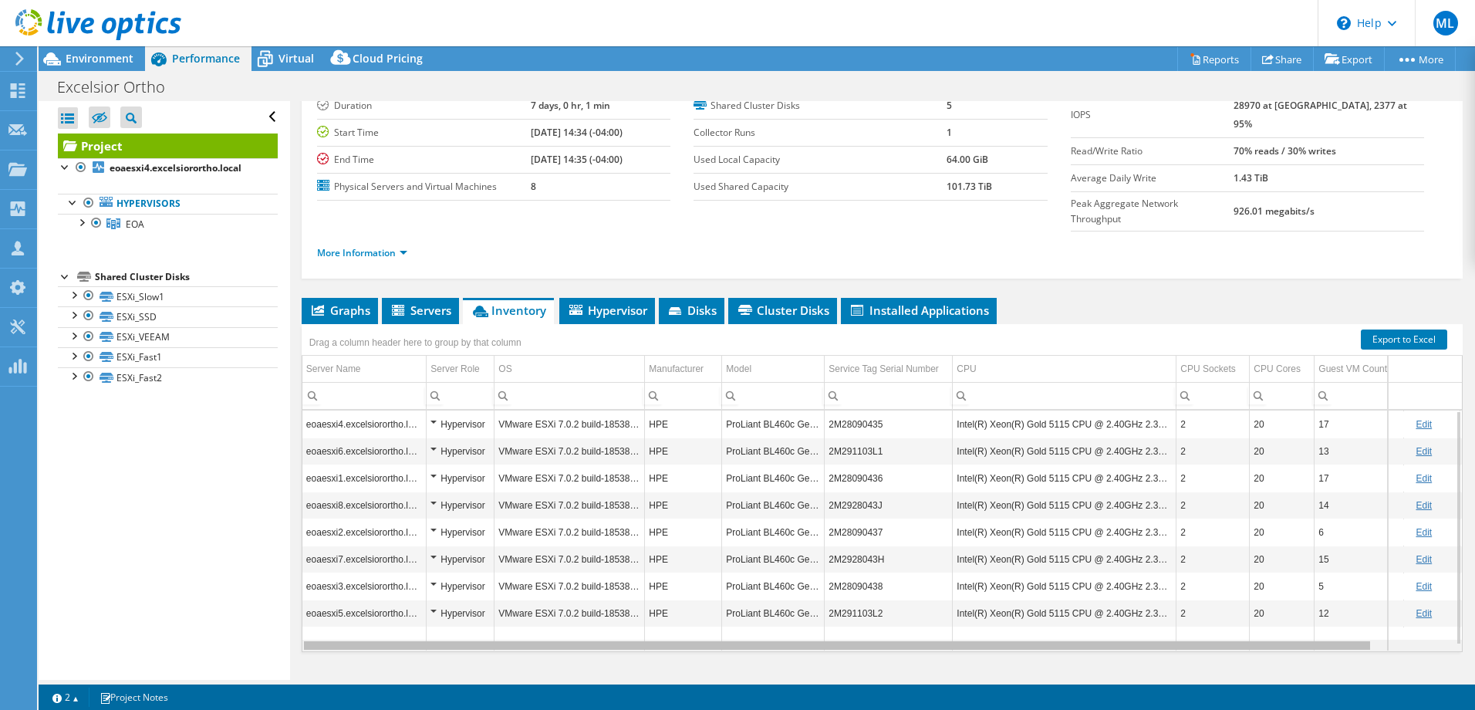
scroll to position [0, 19]
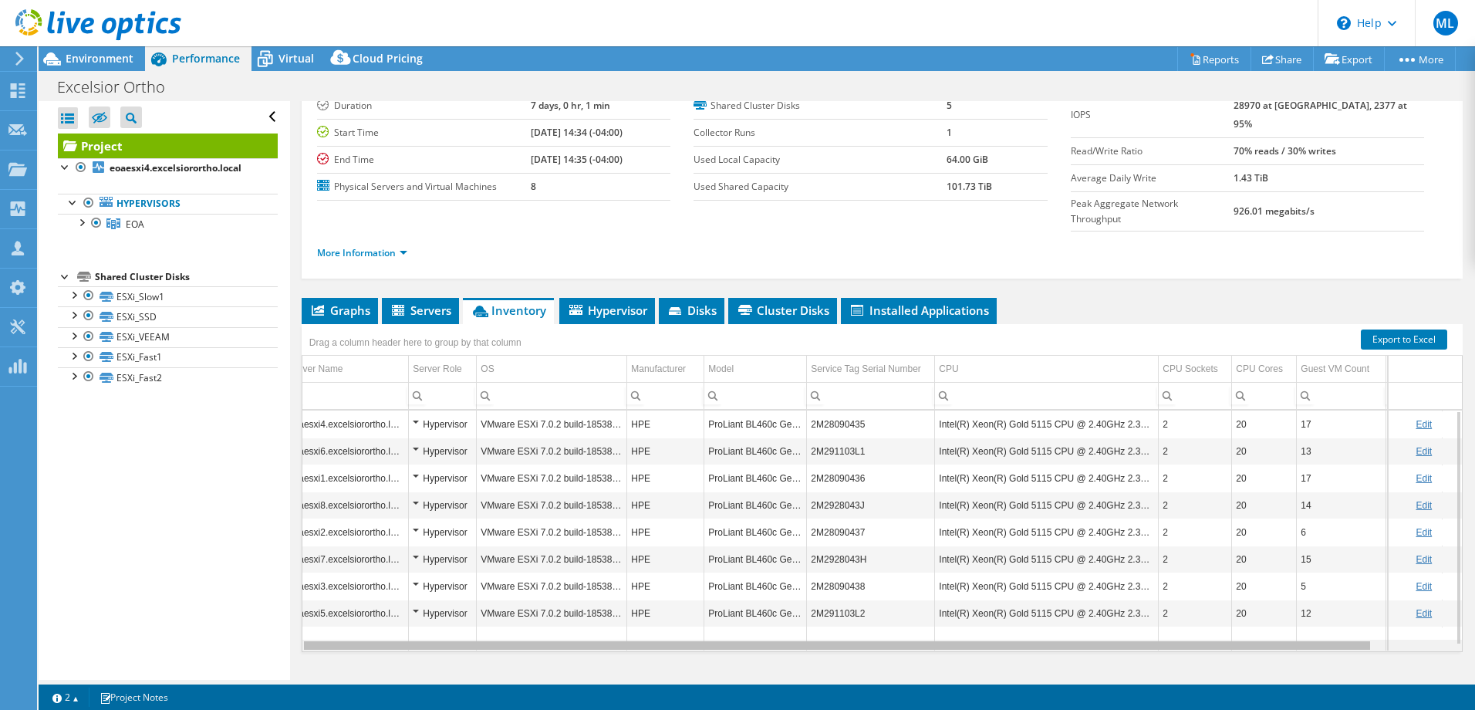
drag, startPoint x: 570, startPoint y: 620, endPoint x: 598, endPoint y: 617, distance: 27.9
click at [597, 617] on body "ML Channel Partner Michael Lambert michael_lambert@shi.com SHI My Profile Log O…" at bounding box center [737, 355] width 1475 height 710
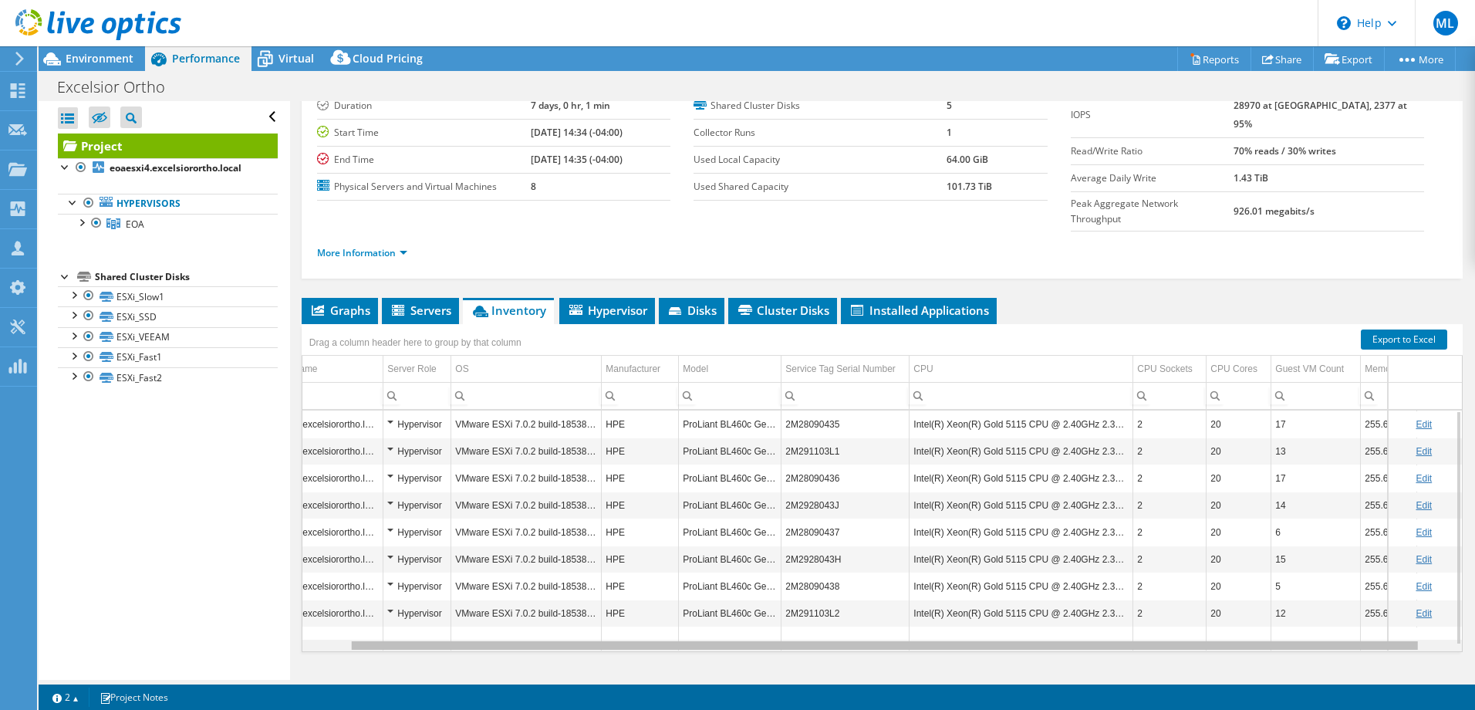
scroll to position [0, 0]
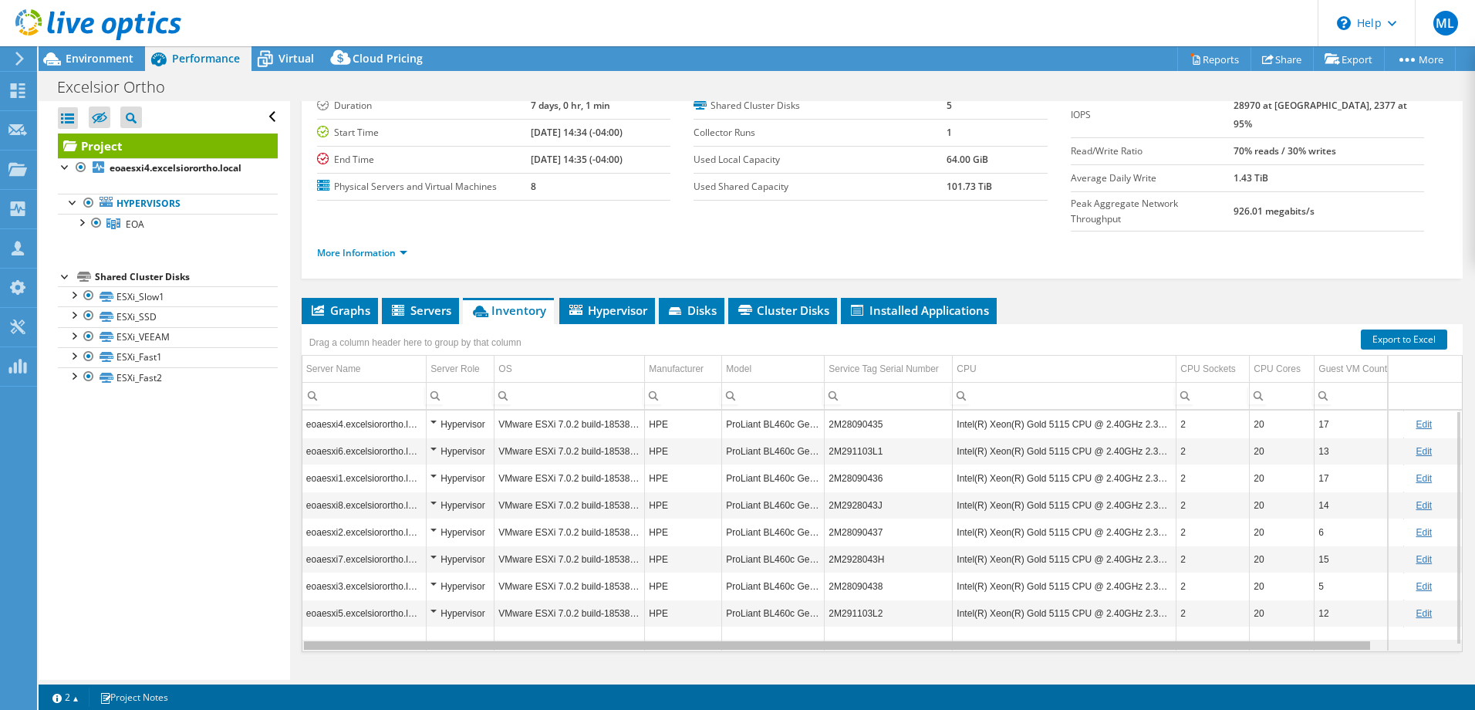
drag, startPoint x: 599, startPoint y: 617, endPoint x: 449, endPoint y: 583, distance: 153.5
click at [443, 589] on body "ML Channel Partner Michael Lambert michael_lambert@shi.com SHI My Profile Log O…" at bounding box center [737, 355] width 1475 height 710
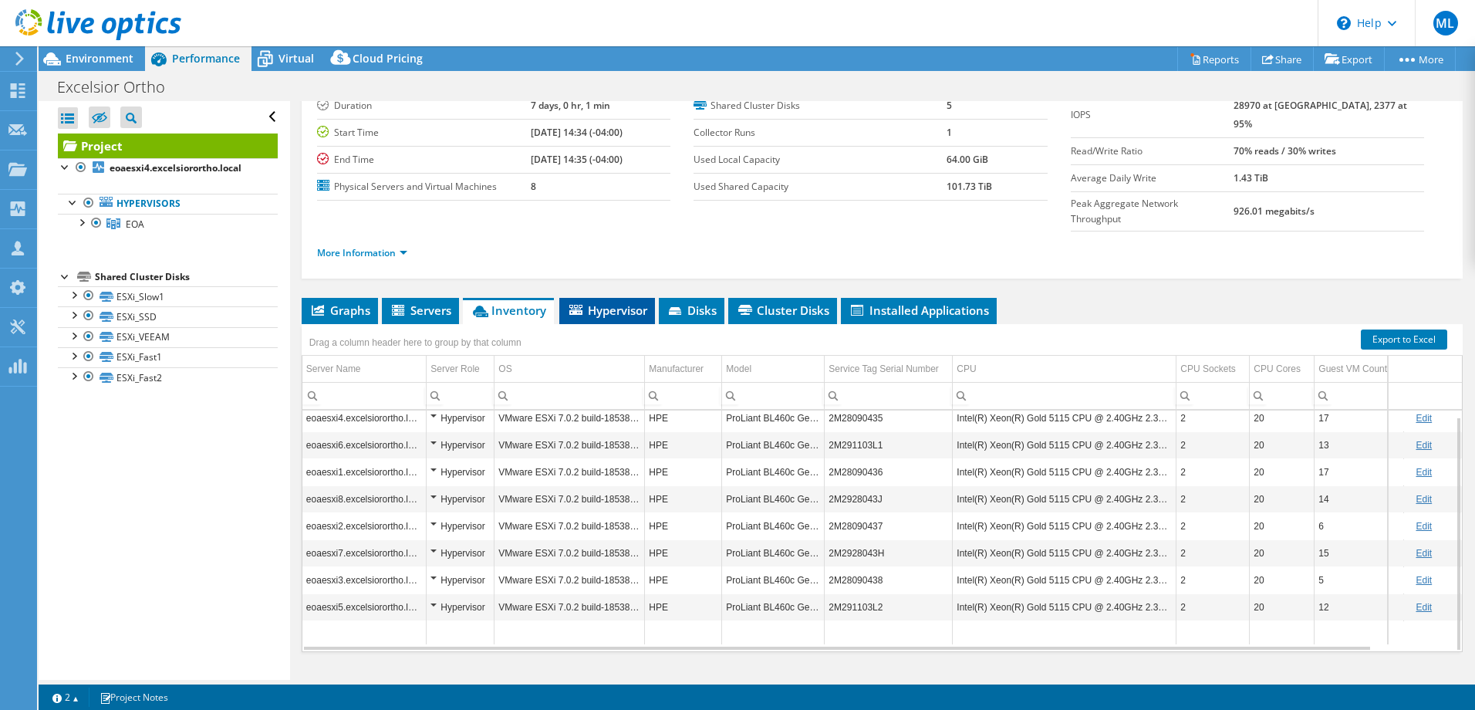
click at [592, 298] on li "Hypervisor" at bounding box center [607, 311] width 96 height 26
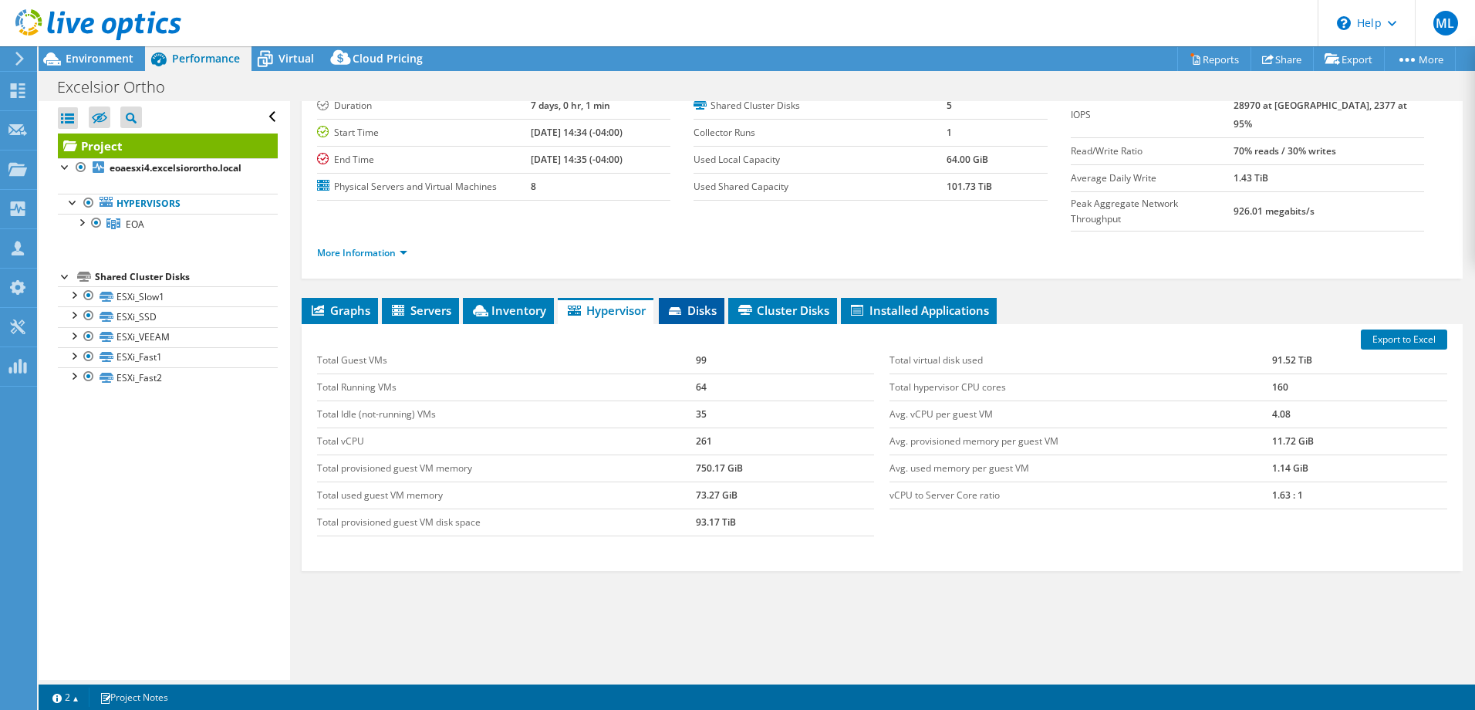
click at [697, 303] on span "Disks" at bounding box center [692, 310] width 50 height 15
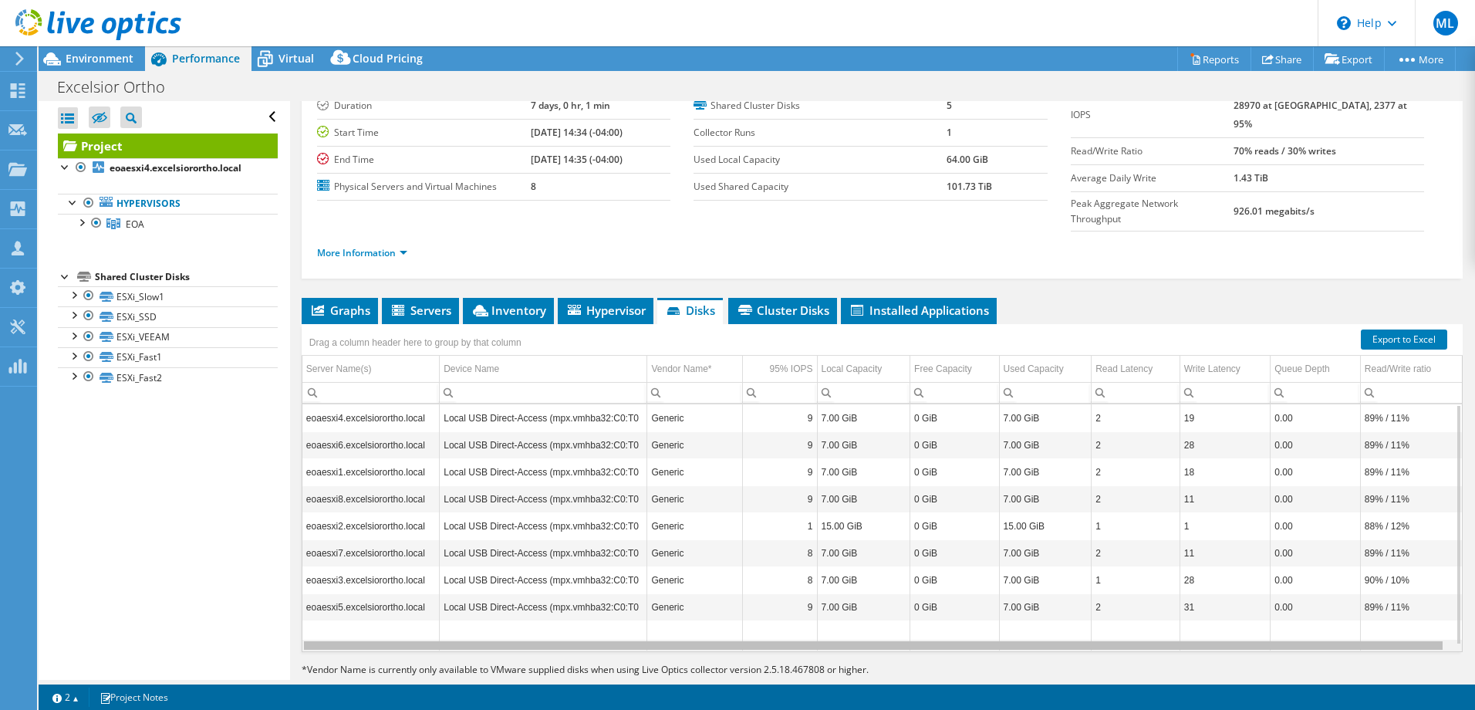
drag, startPoint x: 610, startPoint y: 617, endPoint x: 696, endPoint y: 583, distance: 91.9
click at [700, 613] on body "ML Channel Partner Michael Lambert michael_lambert@shi.com SHI My Profile Log O…" at bounding box center [737, 355] width 1475 height 710
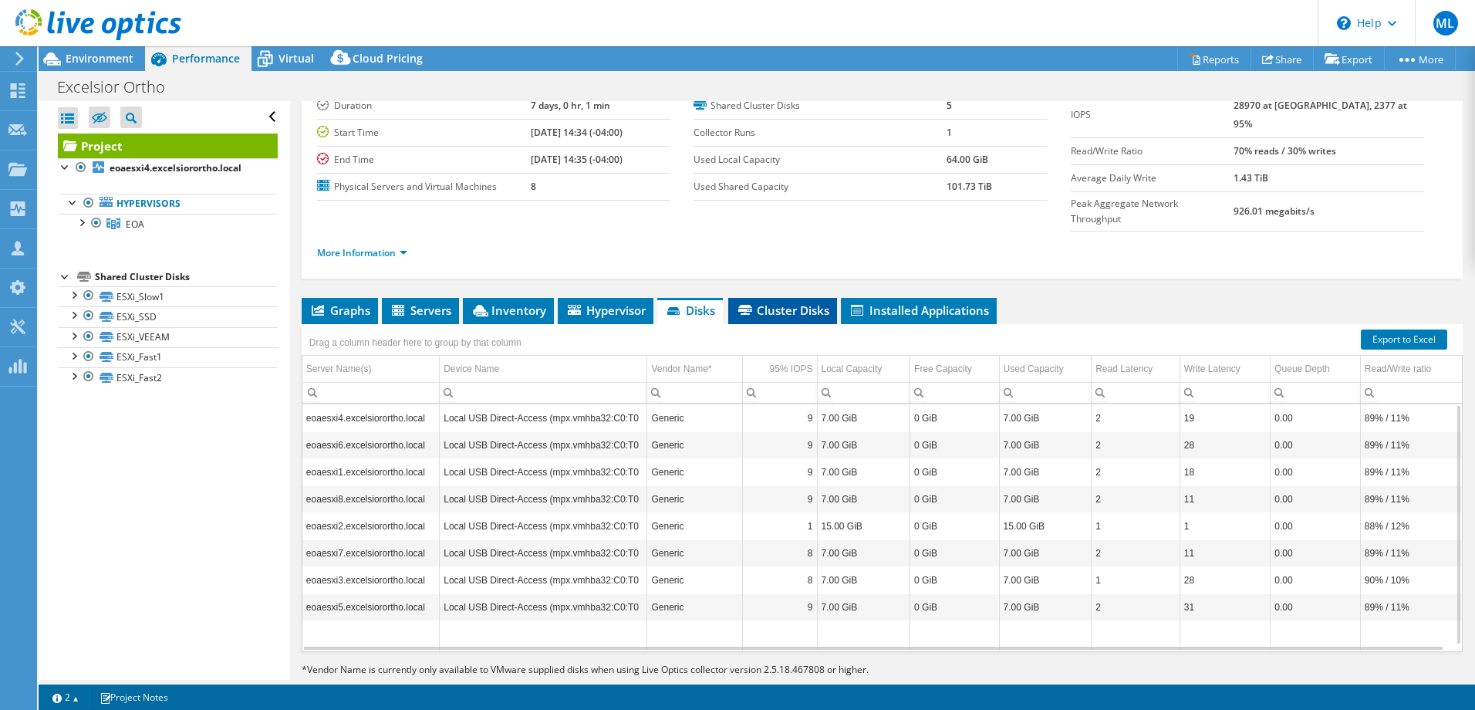
click at [779, 298] on li "Cluster Disks" at bounding box center [782, 311] width 109 height 26
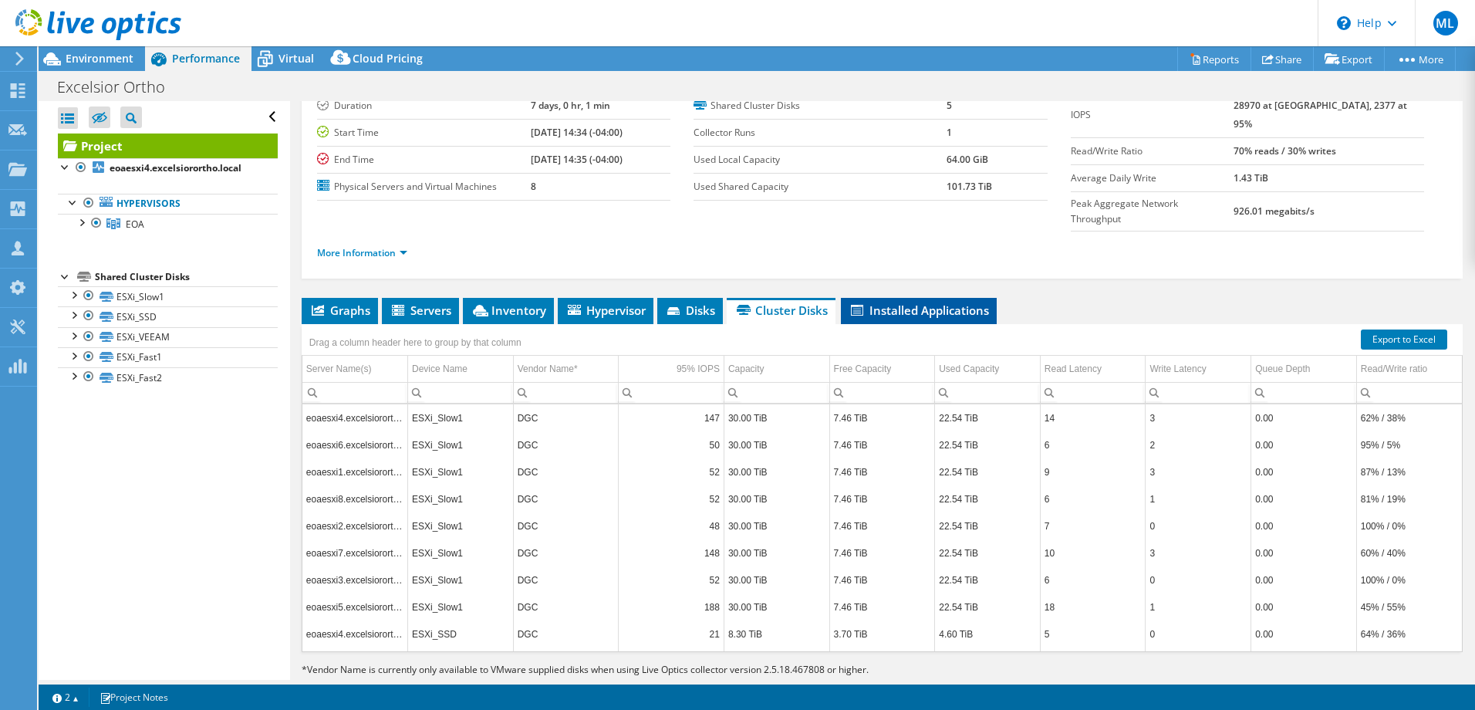
click at [898, 298] on li "Installed Applications" at bounding box center [919, 311] width 156 height 26
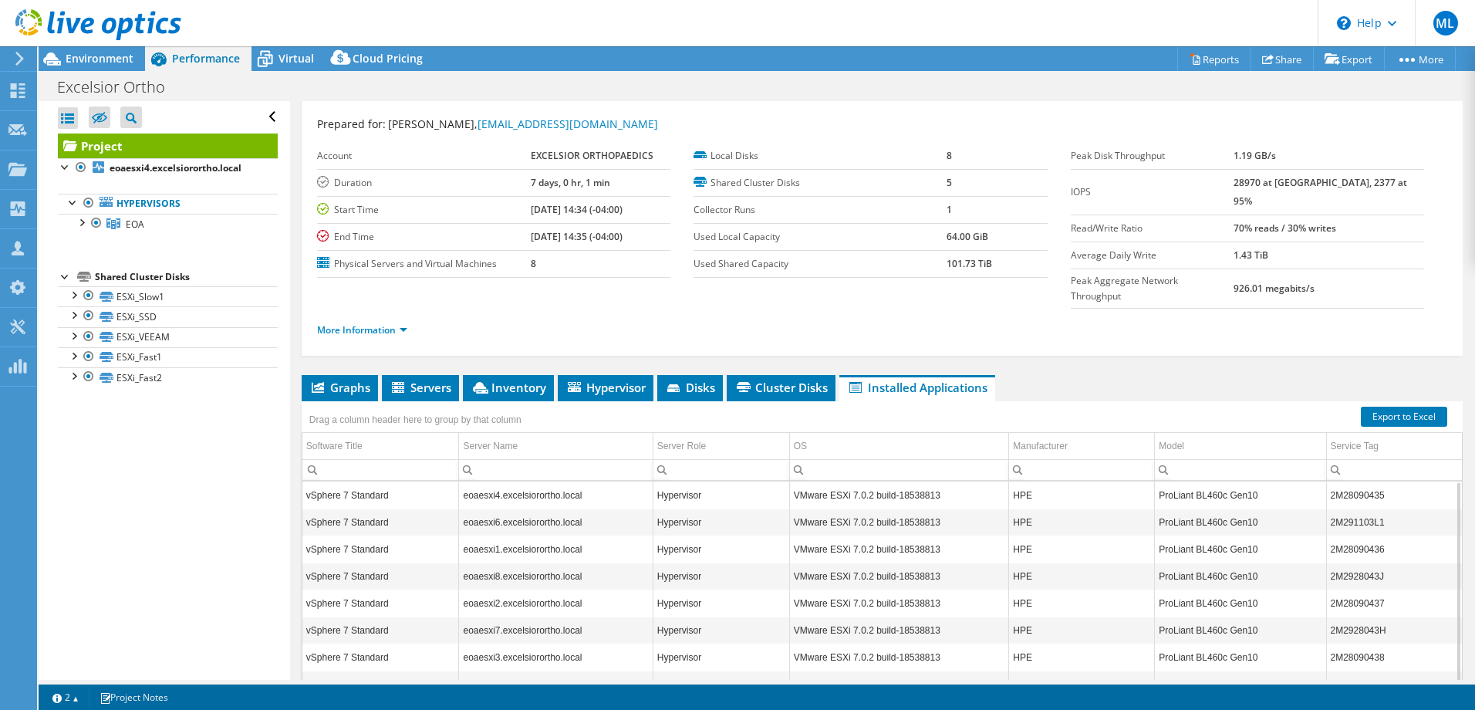
click at [292, 407] on div "Project Details Prepared for: Chris Walter, CWalter@excelsiorortho.com Account …" at bounding box center [882, 428] width 1185 height 718
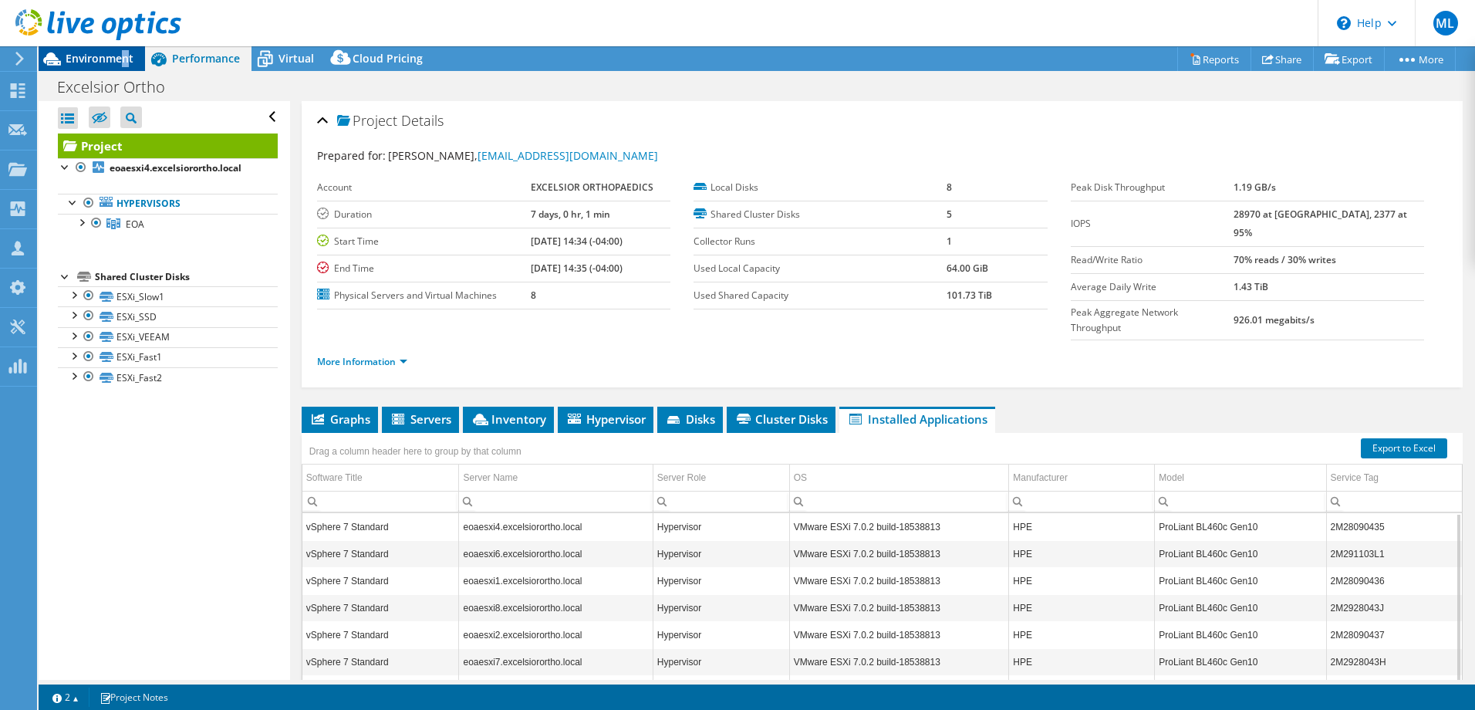
click at [125, 62] on span "Environment" at bounding box center [100, 58] width 68 height 15
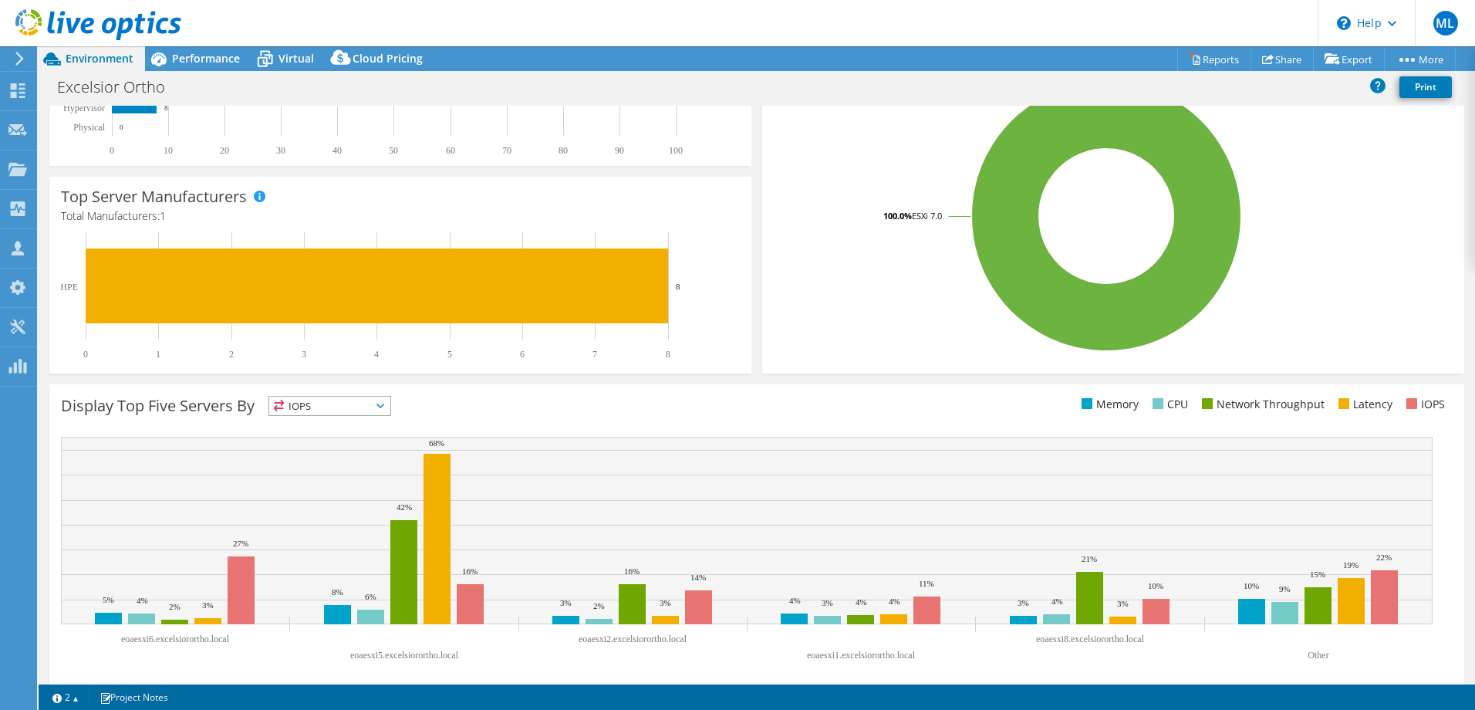
click at [379, 401] on span "IOPS" at bounding box center [329, 406] width 121 height 19
click at [373, 438] on li "Memory" at bounding box center [329, 448] width 121 height 22
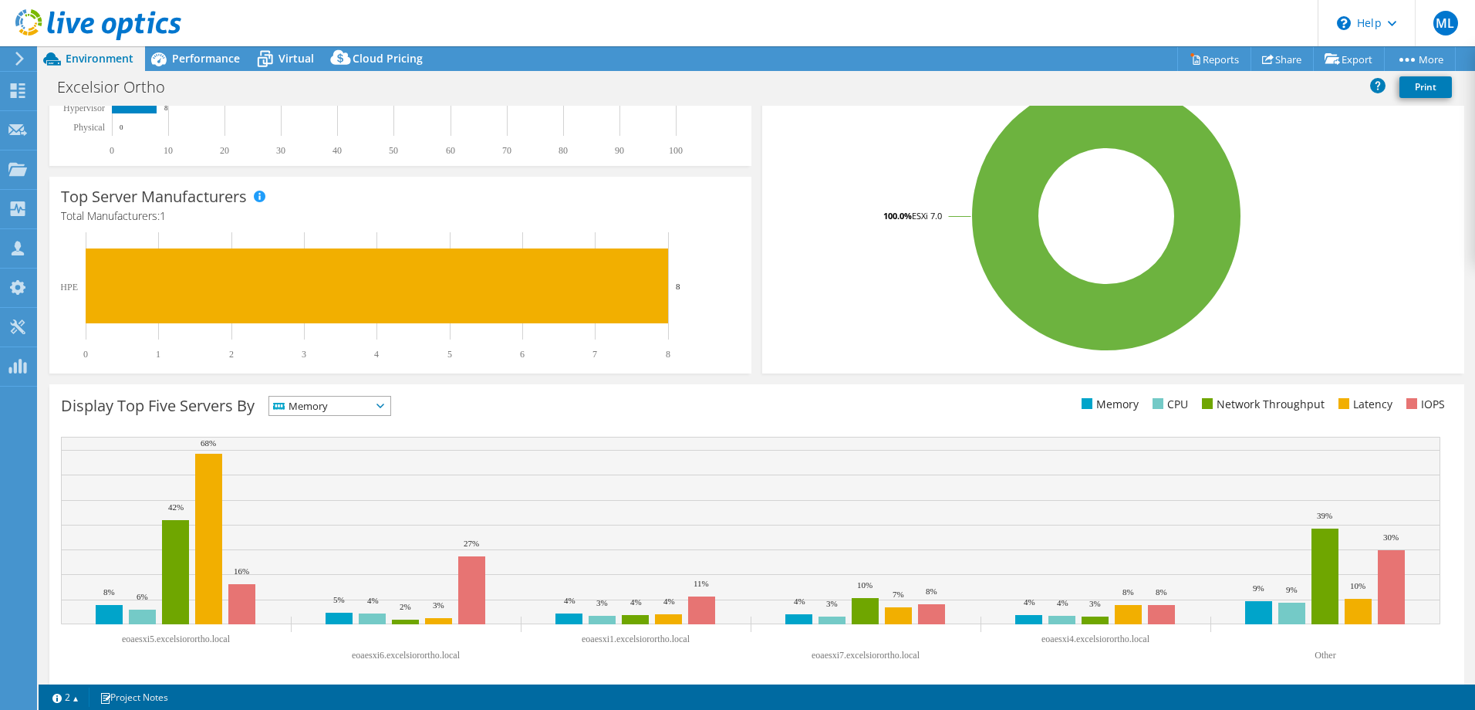
click at [371, 397] on span "Memory" at bounding box center [320, 406] width 102 height 19
click at [360, 426] on li "IOPS" at bounding box center [329, 426] width 121 height 22
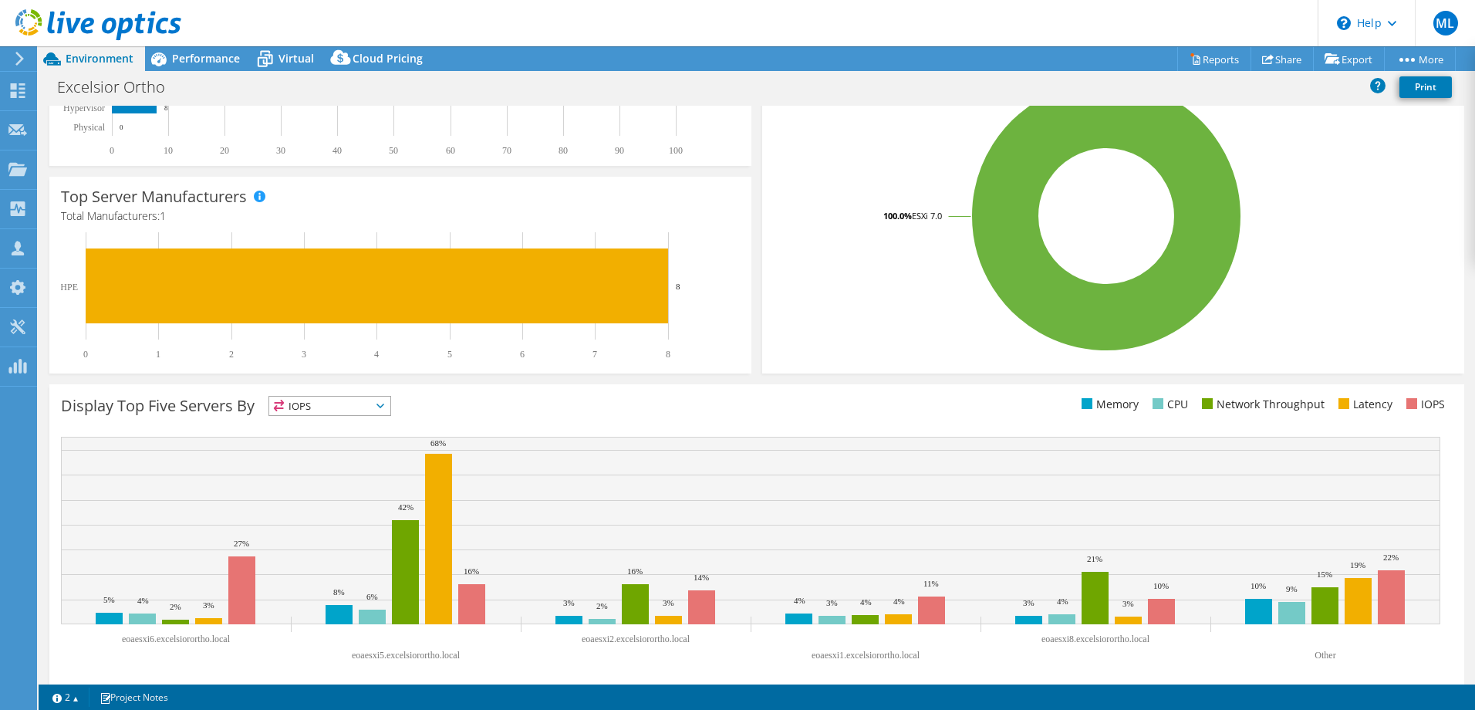
click at [370, 404] on span "IOPS" at bounding box center [320, 406] width 102 height 19
click at [360, 440] on li "Memory" at bounding box center [329, 448] width 121 height 22
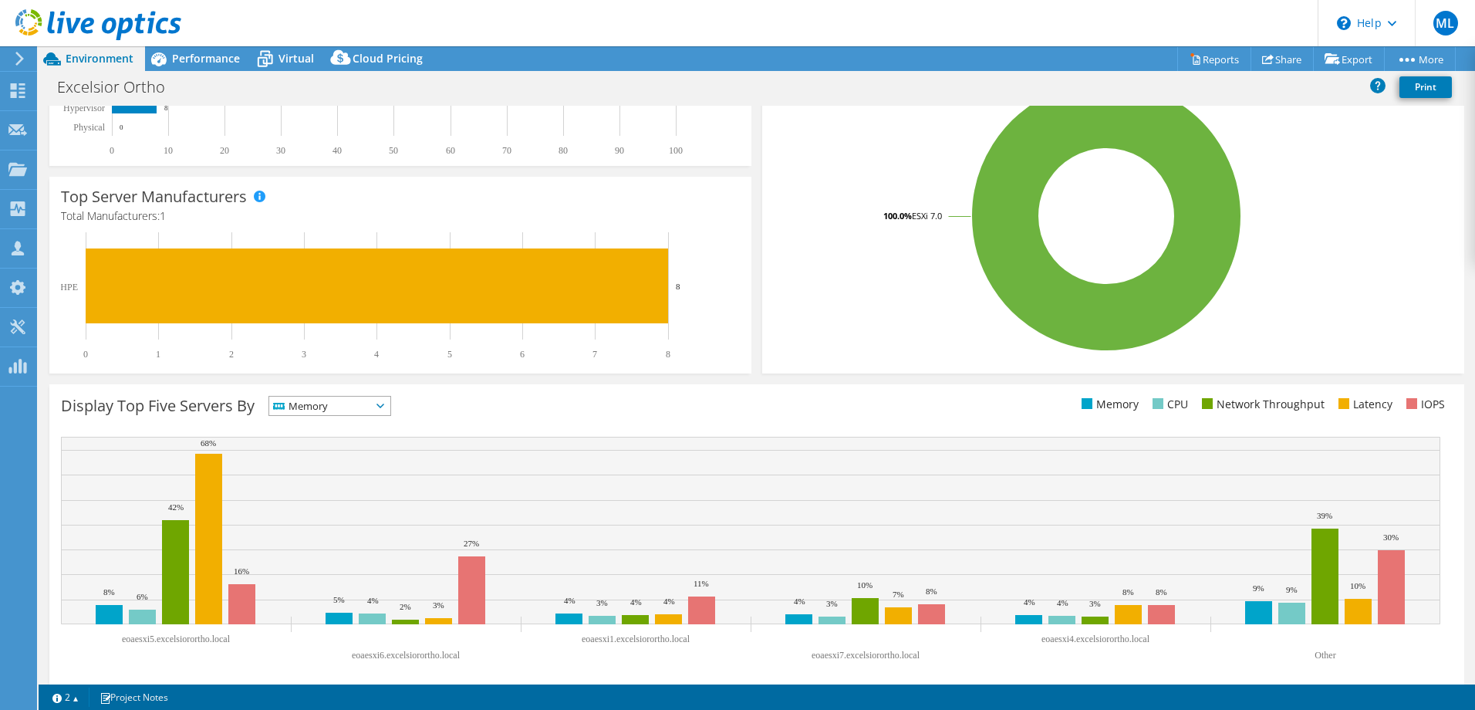
click at [371, 410] on span "Memory" at bounding box center [320, 406] width 102 height 19
click at [354, 464] on li "CPU" at bounding box center [329, 469] width 121 height 22
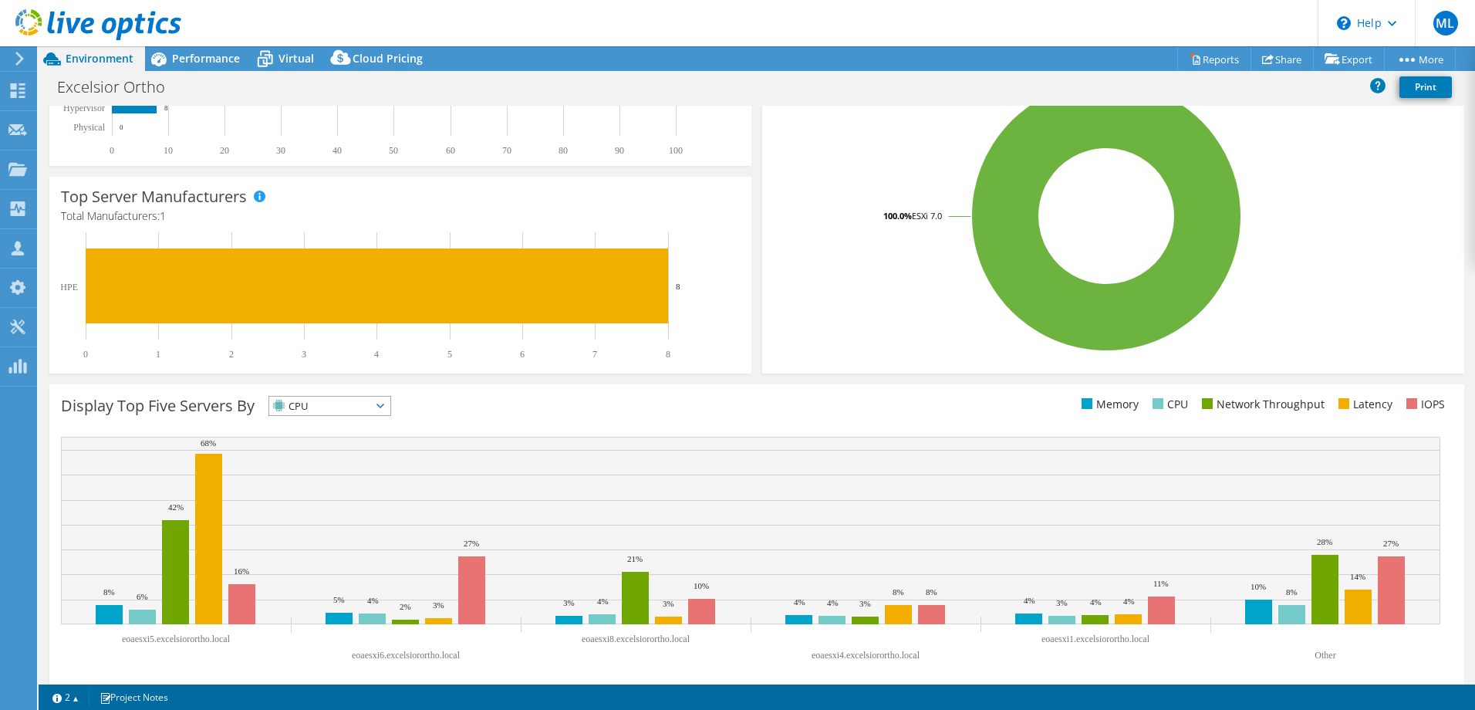
click at [371, 401] on span "CPU" at bounding box center [320, 406] width 102 height 19
click at [359, 483] on li "Network Throughput" at bounding box center [329, 491] width 121 height 22
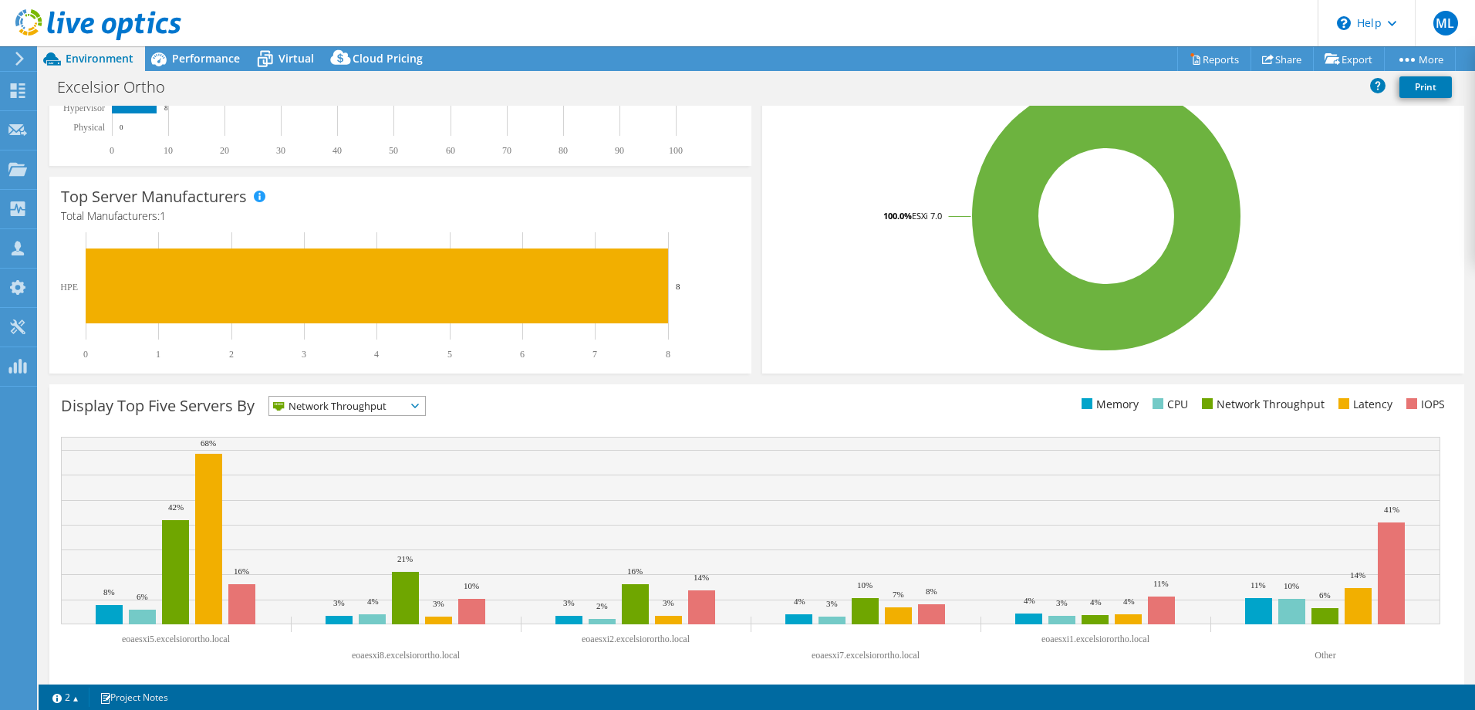
scroll to position [320, 0]
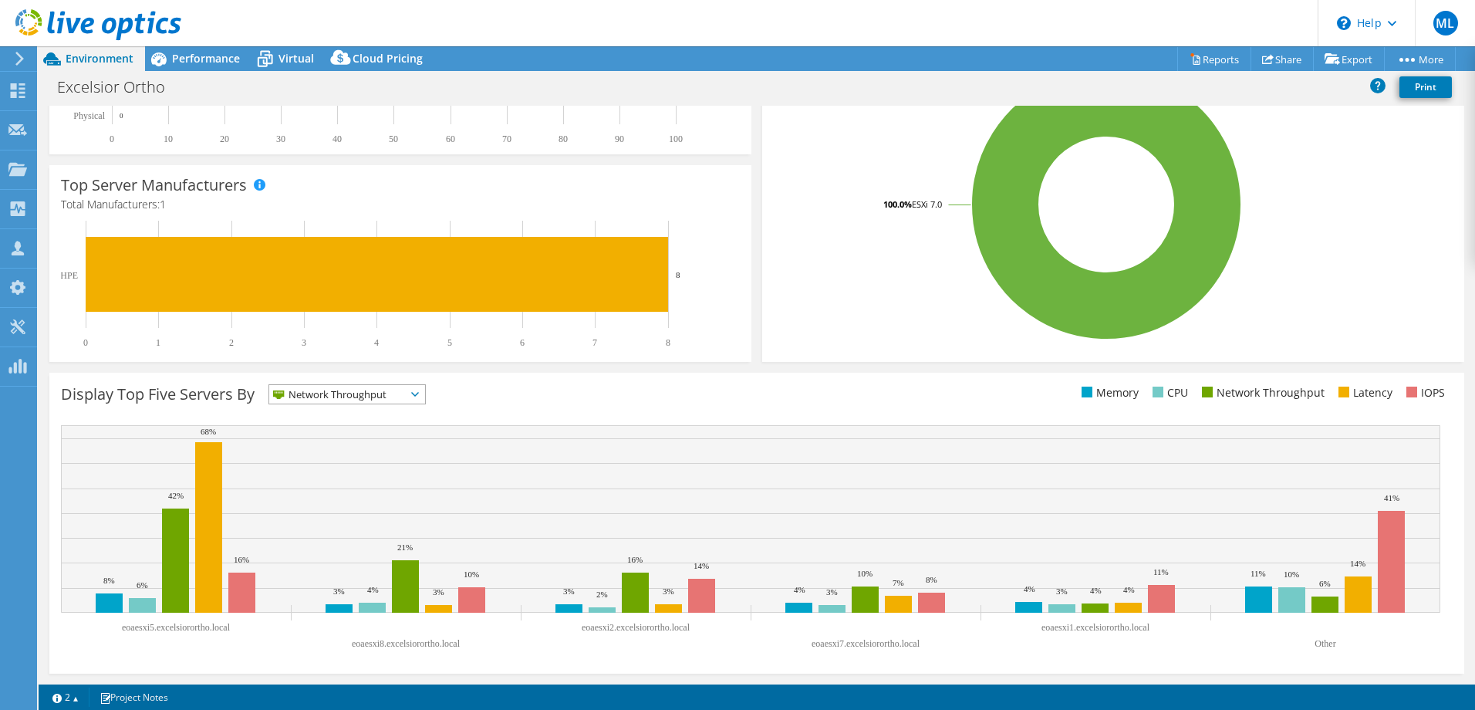
click at [407, 405] on div "Display Top Five Servers By Network Throughput IOPS" at bounding box center [409, 396] width 696 height 25
click at [411, 400] on span "Network Throughput" at bounding box center [347, 394] width 156 height 19
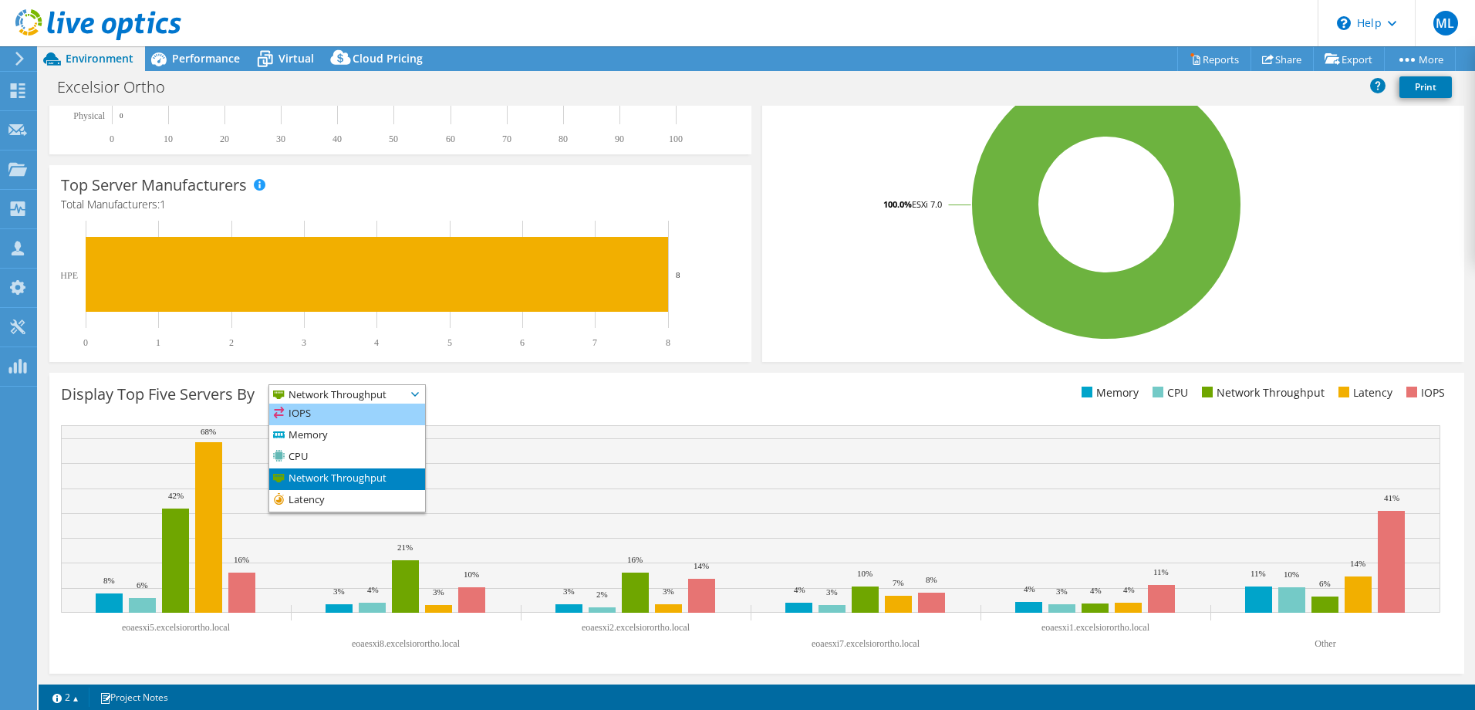
click at [377, 417] on li "IOPS" at bounding box center [347, 415] width 156 height 22
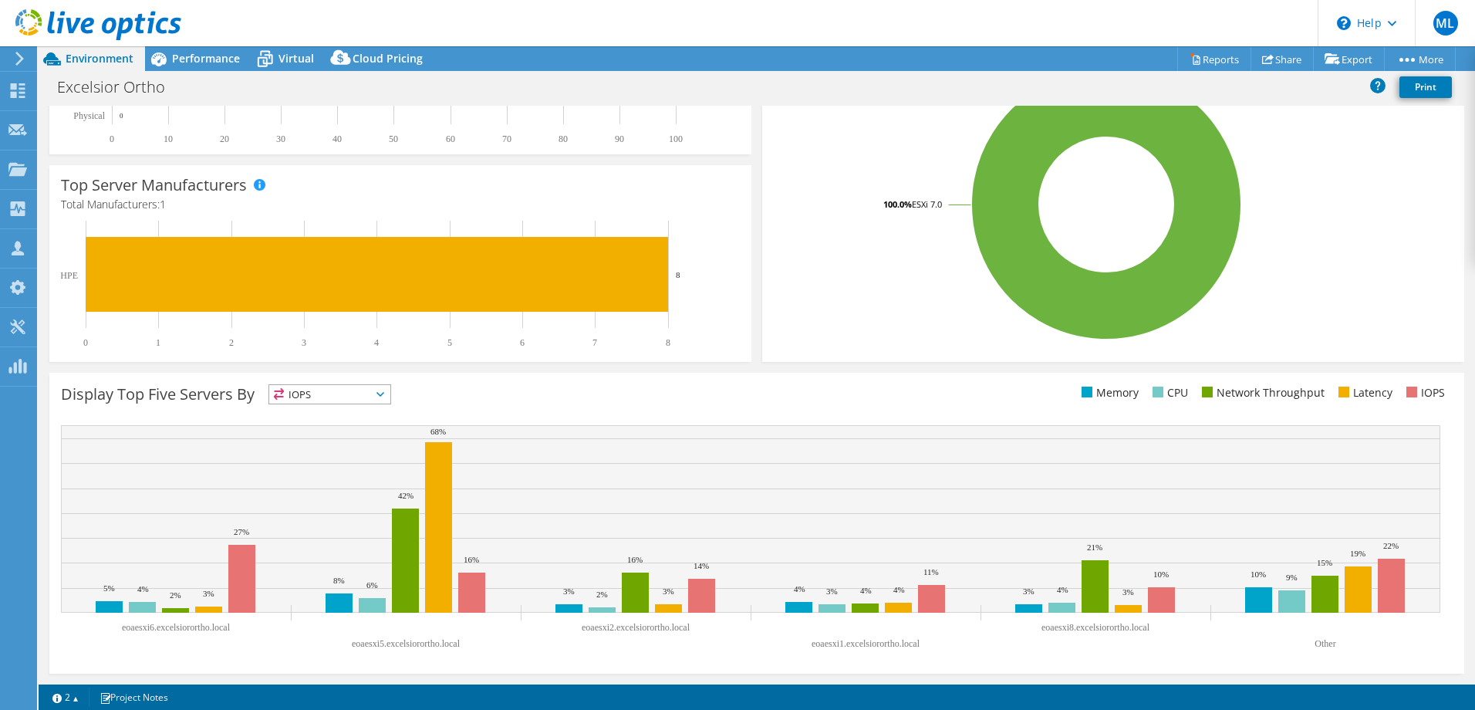
click at [368, 397] on span "IOPS" at bounding box center [320, 394] width 102 height 19
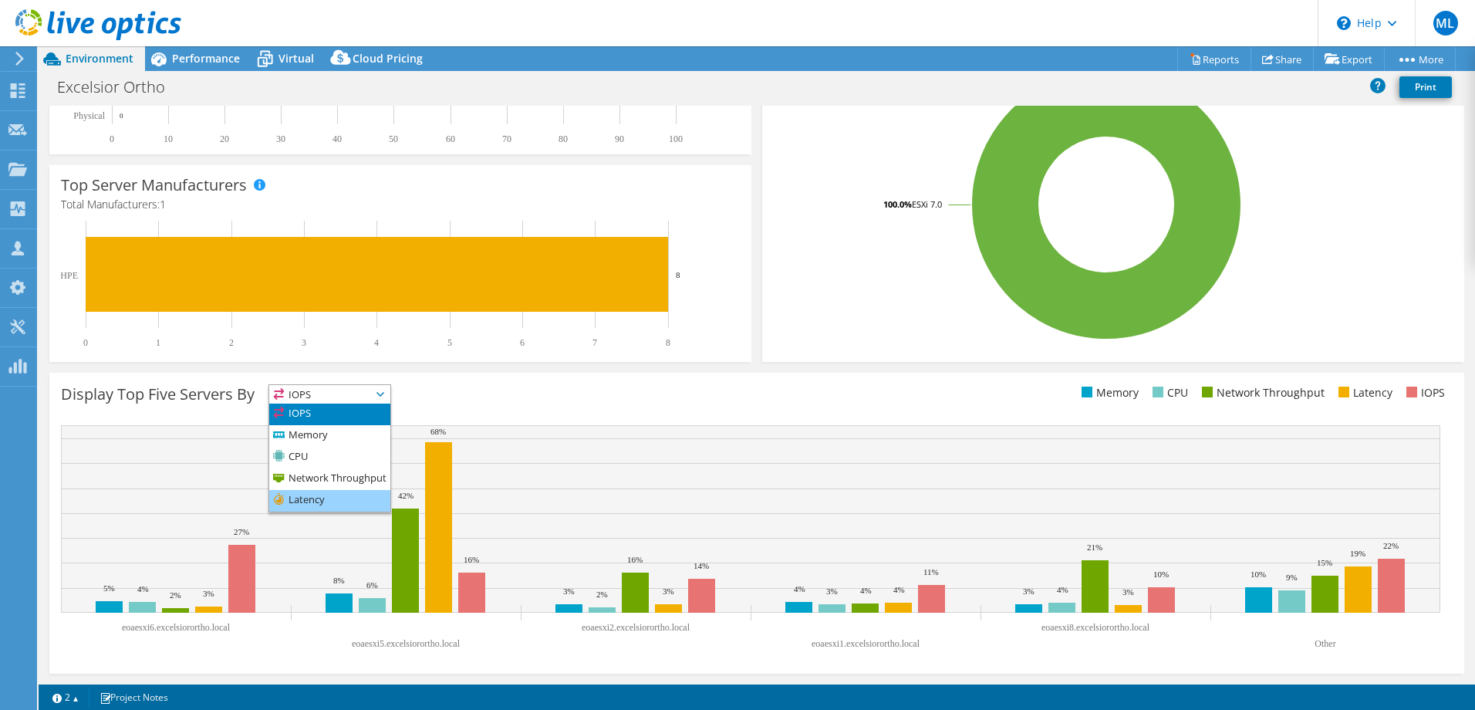
click at [335, 498] on li "Latency" at bounding box center [329, 501] width 121 height 22
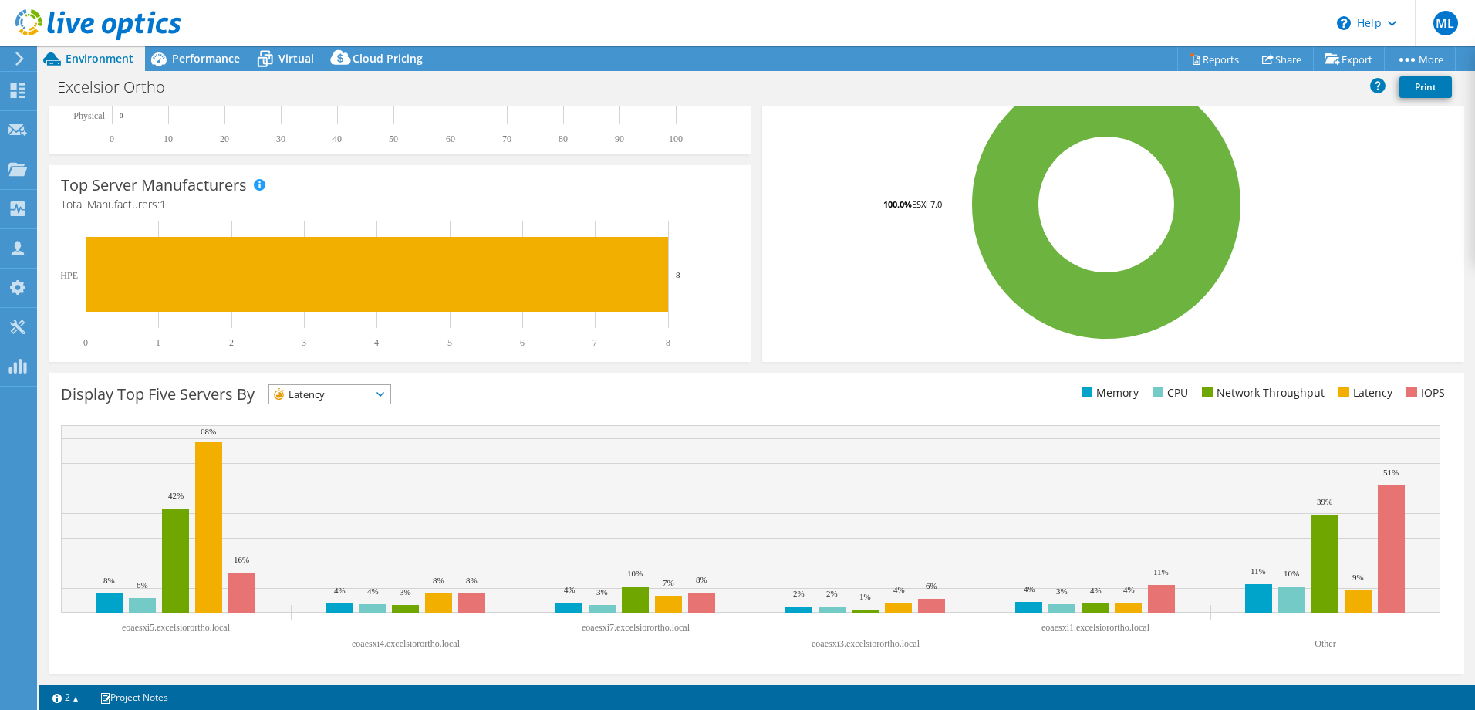
click at [747, 358] on div "Top Server Manufacturers Manufacturers are shown for physical servers and hyper…" at bounding box center [400, 264] width 713 height 208
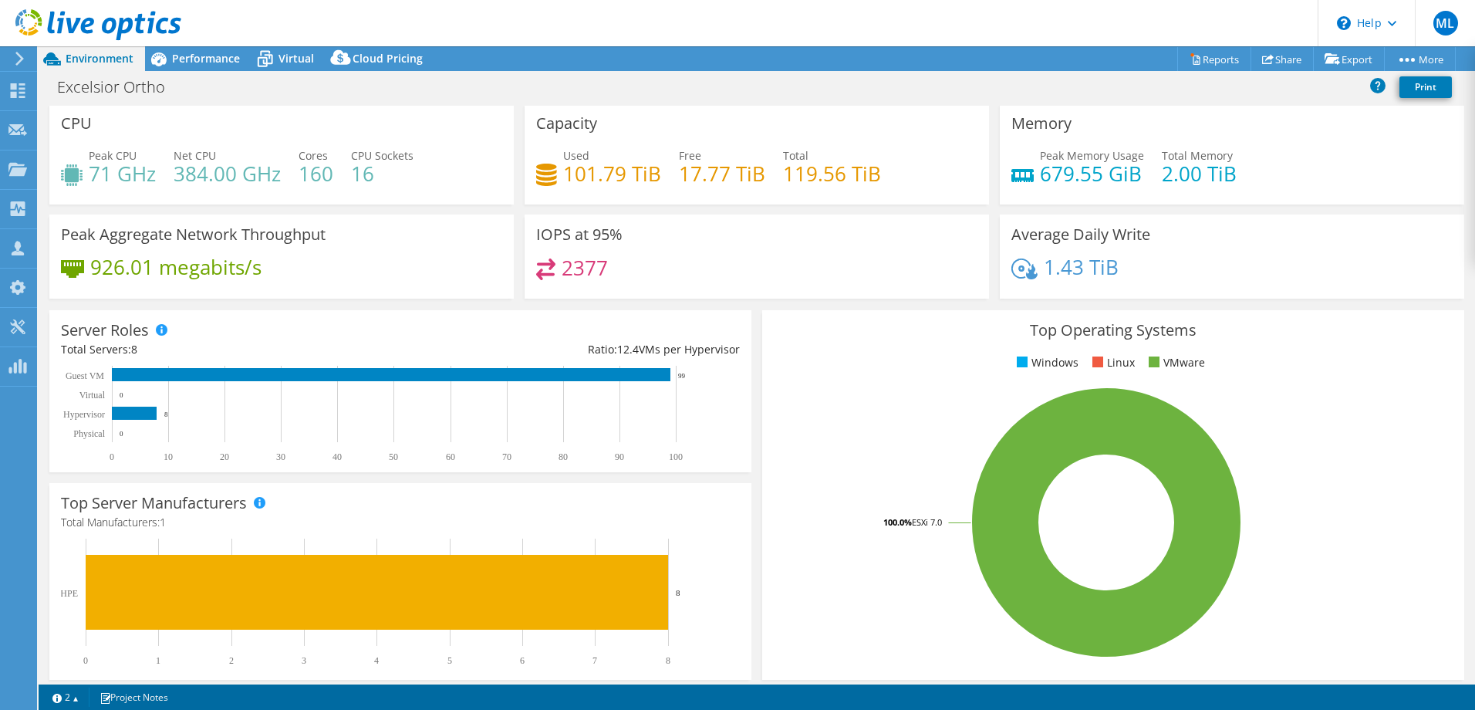
scroll to position [0, 0]
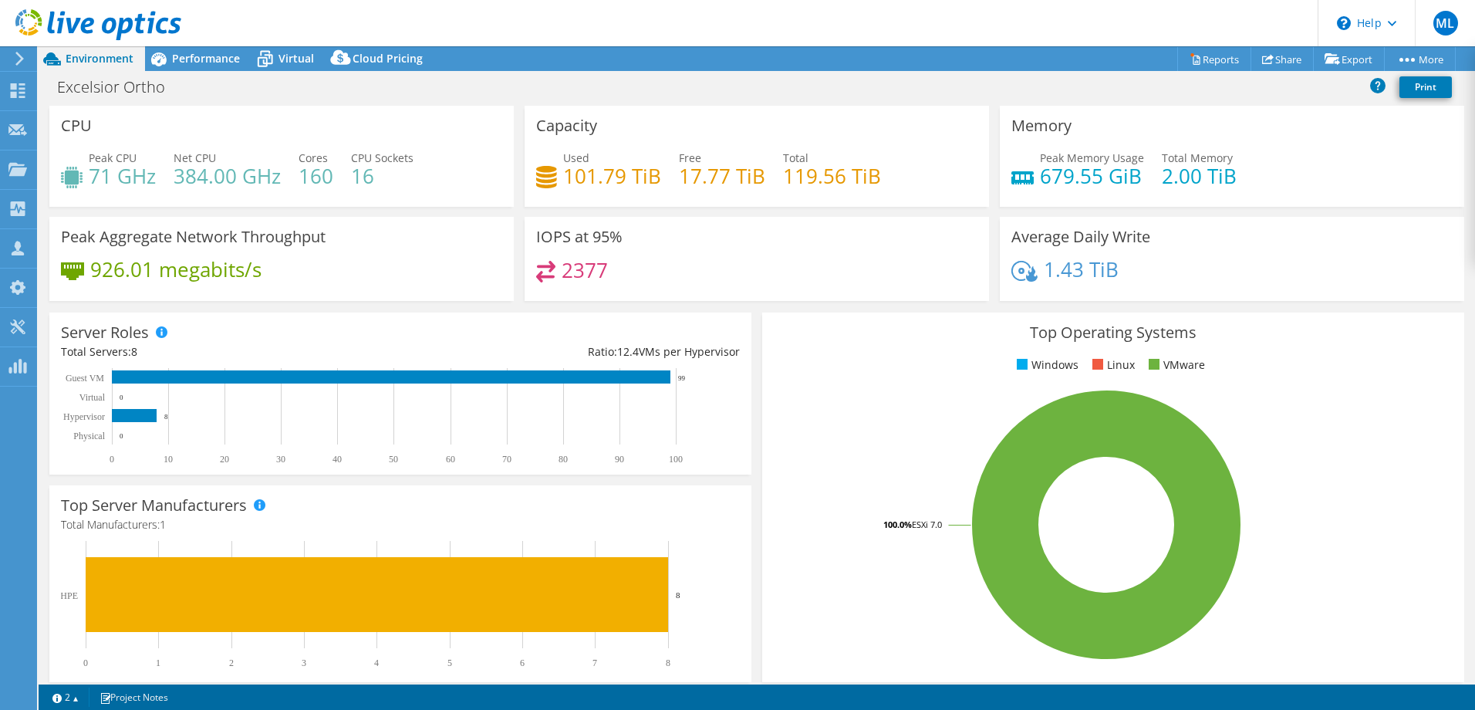
click at [749, 303] on div "IOPS at 95% 2377" at bounding box center [756, 264] width 475 height 94
click at [749, 307] on div "Server Roles Physical Servers represent bare metal servers that were targets of…" at bounding box center [400, 393] width 713 height 173
